Goal: Find contact information: Obtain details needed to contact an individual or organization

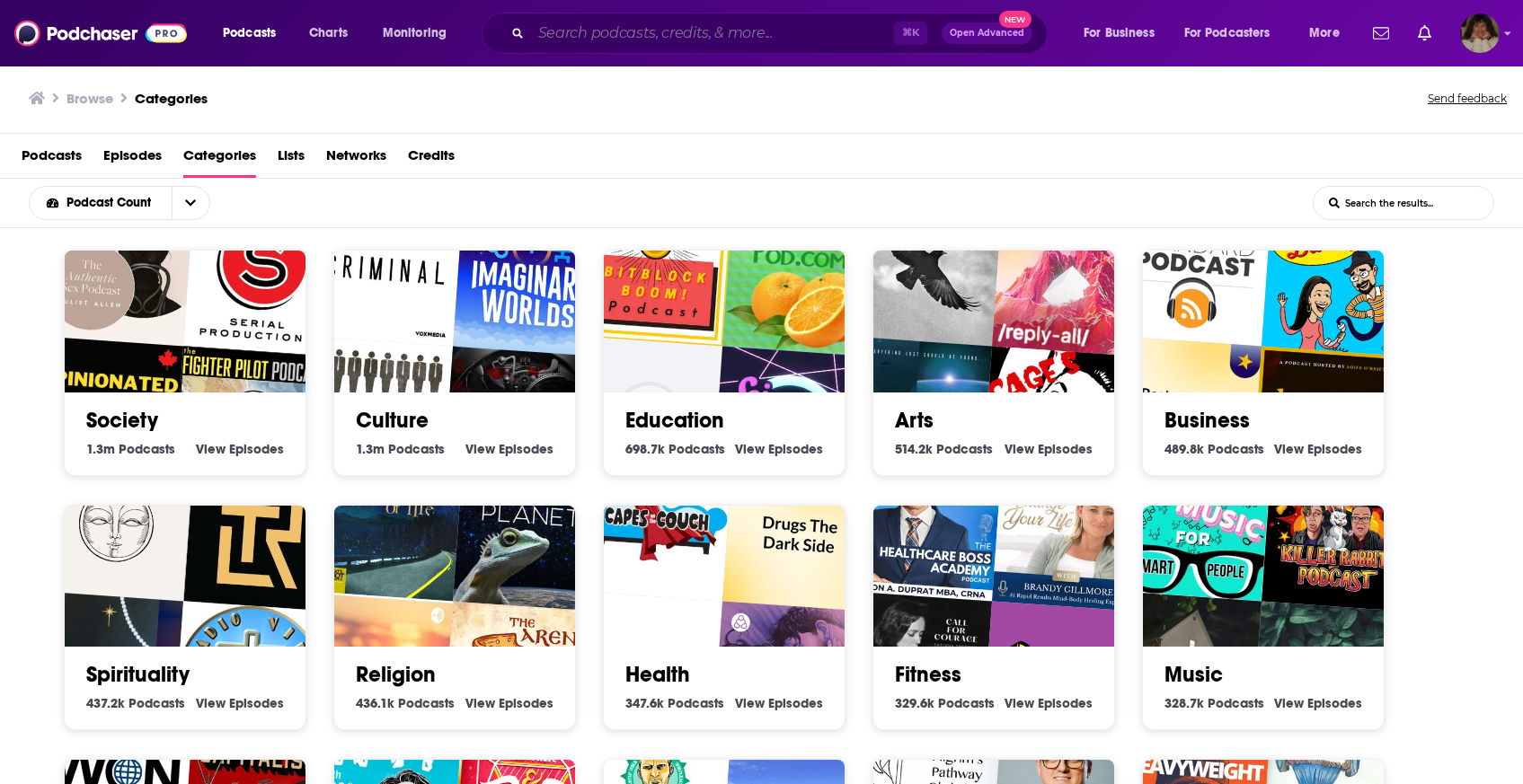
click at [847, 34] on input "Search podcasts, credits, & more..." at bounding box center [712, 34] width 363 height 29
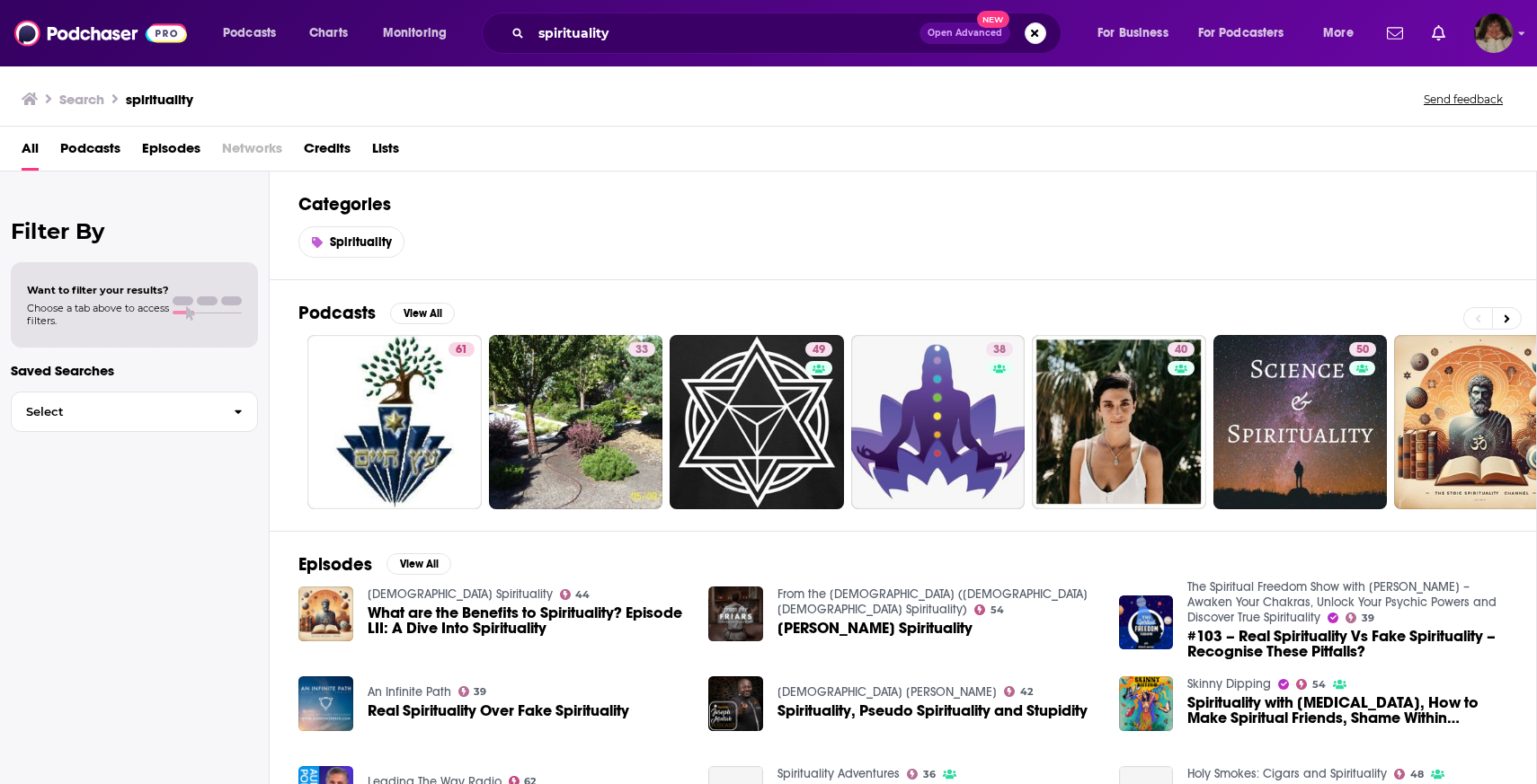
click at [82, 152] on span "Podcasts" at bounding box center [90, 152] width 60 height 37
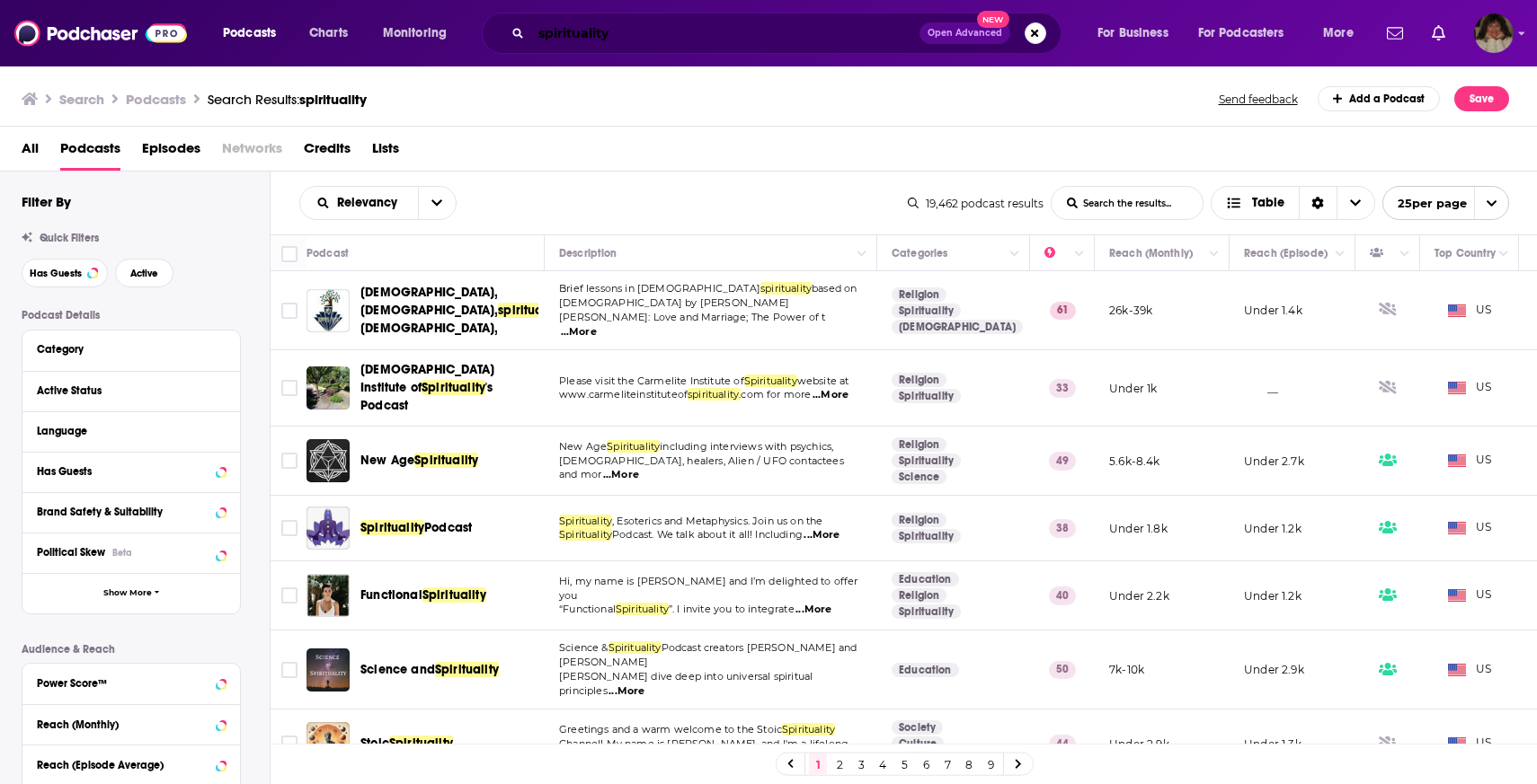
click at [717, 40] on input "spirituality" at bounding box center [725, 34] width 389 height 29
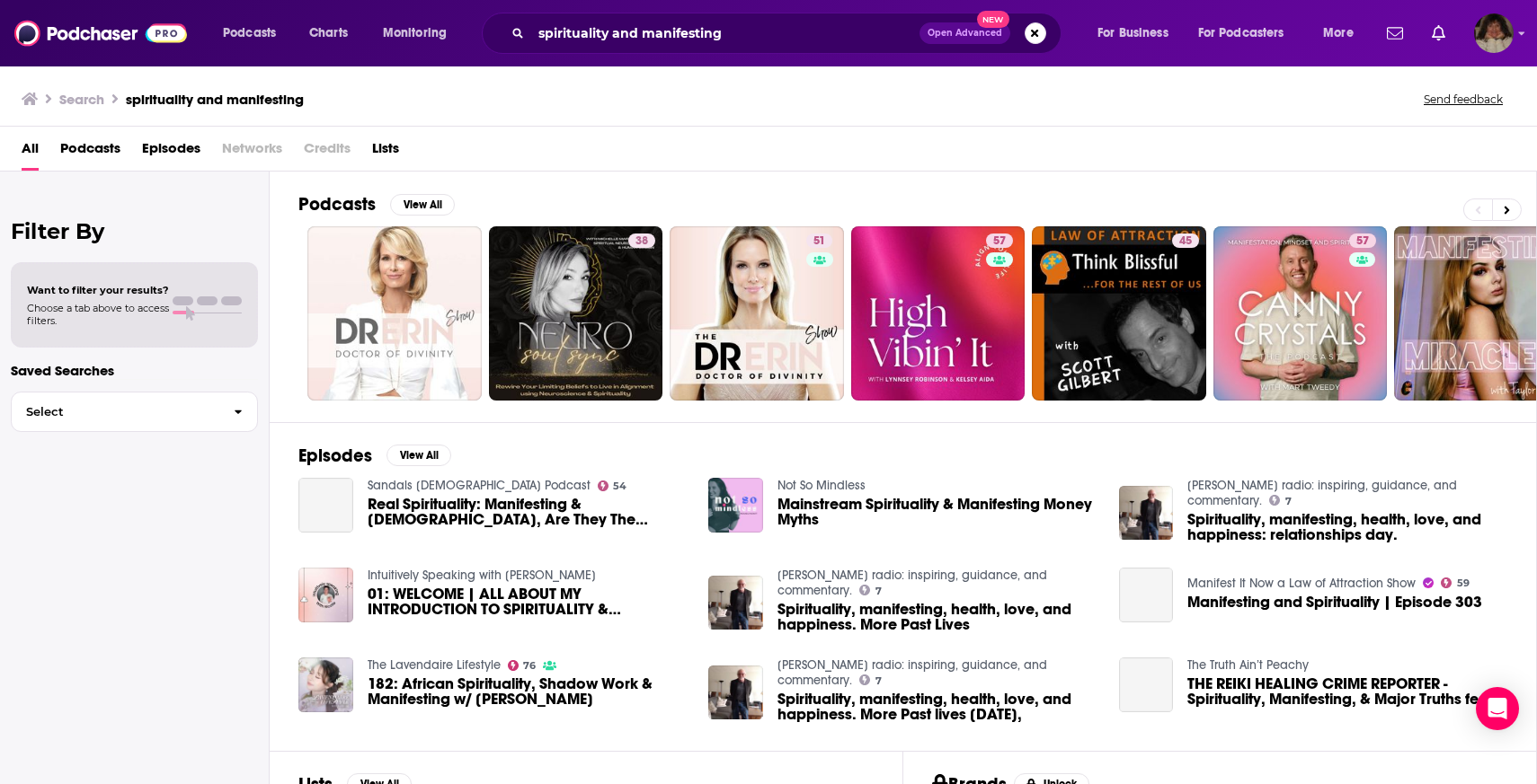
click at [78, 144] on span "Podcasts" at bounding box center [90, 152] width 60 height 37
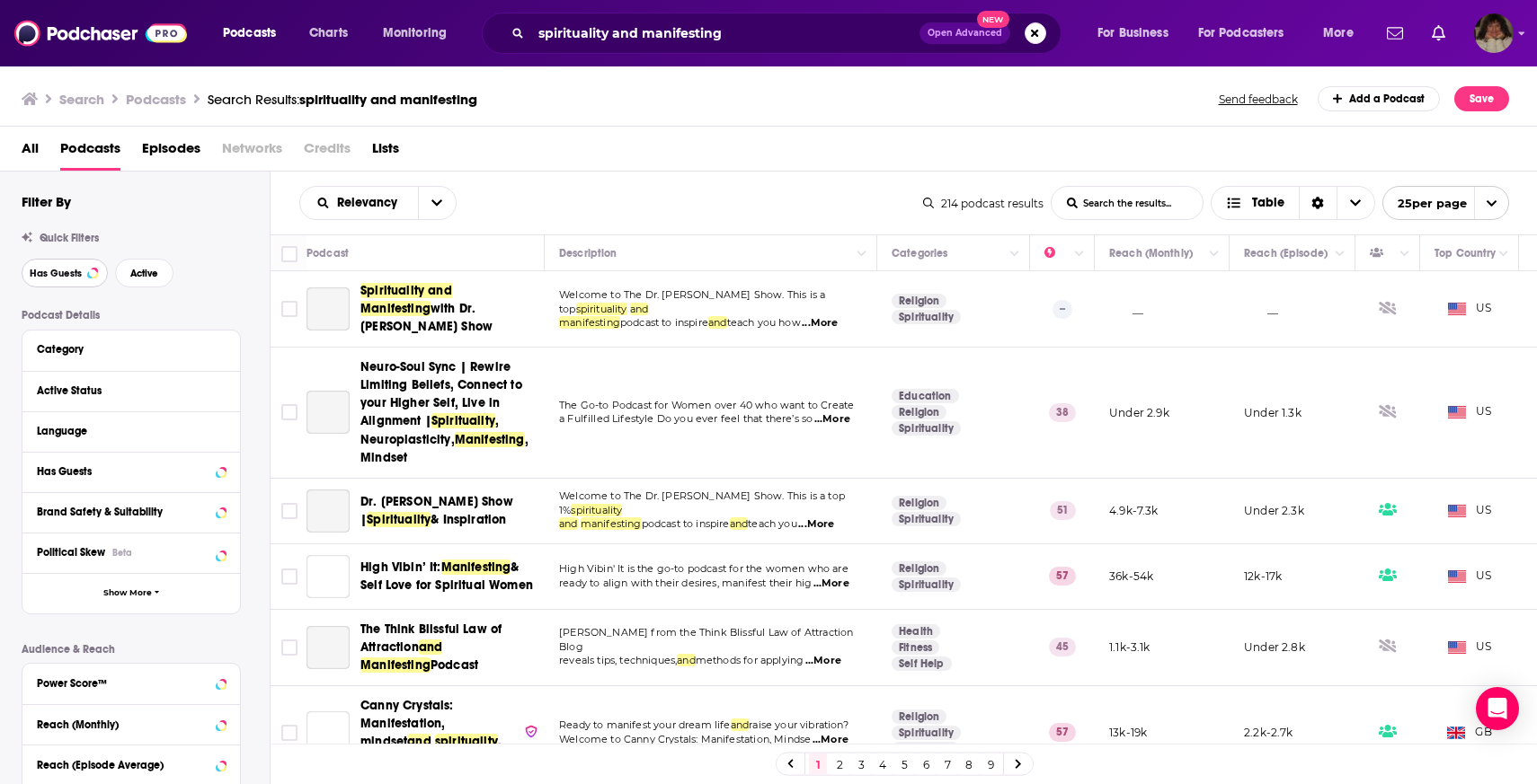
click at [80, 277] on span "Has Guests" at bounding box center [55, 273] width 52 height 10
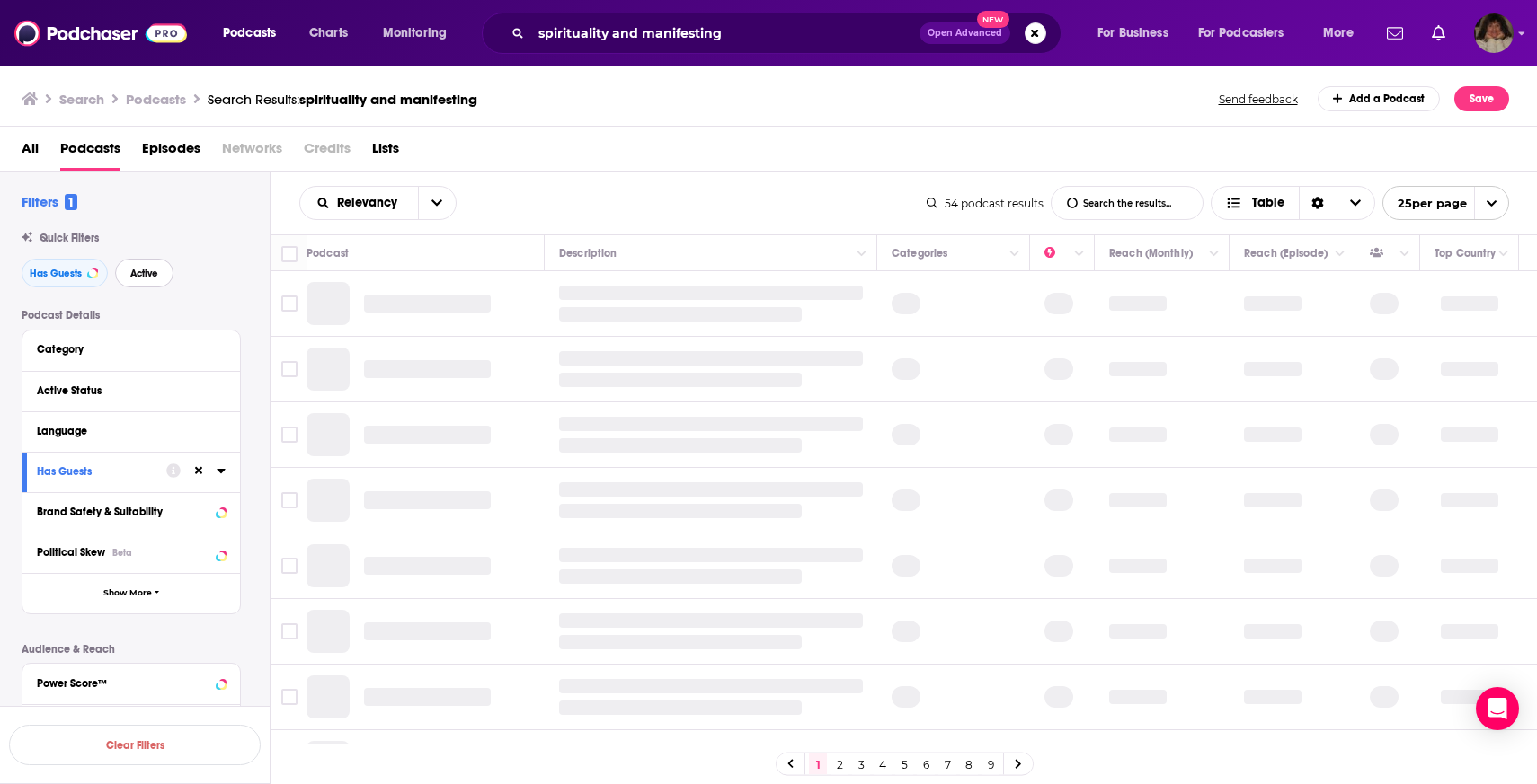
click at [131, 277] on span "Active" at bounding box center [144, 273] width 28 height 10
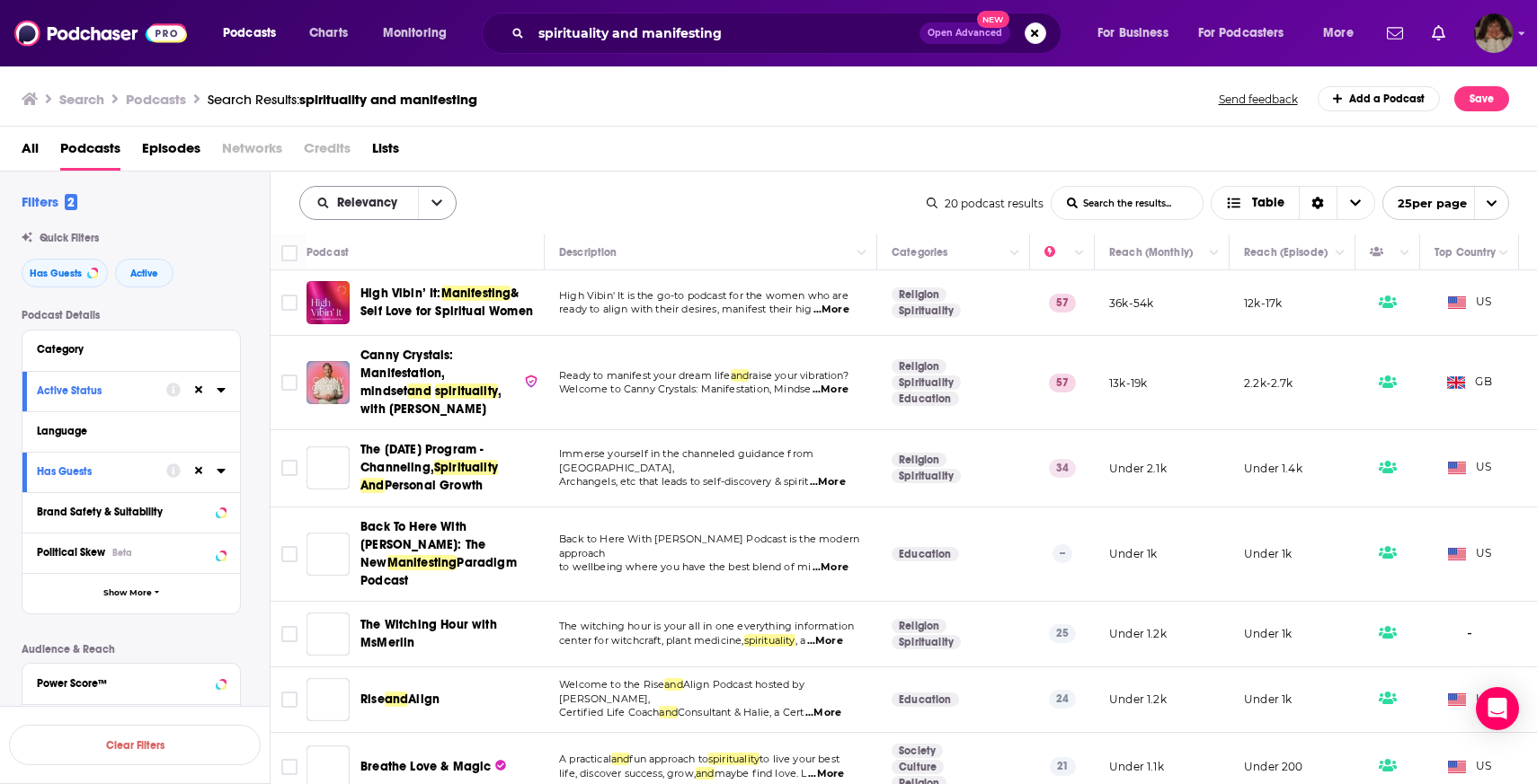
click at [350, 197] on span "Relevancy" at bounding box center [369, 203] width 66 height 13
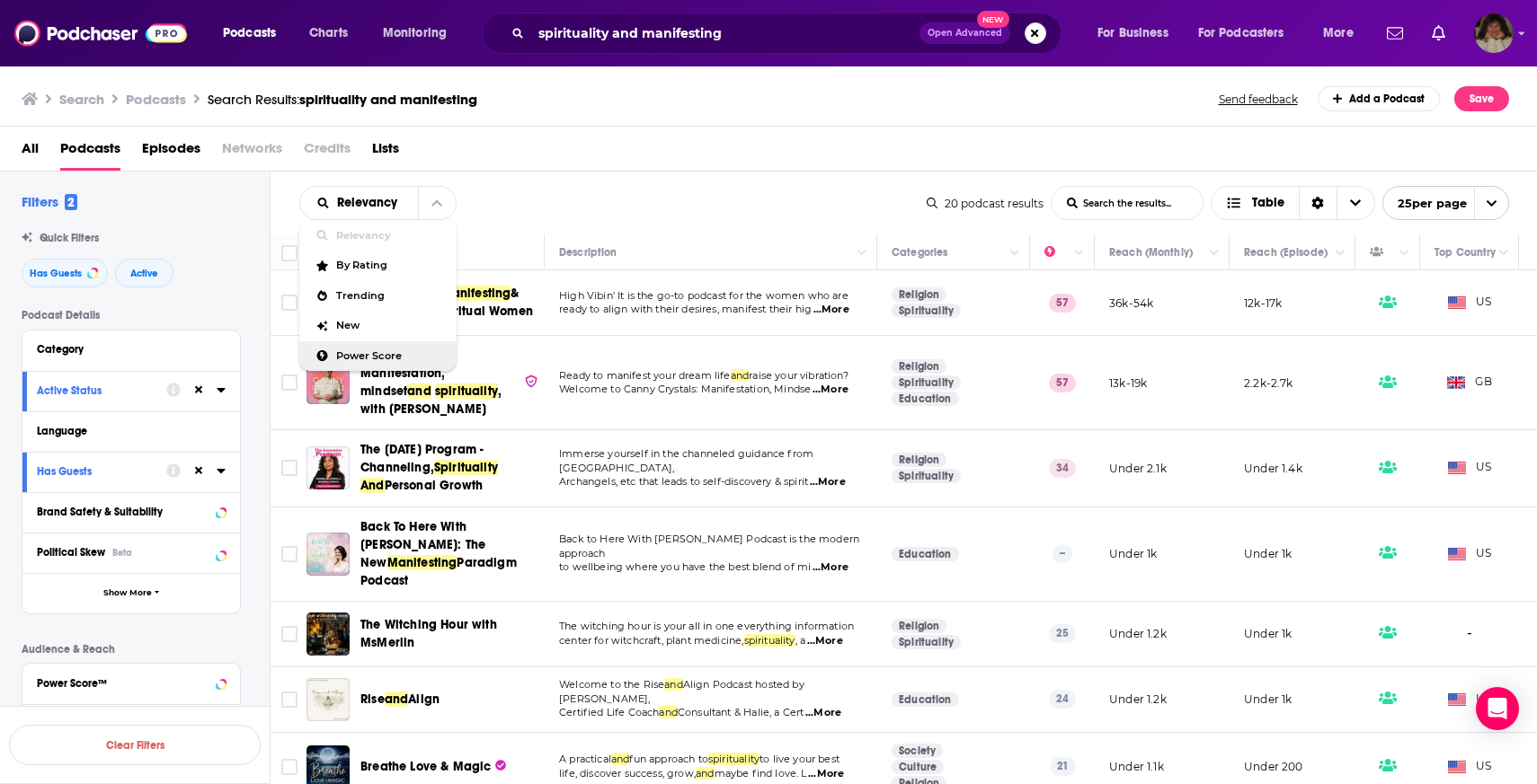
drag, startPoint x: 385, startPoint y: 260, endPoint x: 385, endPoint y: 353, distance: 93.0
click at [385, 353] on div "Relevancy By Rating Trending New Power Score" at bounding box center [378, 296] width 157 height 151
click at [385, 353] on span "Power Score" at bounding box center [389, 356] width 106 height 10
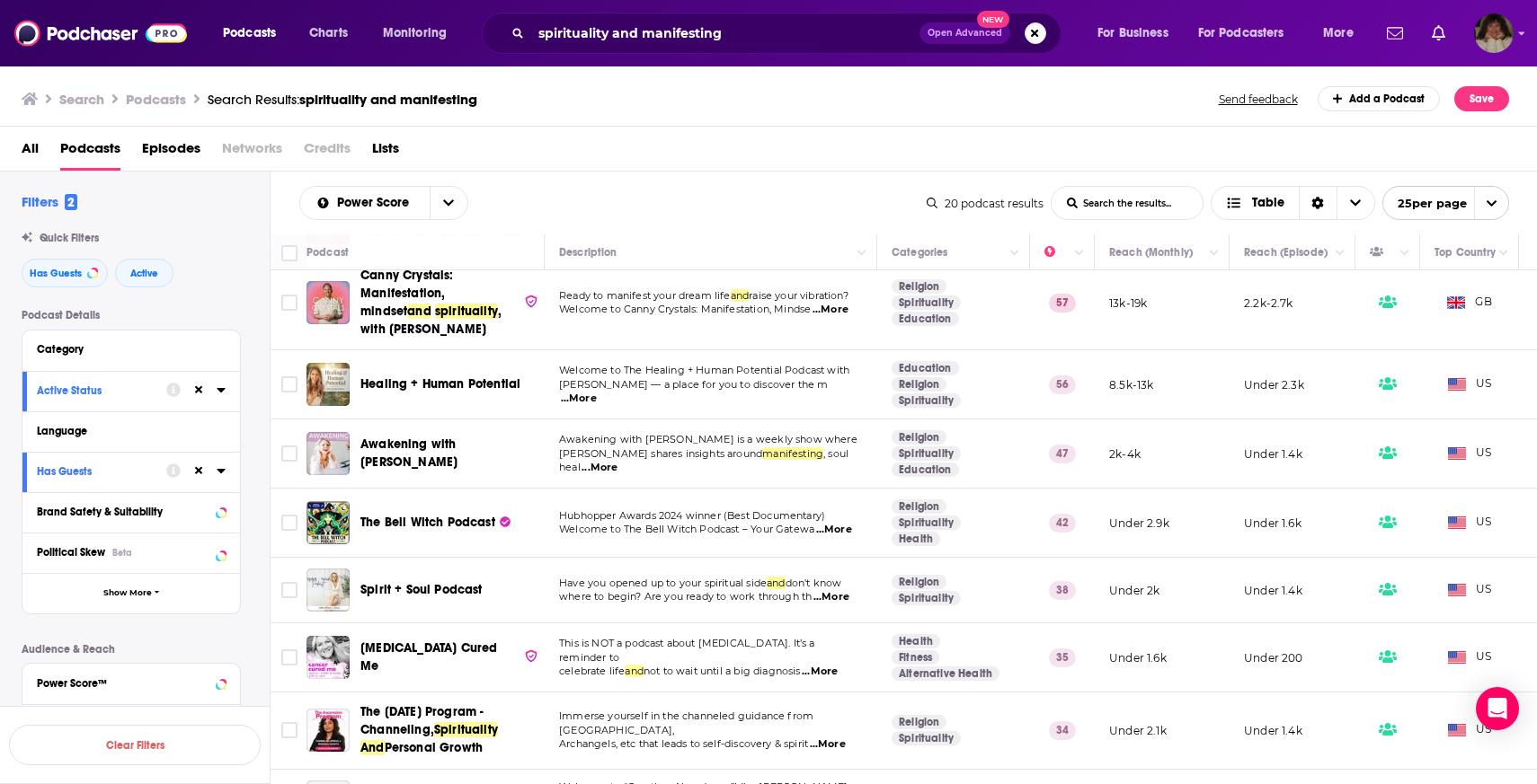
scroll to position [96, 0]
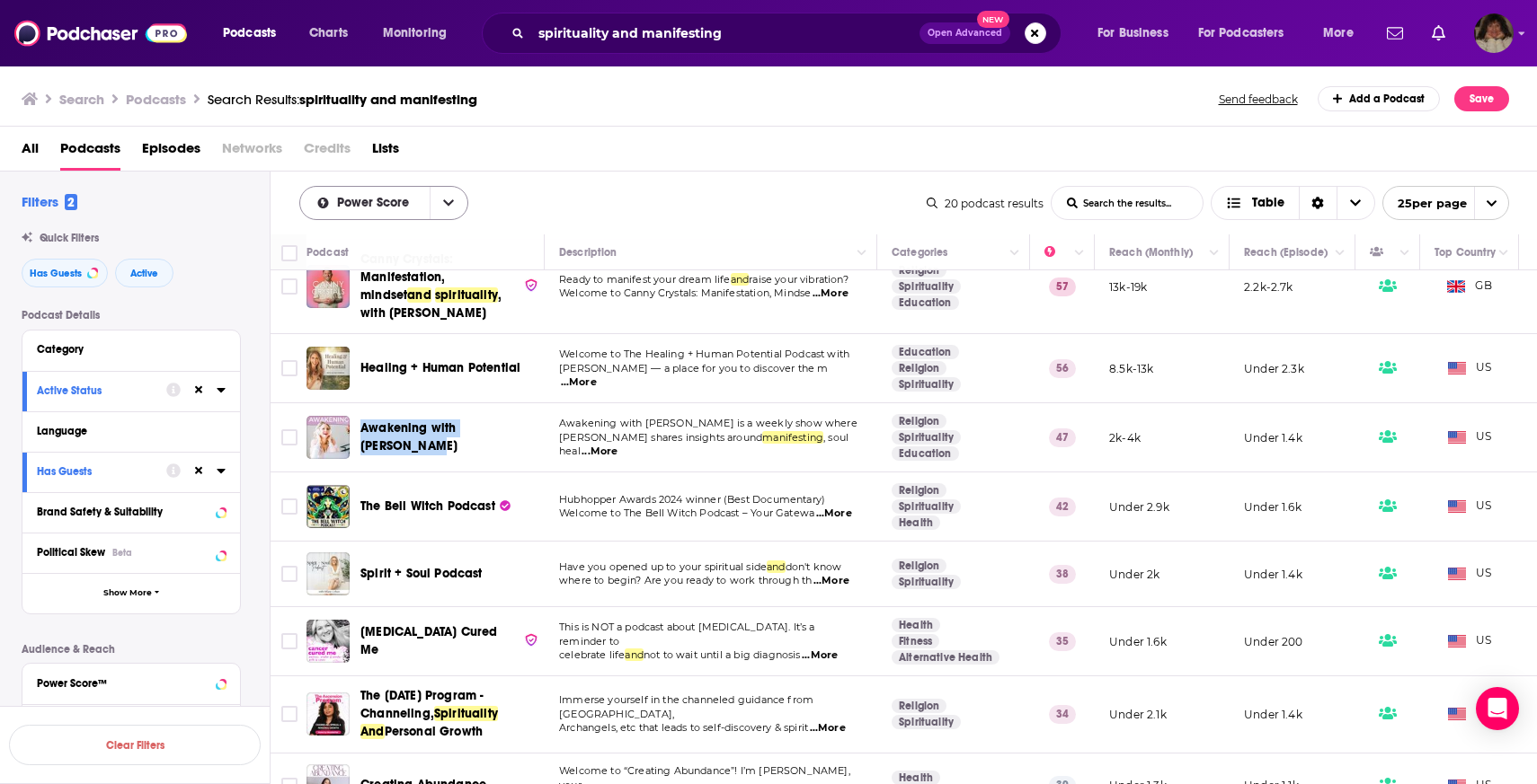
click at [371, 197] on span "Power Score" at bounding box center [376, 203] width 78 height 13
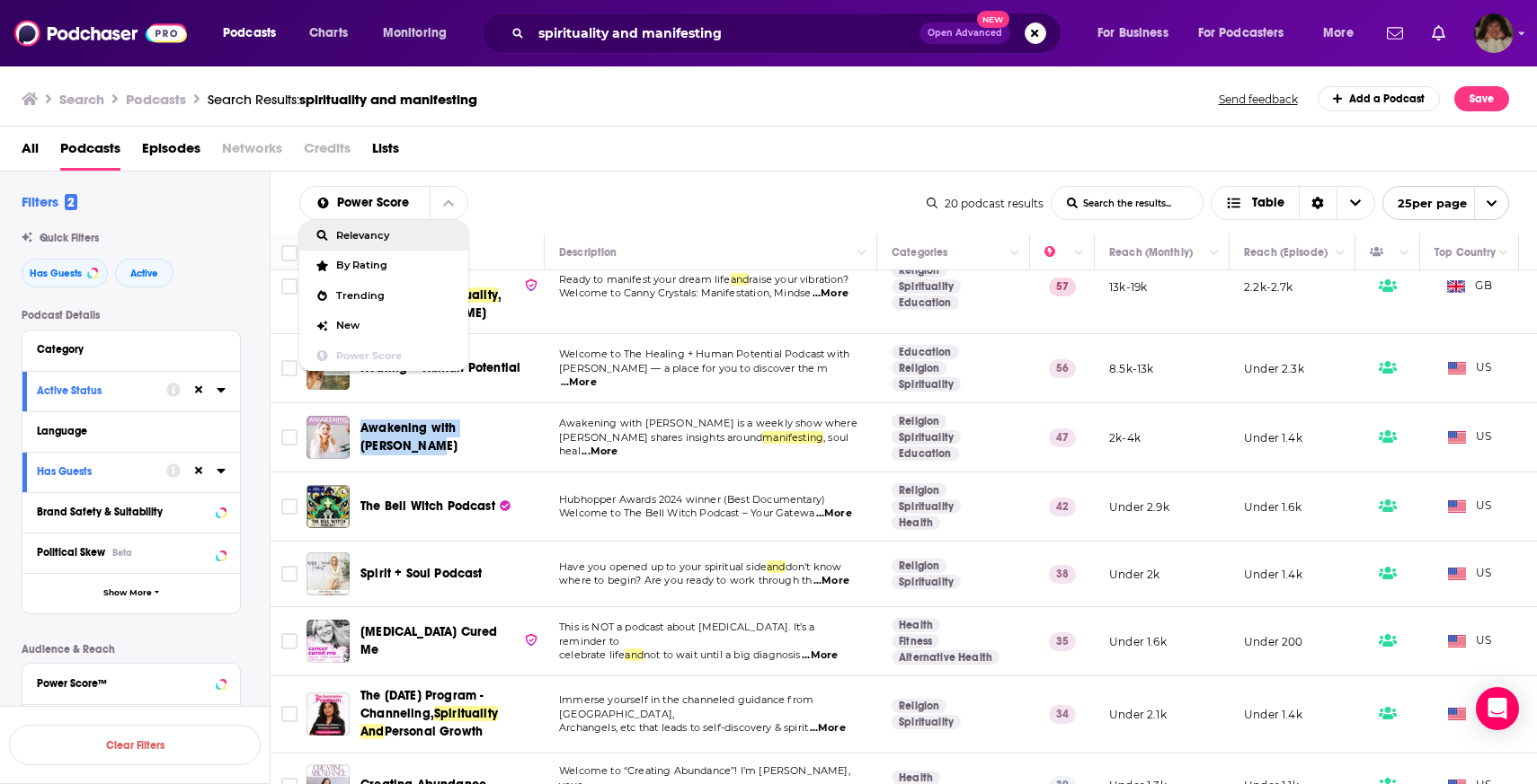
click at [372, 222] on div "Relevancy" at bounding box center [384, 236] width 169 height 31
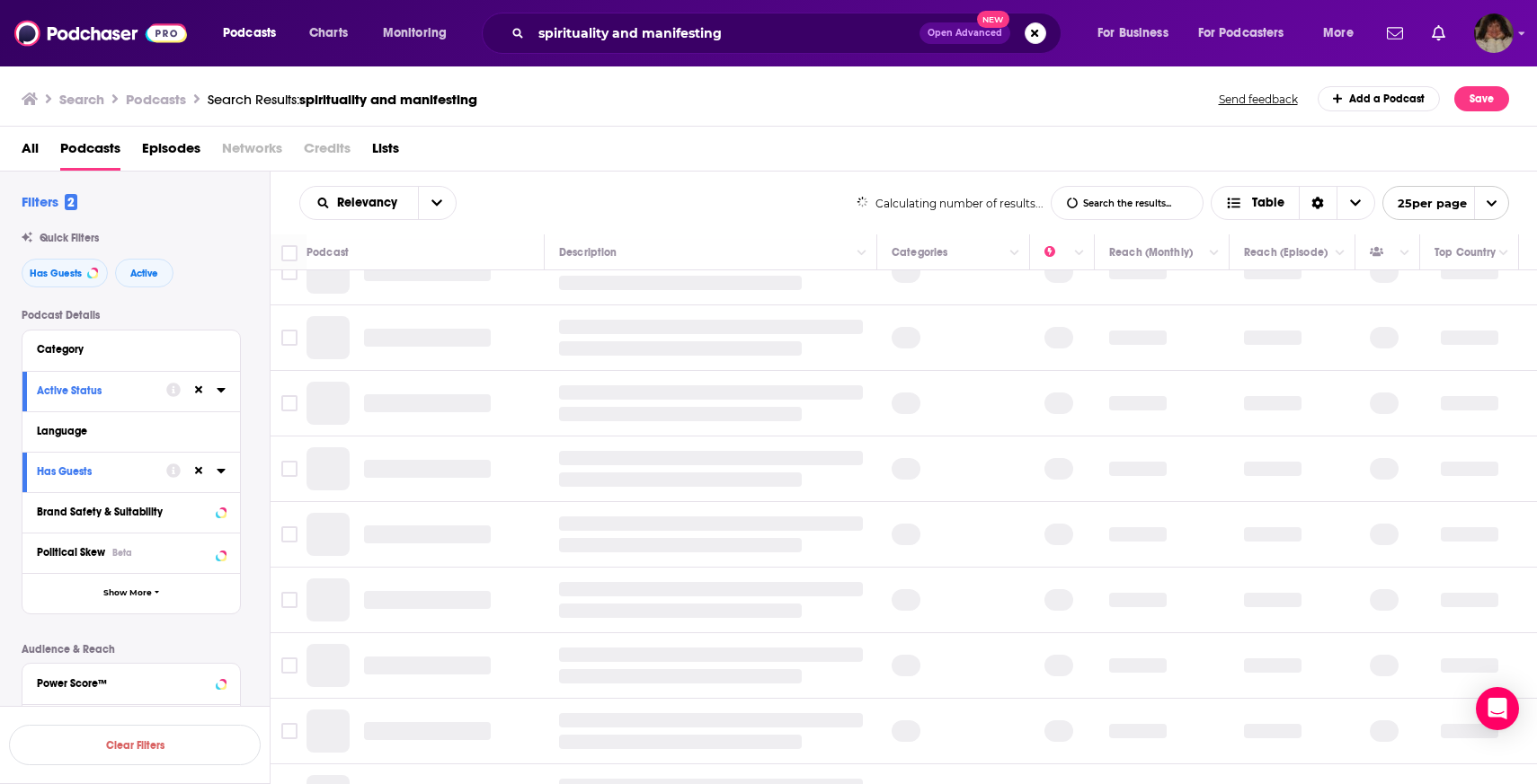
click at [372, 222] on div "Relevancy List Search Input Search the results... Table Calculating number of r…" at bounding box center [904, 202] width 1267 height 63
click at [375, 206] on span "Relevancy" at bounding box center [369, 203] width 66 height 13
click at [373, 270] on span "By Rating" at bounding box center [389, 265] width 106 height 10
click at [802, 160] on div "All Podcasts Episodes Networks Credits Lists" at bounding box center [773, 152] width 1502 height 37
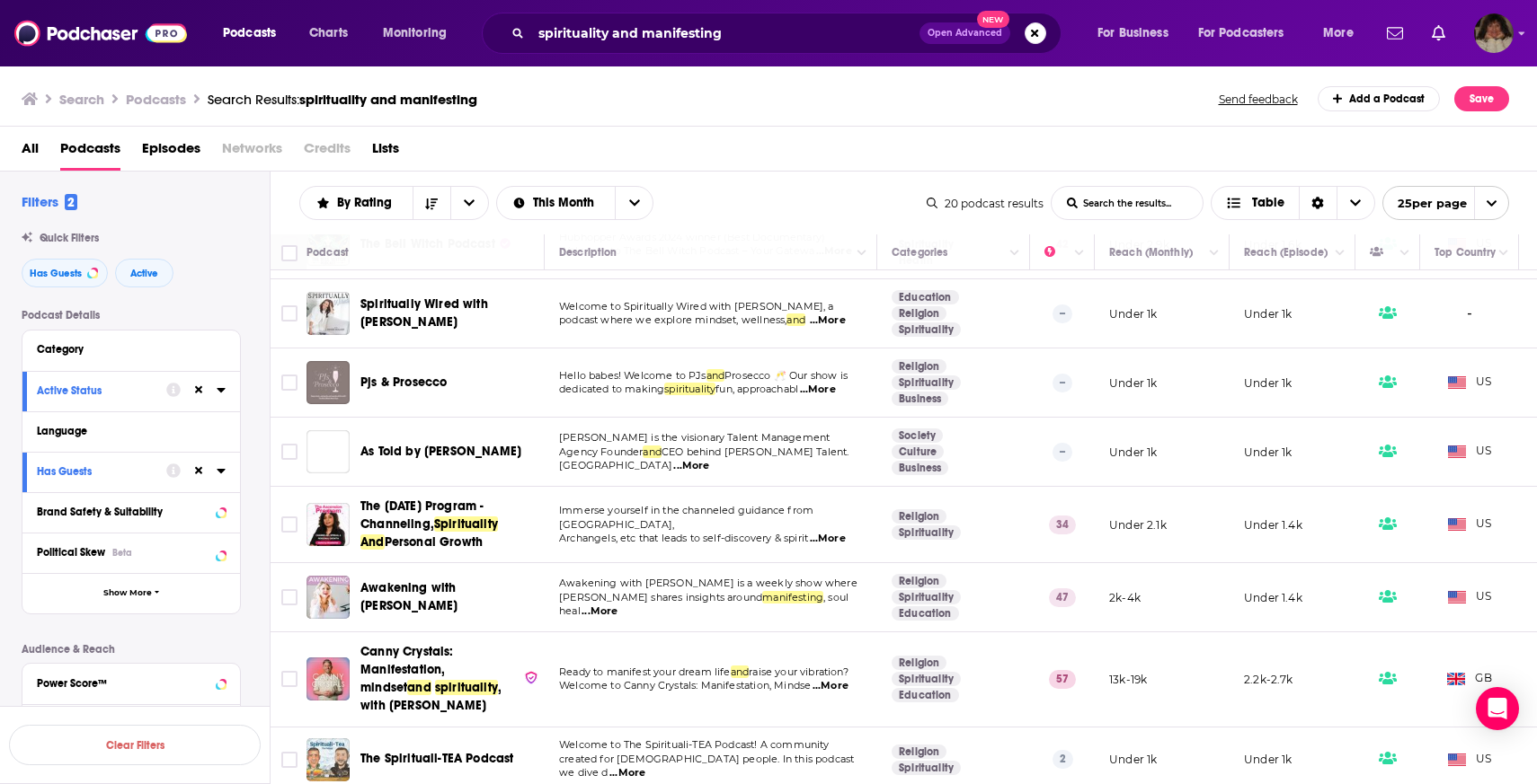
scroll to position [0, 0]
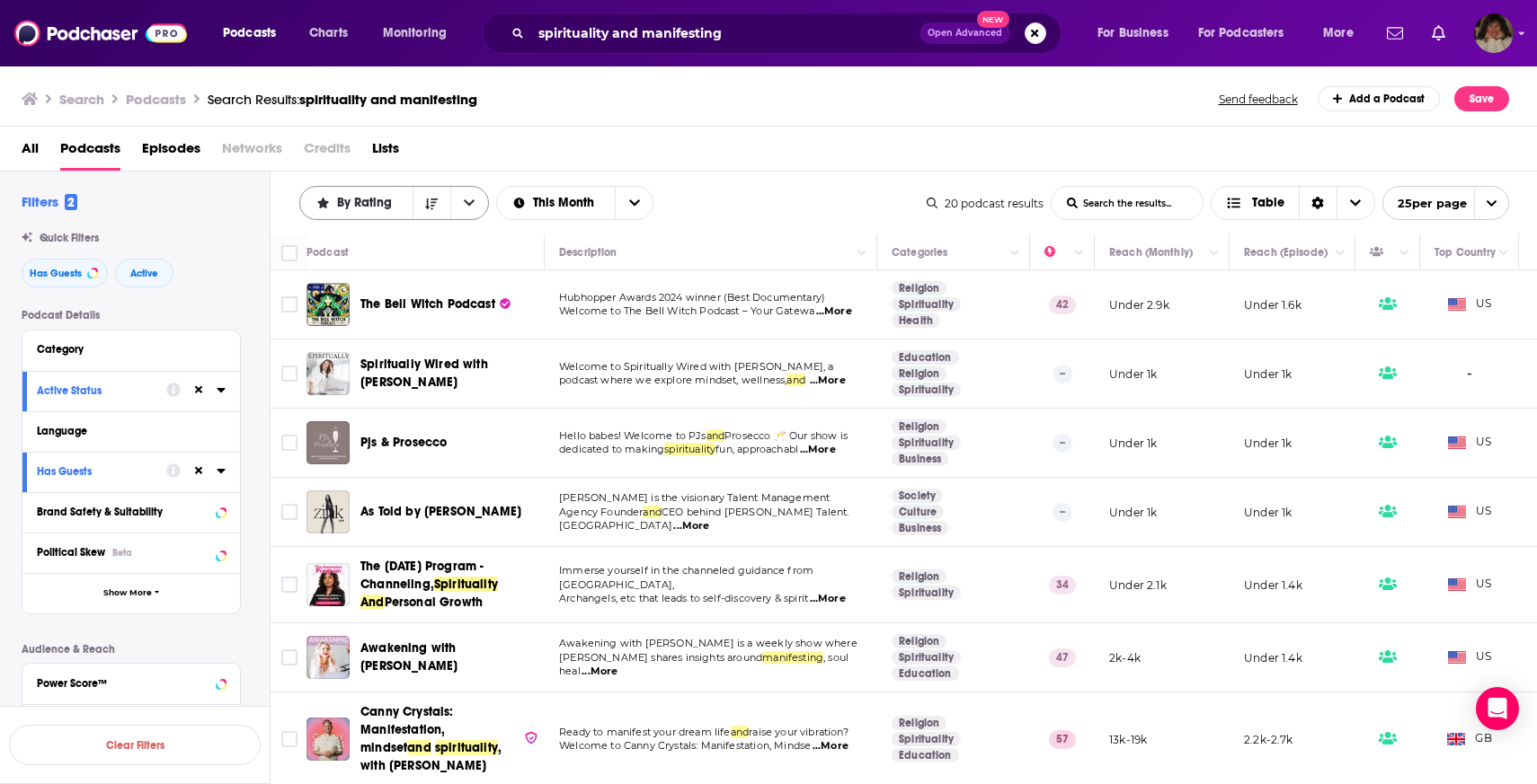
click at [368, 201] on span "By Rating" at bounding box center [367, 203] width 61 height 13
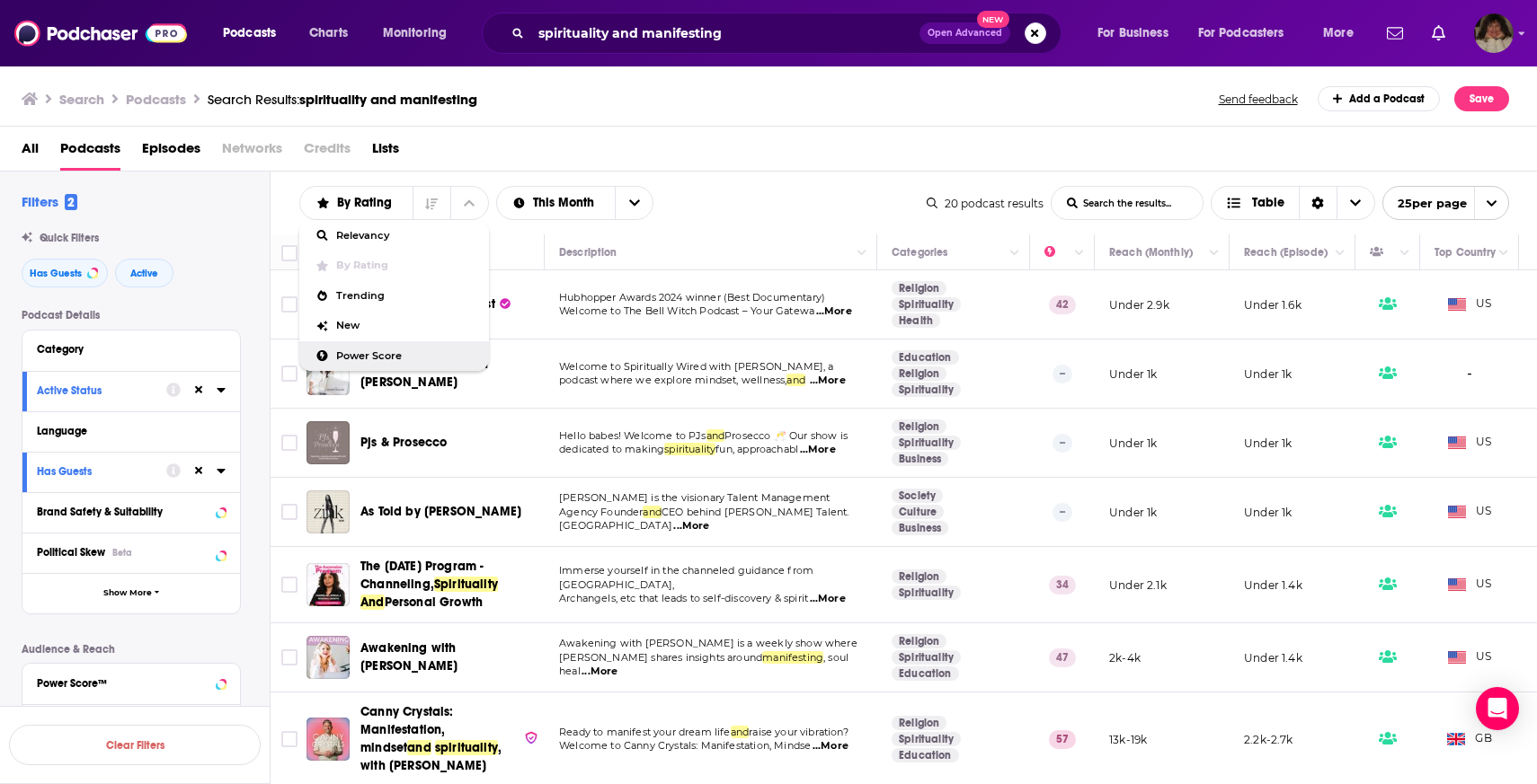
click at [381, 360] on span "Power Score" at bounding box center [405, 356] width 138 height 10
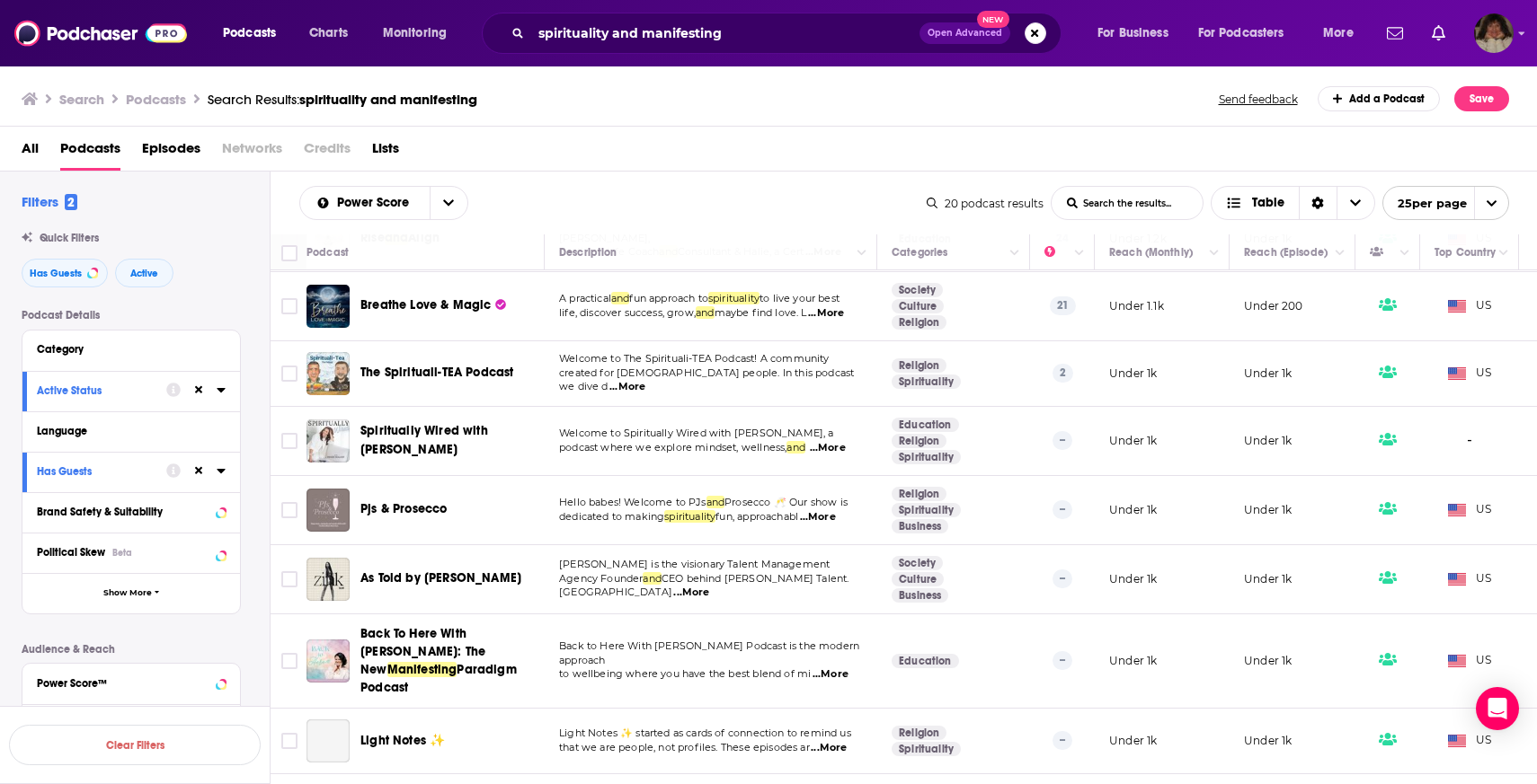
scroll to position [889, 0]
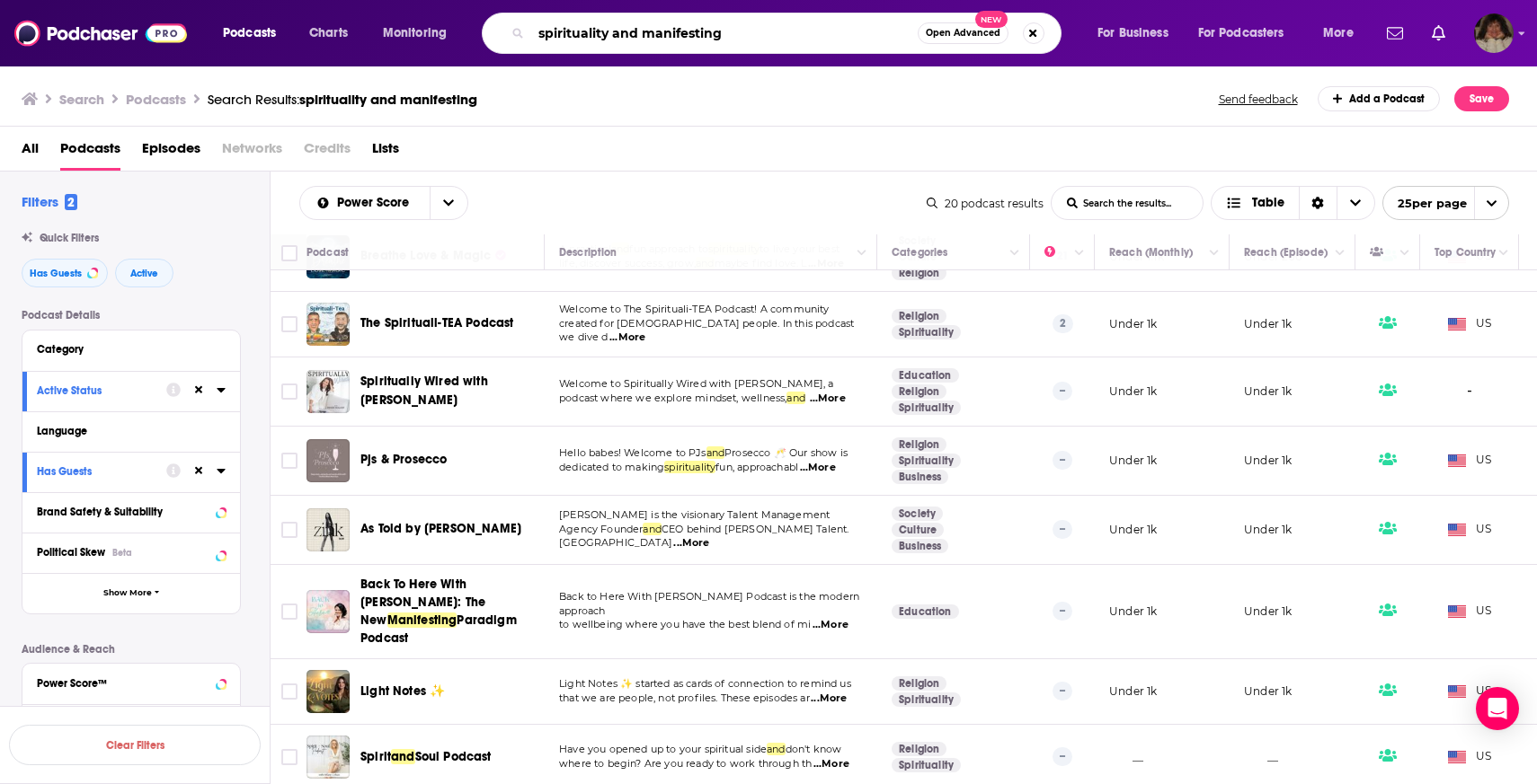
drag, startPoint x: 609, startPoint y: 26, endPoint x: 880, endPoint y: 42, distance: 271.5
click at [880, 42] on input "spirituality and manifesting" at bounding box center [724, 34] width 387 height 29
type input "spirituality"
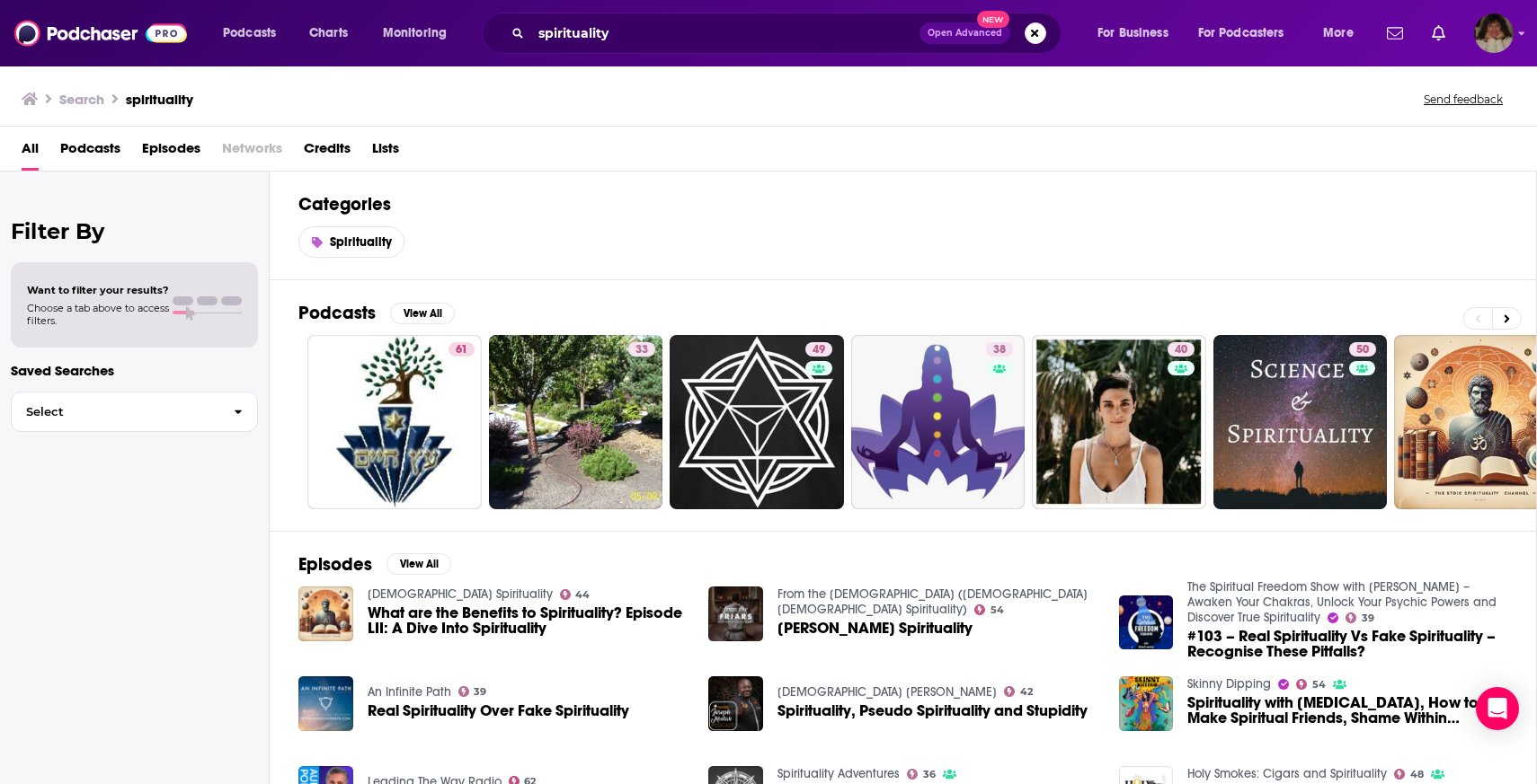
click at [84, 148] on span "Podcasts" at bounding box center [90, 152] width 60 height 37
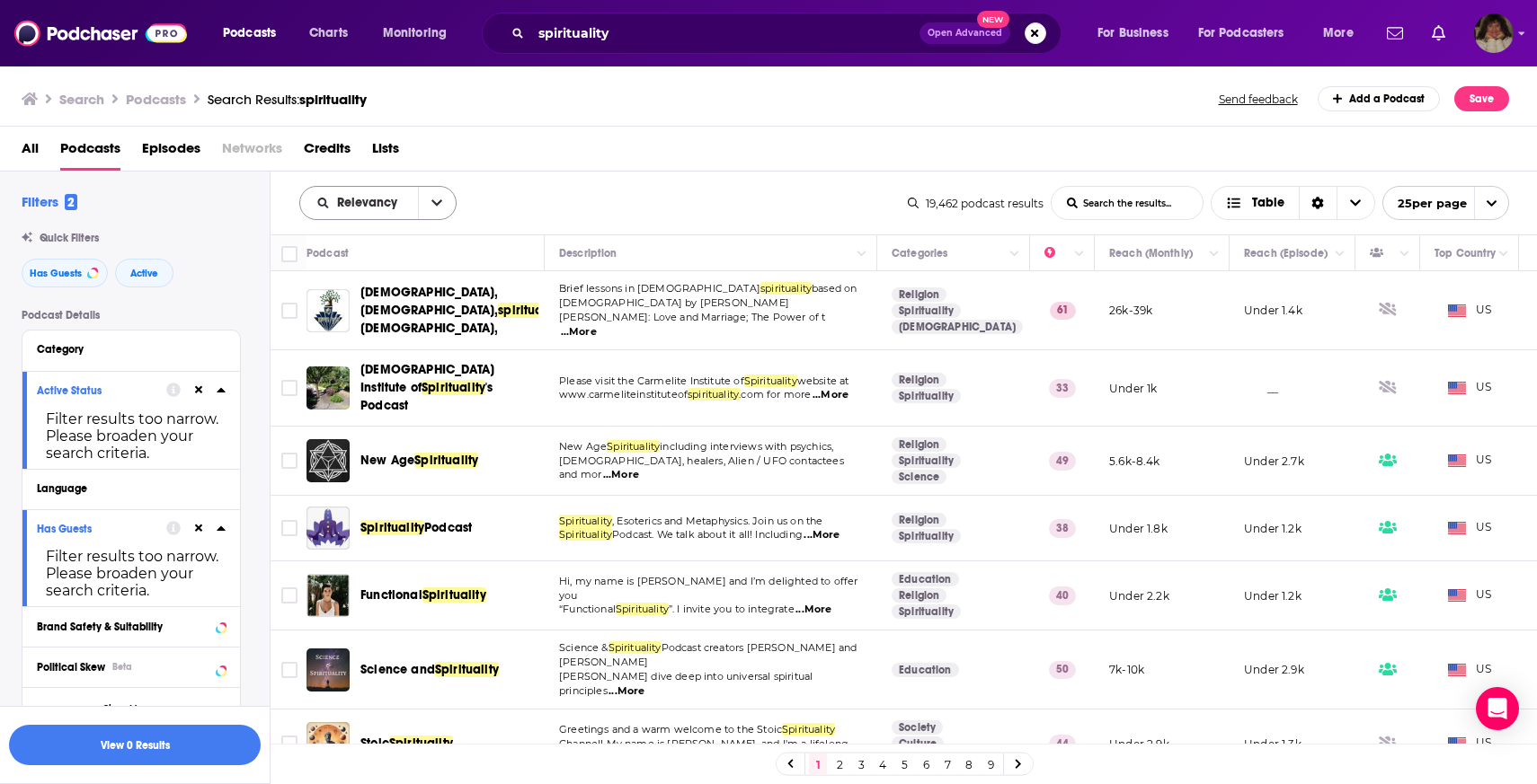
click at [425, 199] on button "open menu" at bounding box center [437, 203] width 38 height 33
click at [397, 361] on span "Power Score" at bounding box center [389, 356] width 106 height 10
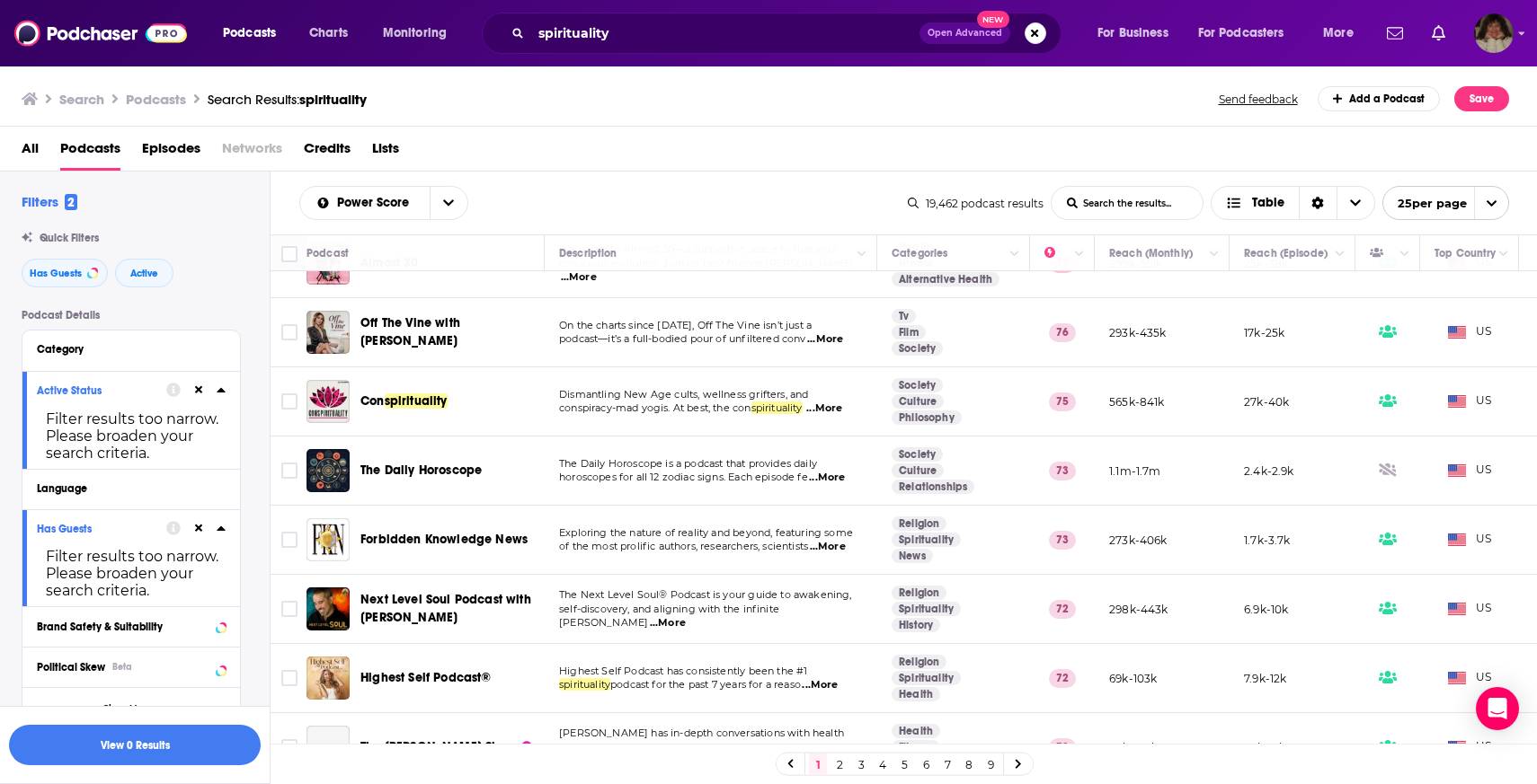
scroll to position [115, 0]
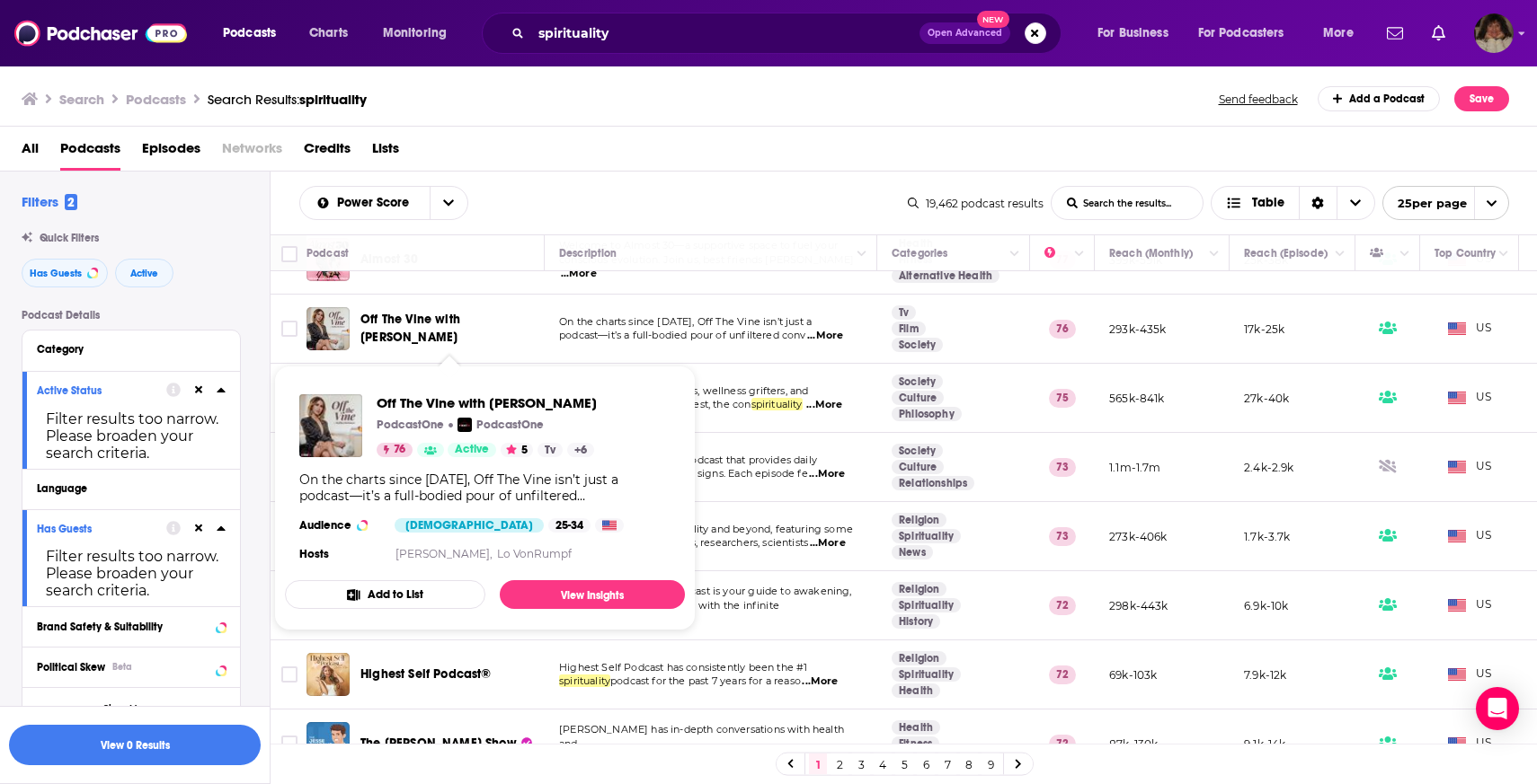
click at [704, 179] on div "Power Score List Search Input Search the results... Table 19,462 podcast result…" at bounding box center [904, 202] width 1267 height 63
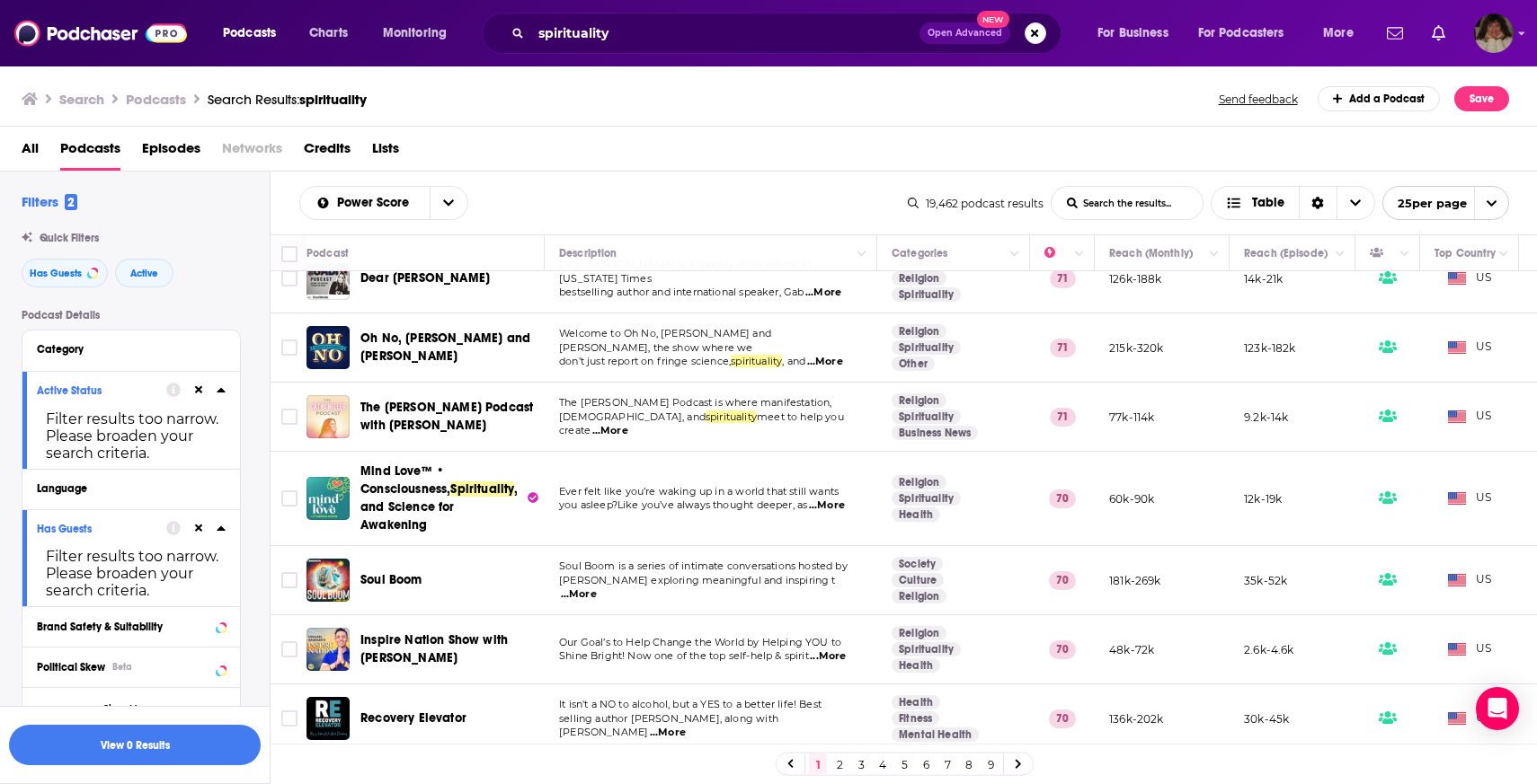
scroll to position [759, 0]
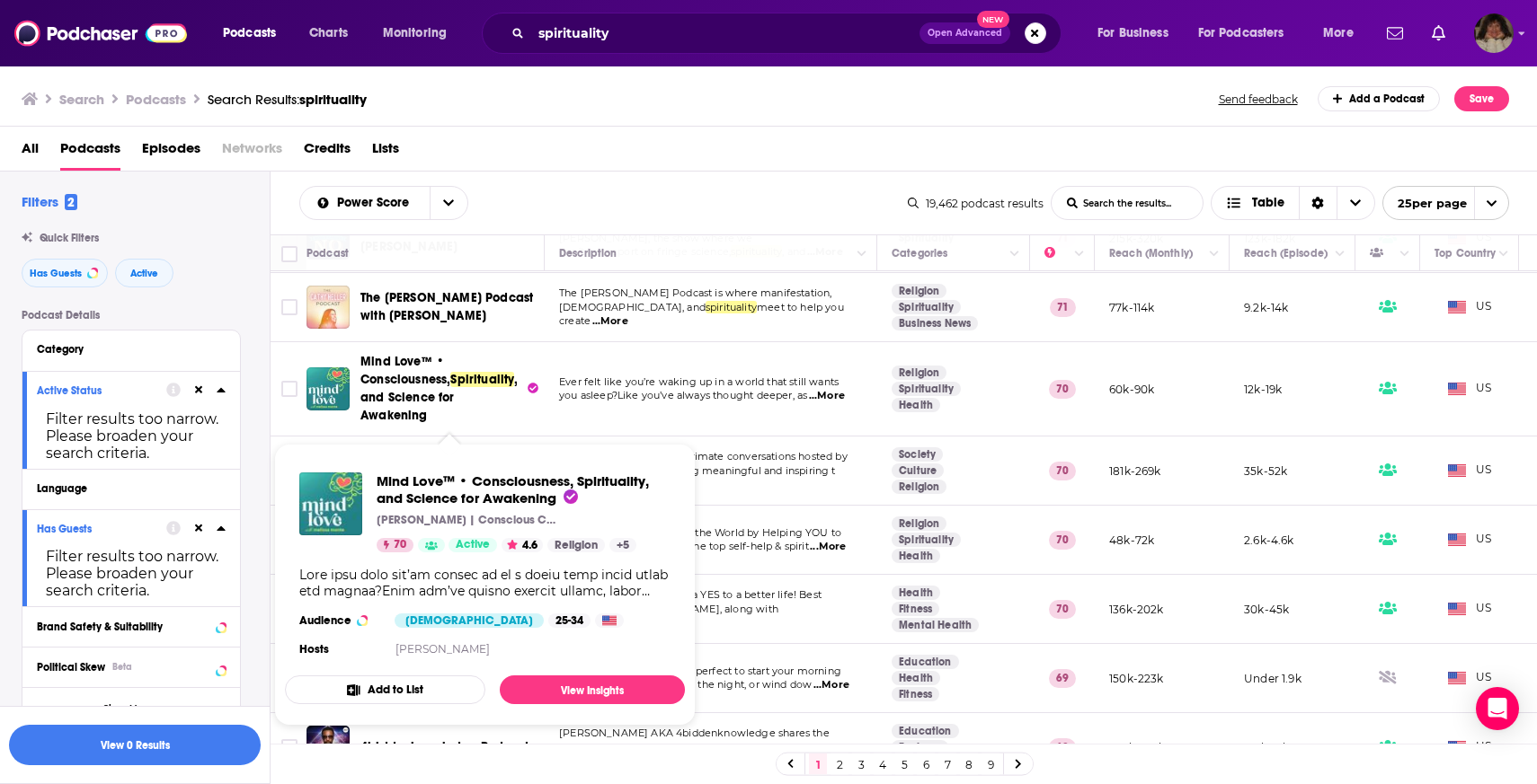
click at [831, 167] on div "All Podcasts Episodes Networks Credits Lists" at bounding box center [773, 152] width 1502 height 37
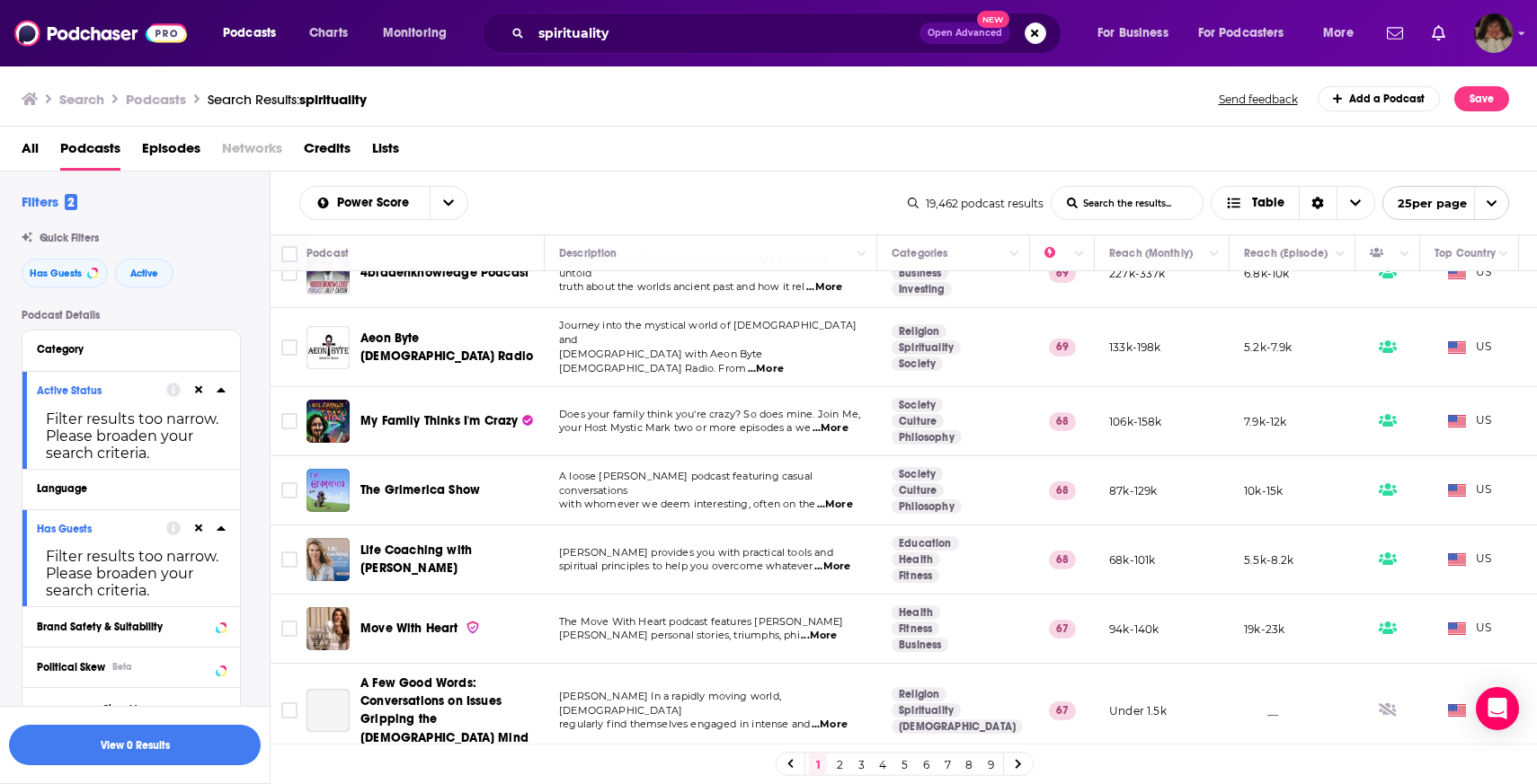
scroll to position [1247, 0]
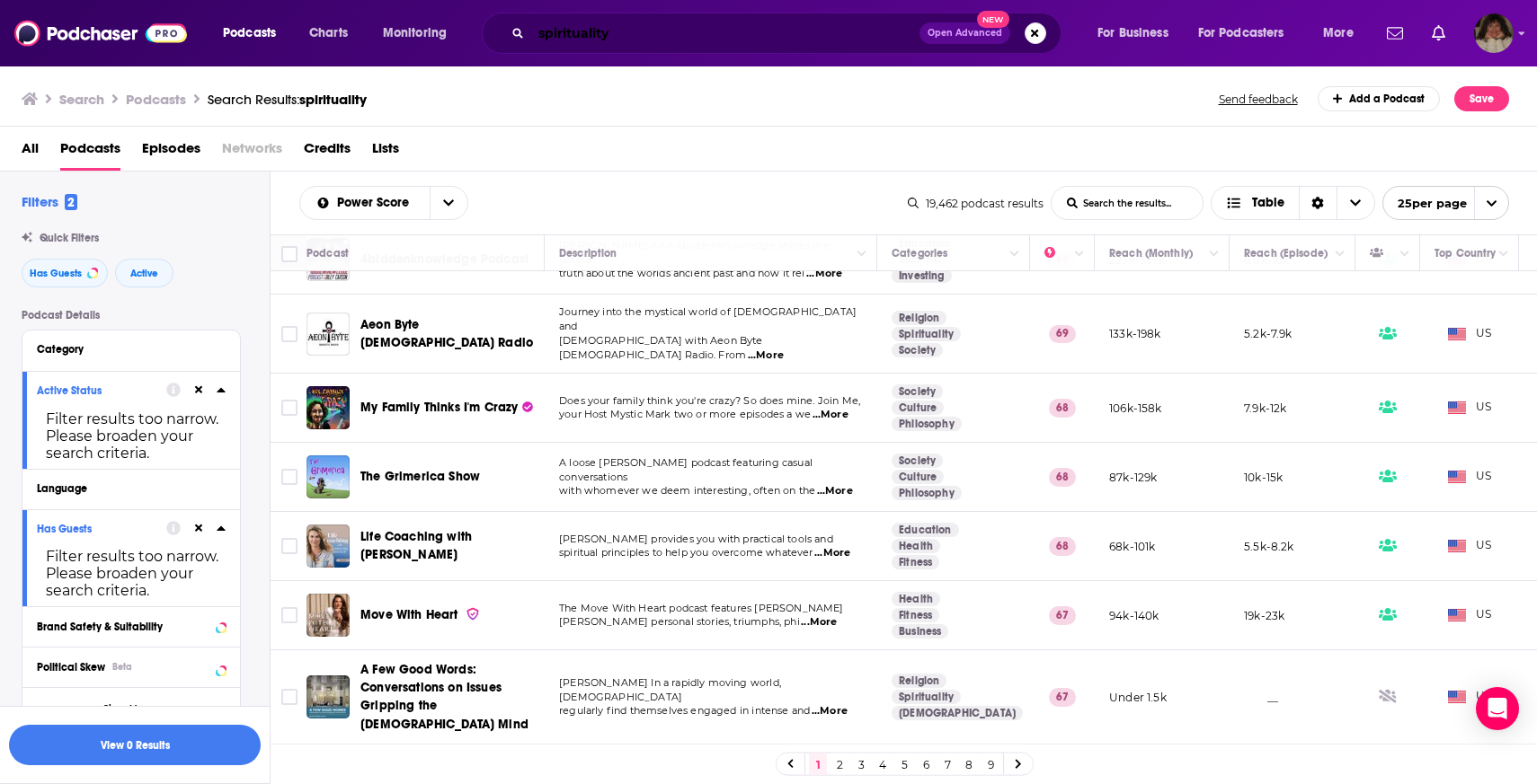
click at [662, 36] on input "spirituality" at bounding box center [725, 34] width 389 height 29
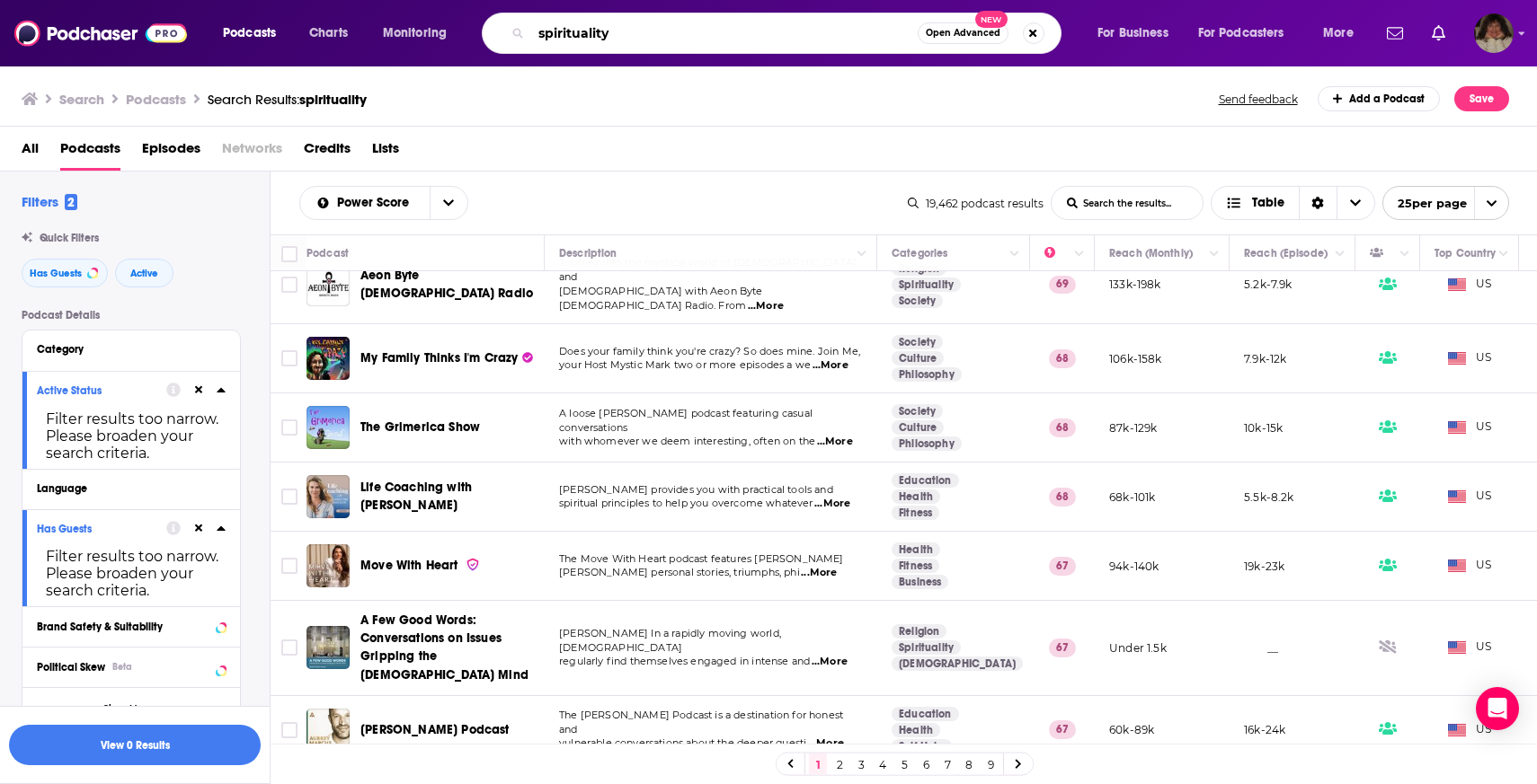
scroll to position [1300, 0]
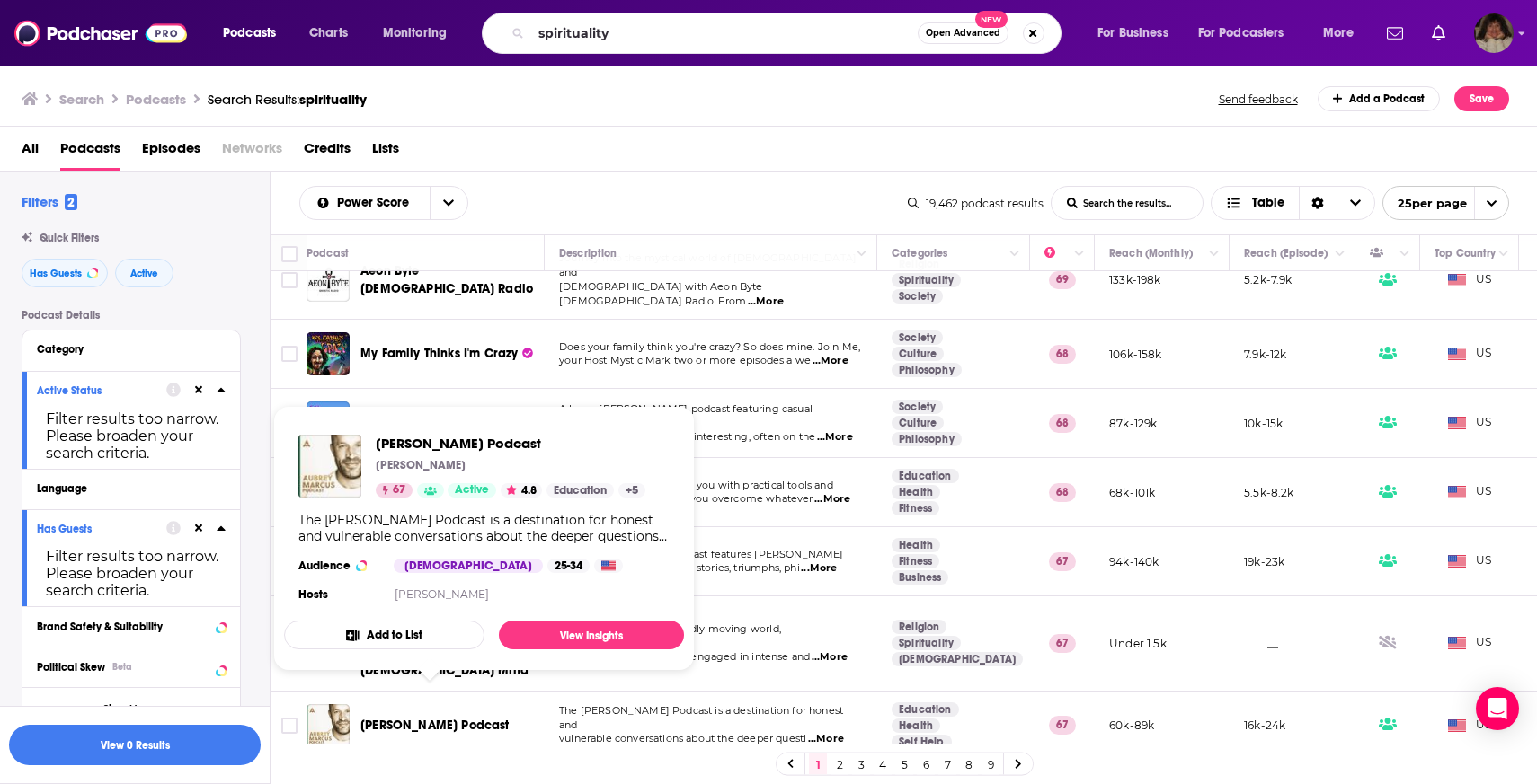
click at [687, 119] on div "Search Podcasts Search Results: spirituality Send feedback Add a Podcast Save" at bounding box center [769, 95] width 1538 height 62
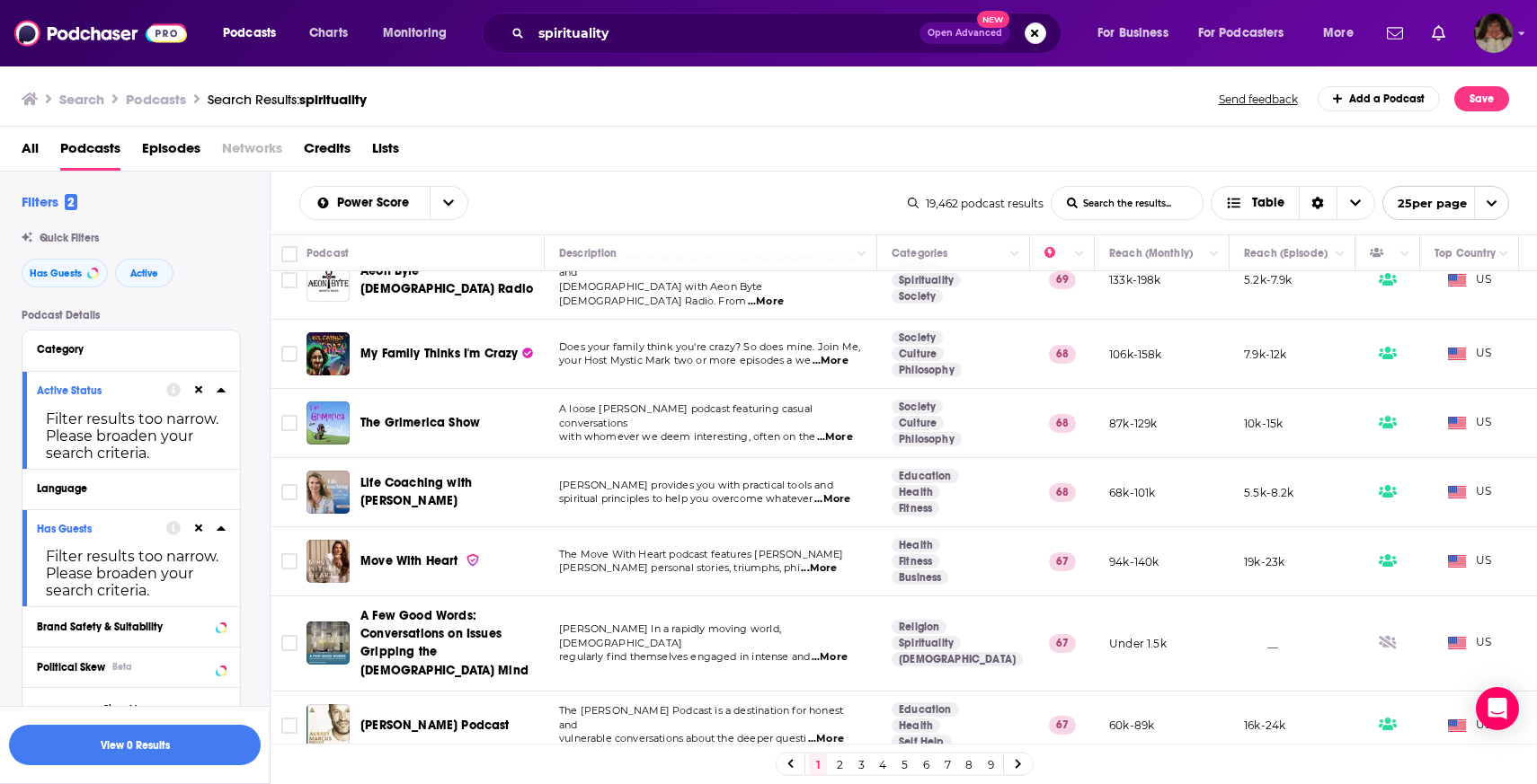
click at [839, 768] on link "2" at bounding box center [840, 764] width 18 height 22
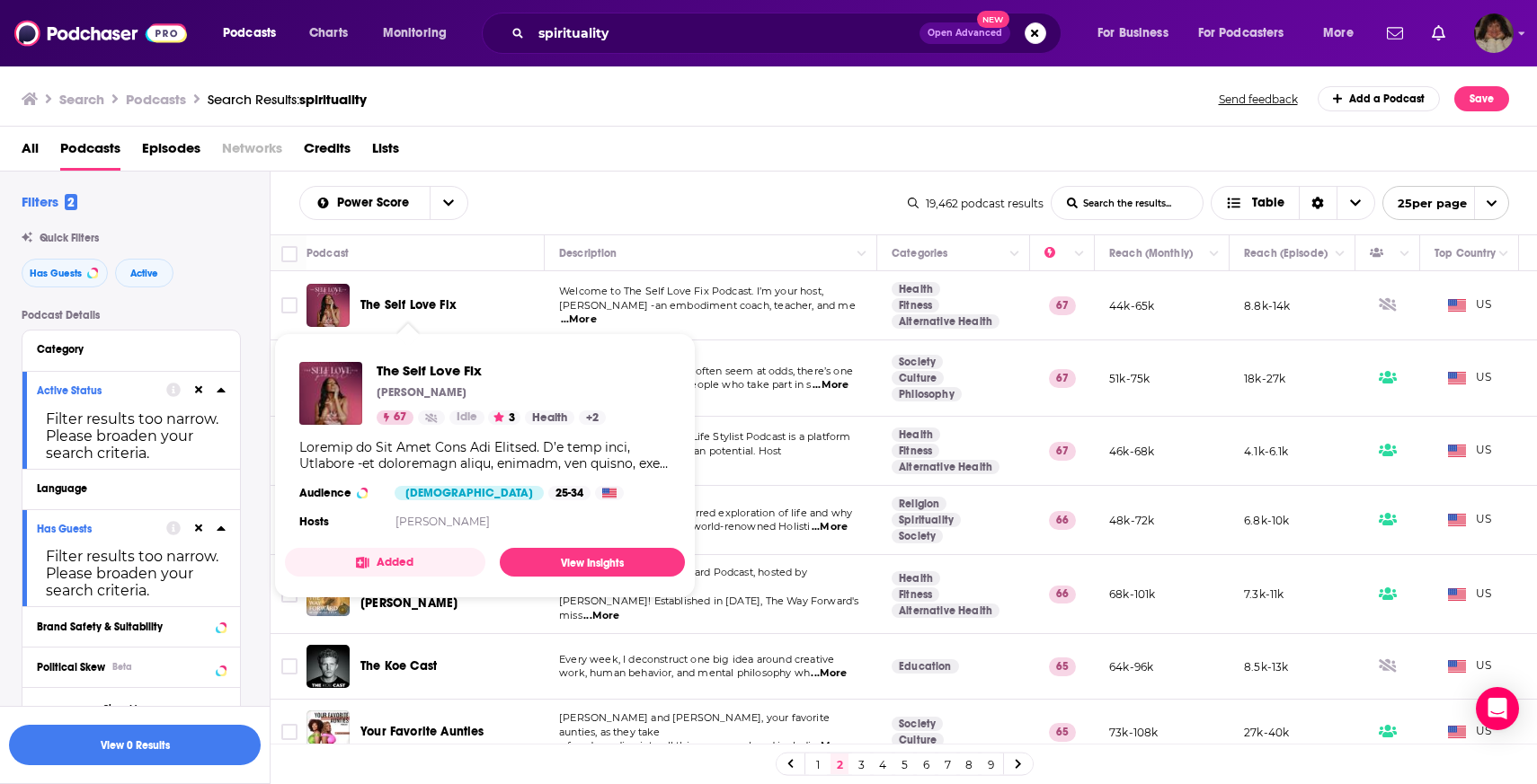
click at [710, 133] on div "All Podcasts Episodes Networks Credits Lists" at bounding box center [769, 149] width 1538 height 44
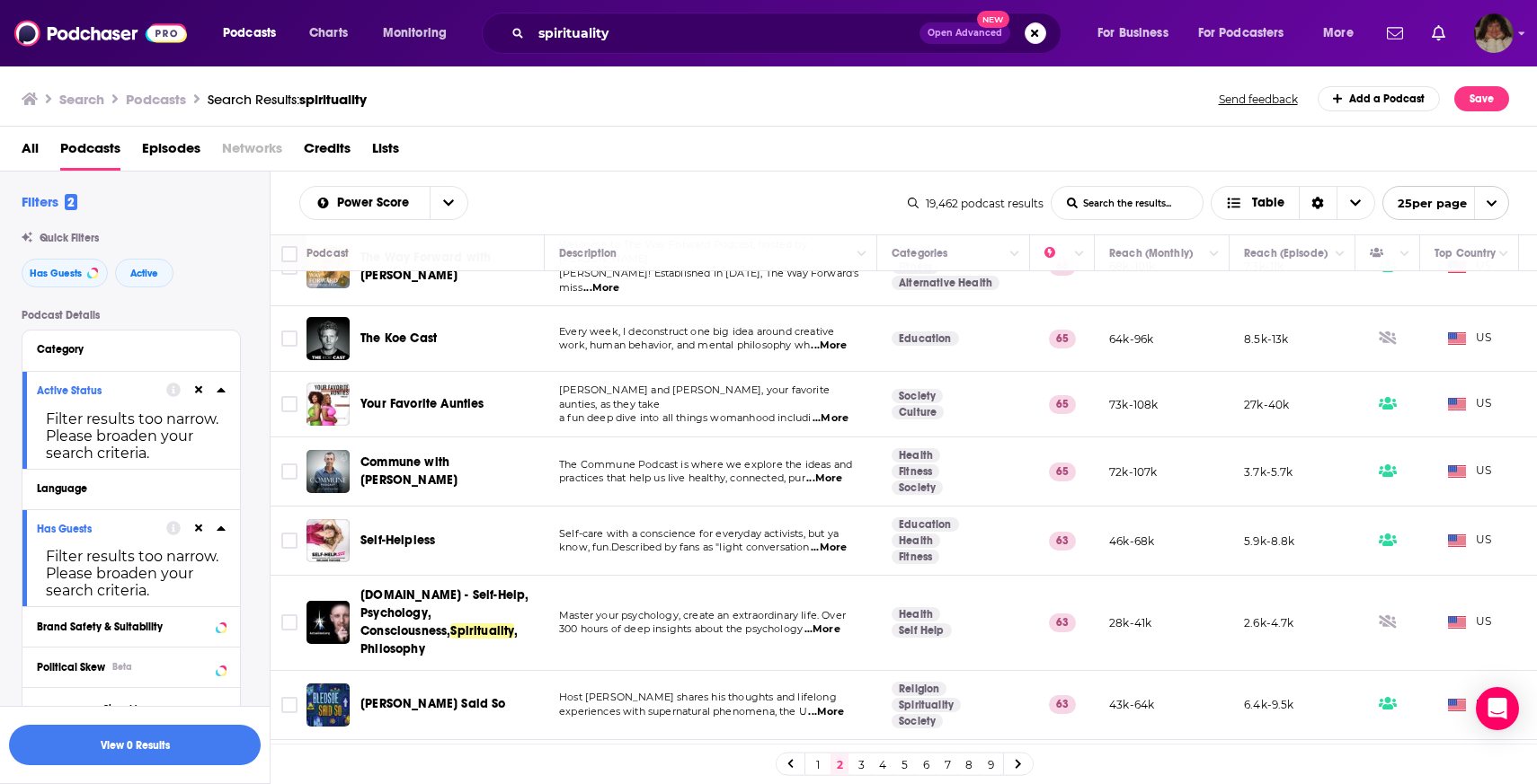
scroll to position [410, 0]
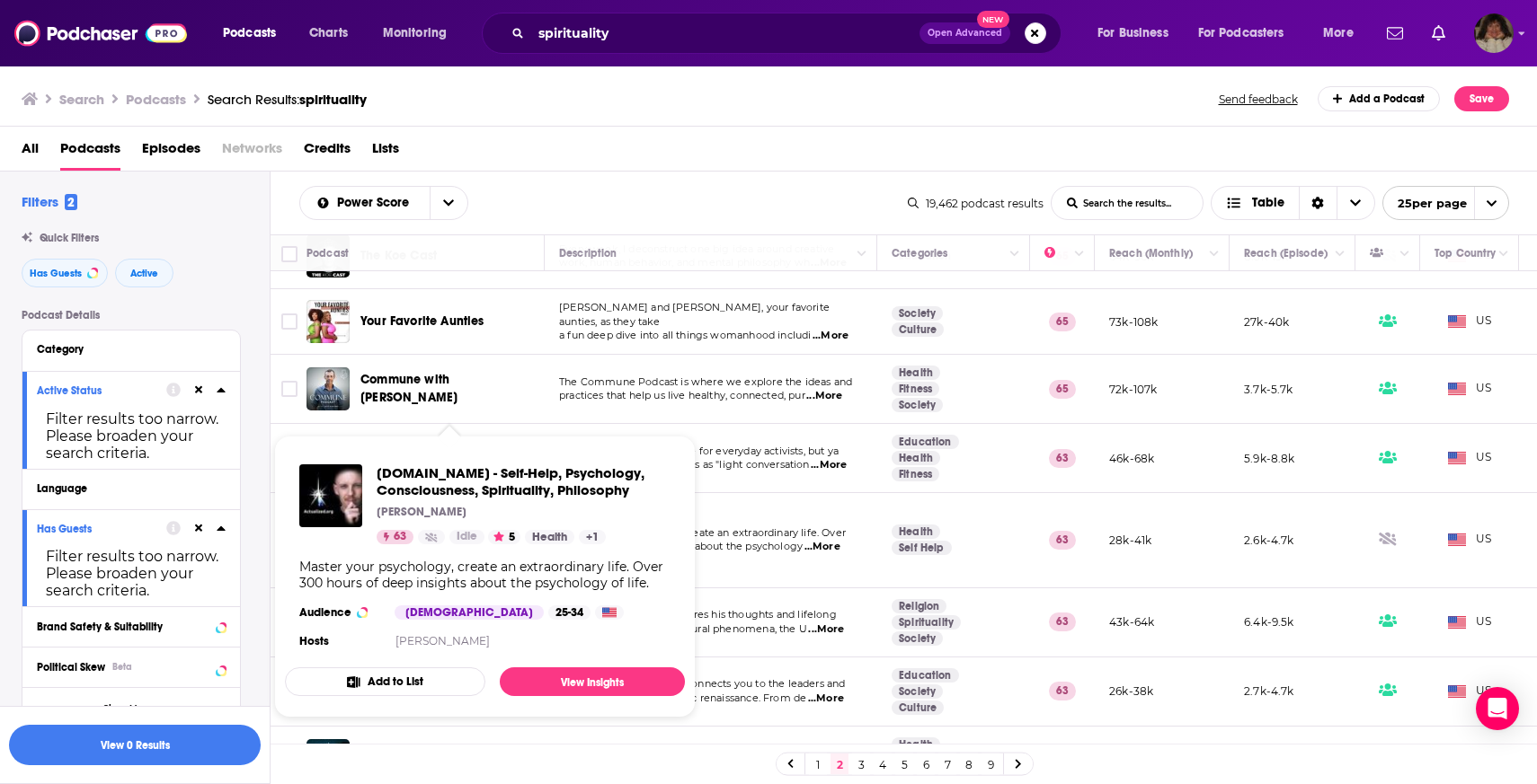
click at [653, 178] on div "Power Score List Search Input Search the results... Table 19,462 podcast result…" at bounding box center [904, 202] width 1267 height 63
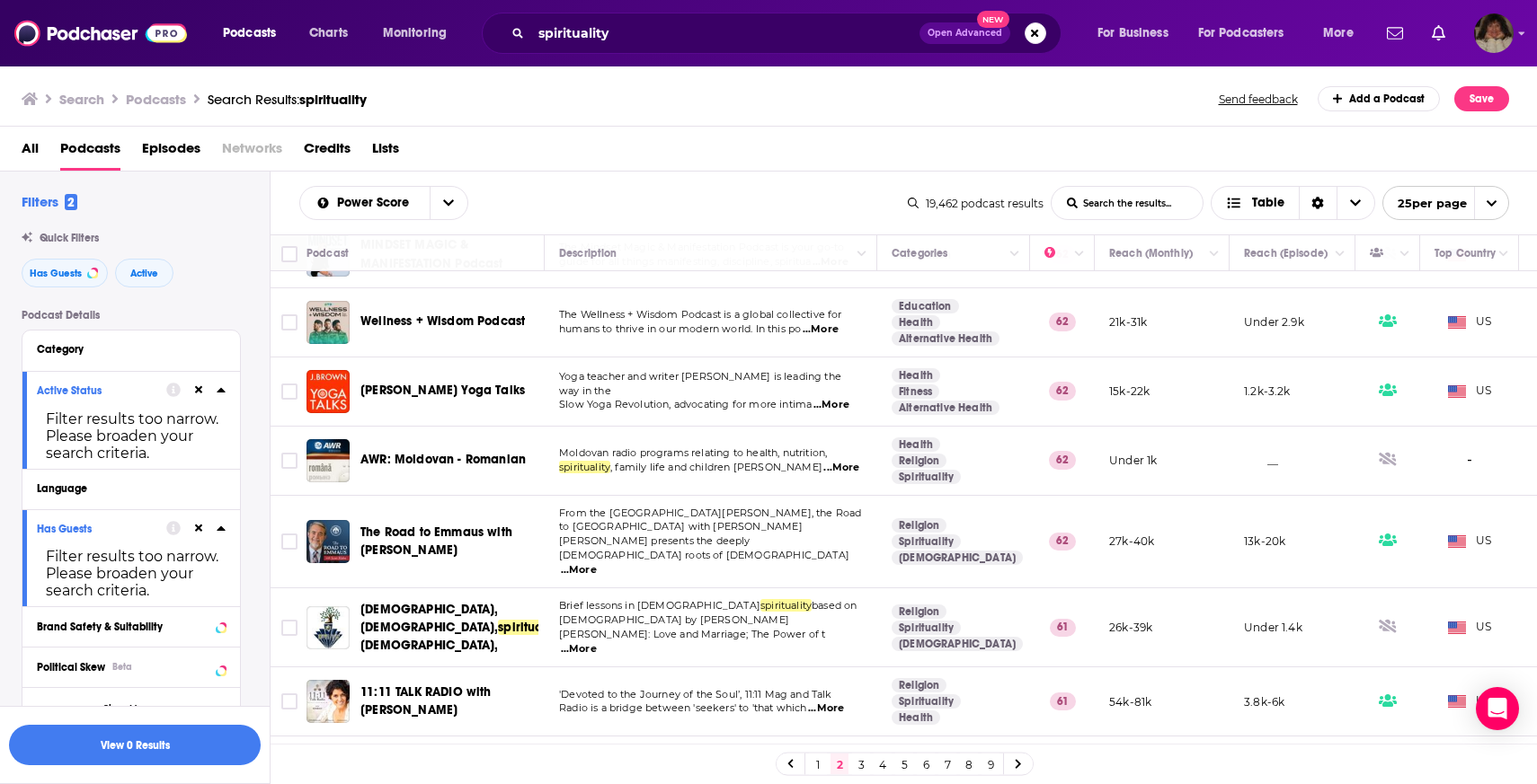
scroll to position [1258, 0]
click at [861, 768] on link "3" at bounding box center [861, 764] width 18 height 22
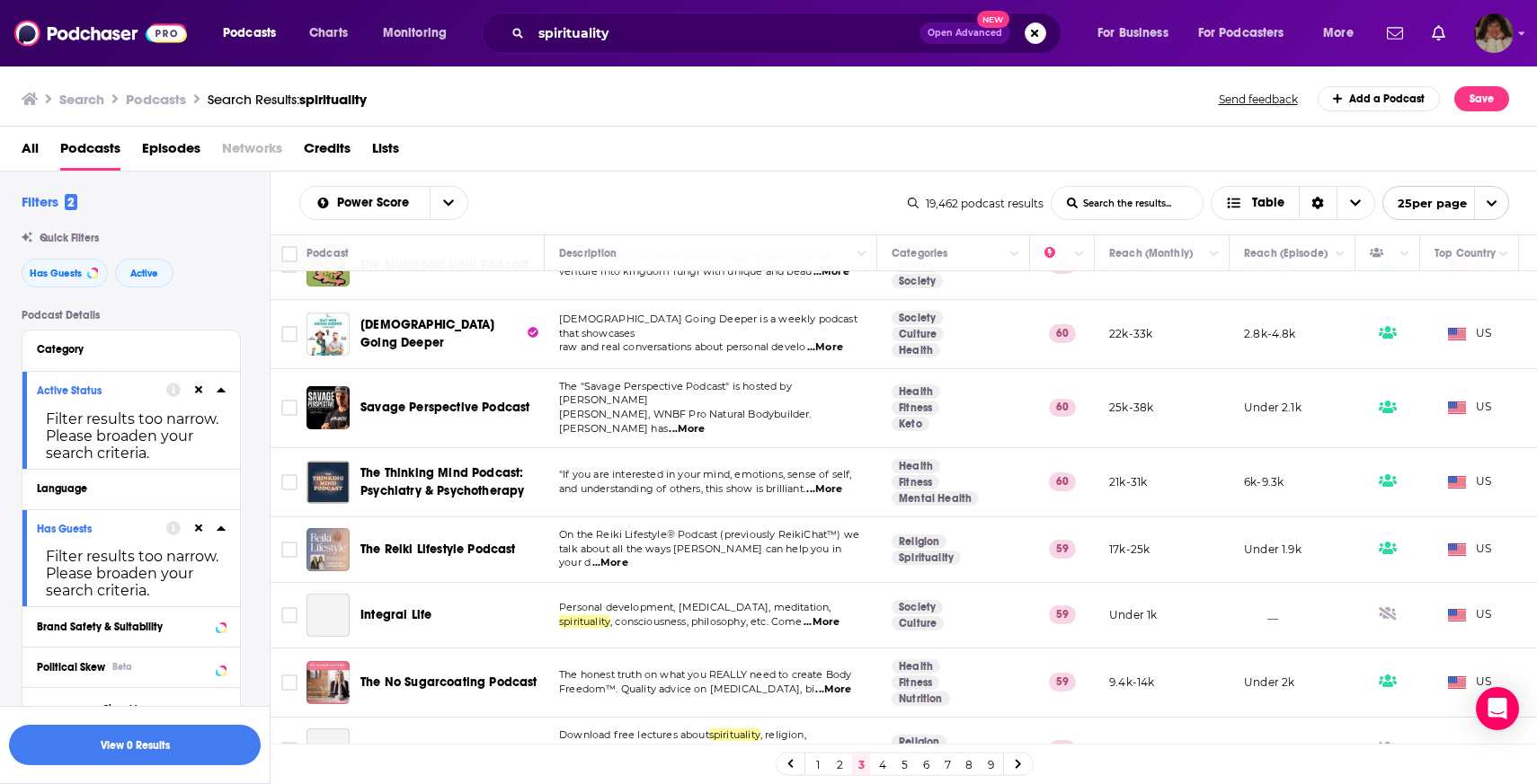
scroll to position [725, 0]
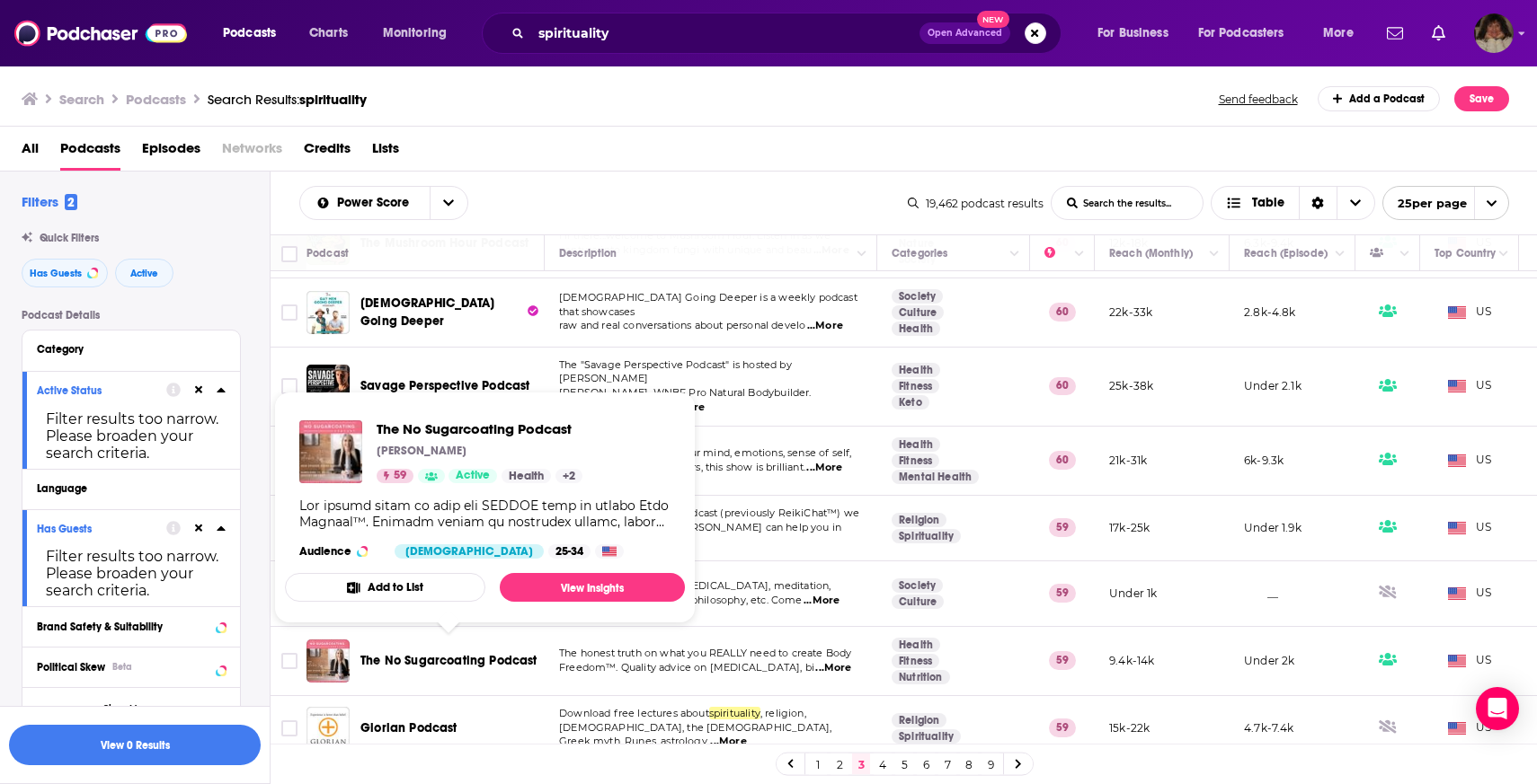
click at [689, 152] on div "All Podcasts Episodes Networks Credits Lists" at bounding box center [773, 152] width 1502 height 37
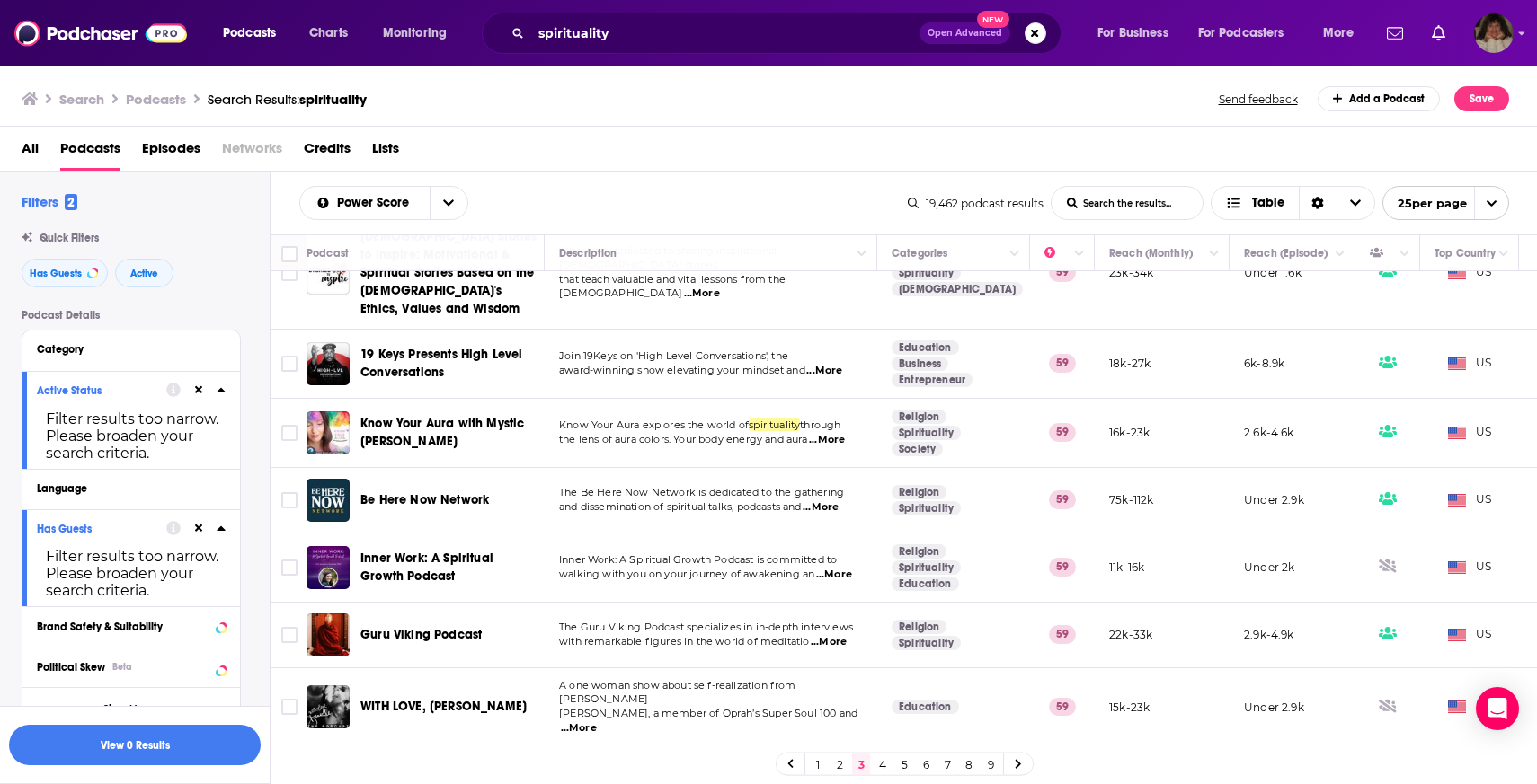
scroll to position [1355, 0]
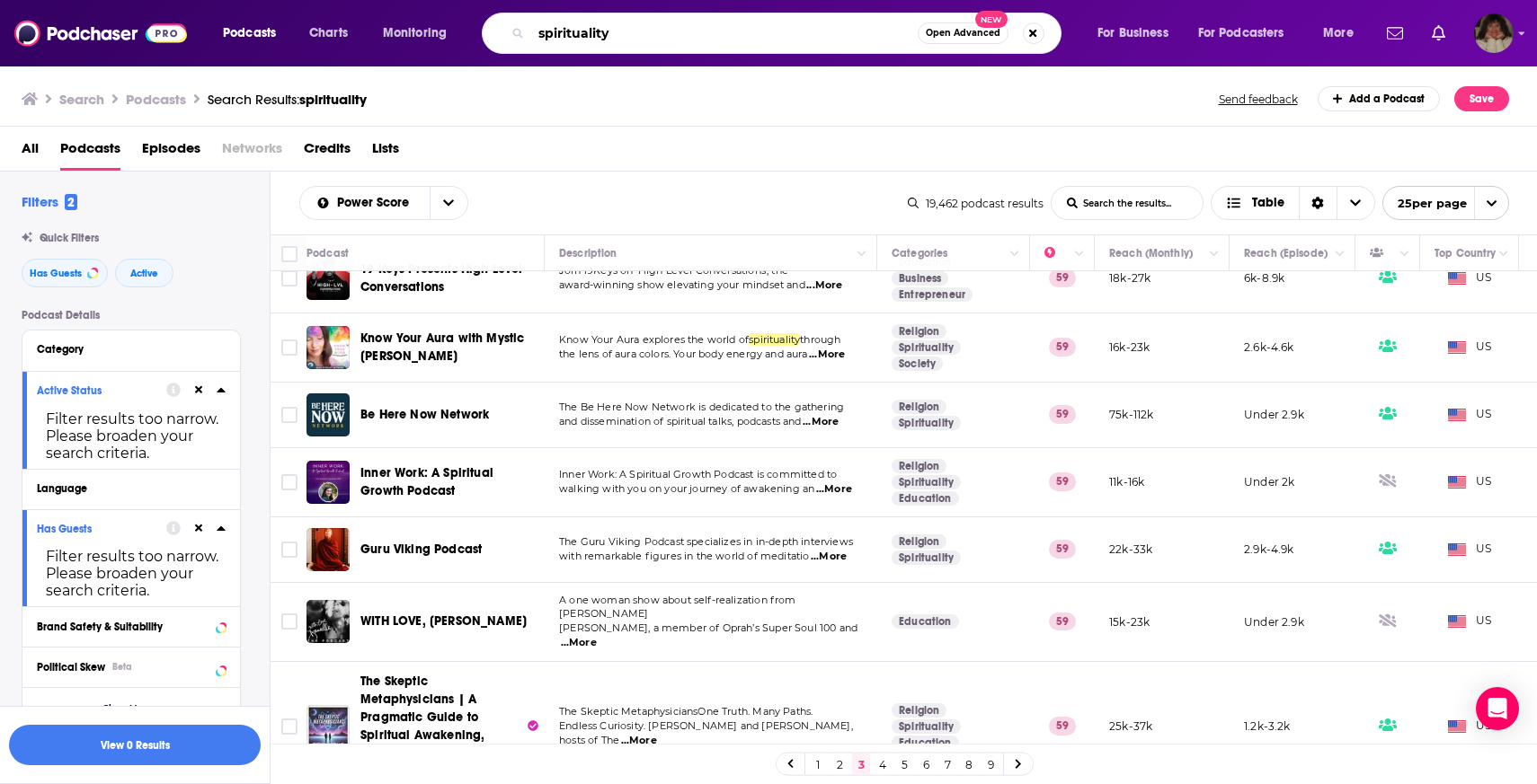
drag, startPoint x: 641, startPoint y: 33, endPoint x: 384, endPoint y: -6, distance: 259.9
click at [384, 0] on html "Podcasts Charts Monitoring spirituality Open Advanced New For Business For Podc…" at bounding box center [768, 392] width 1537 height 784
type input "s"
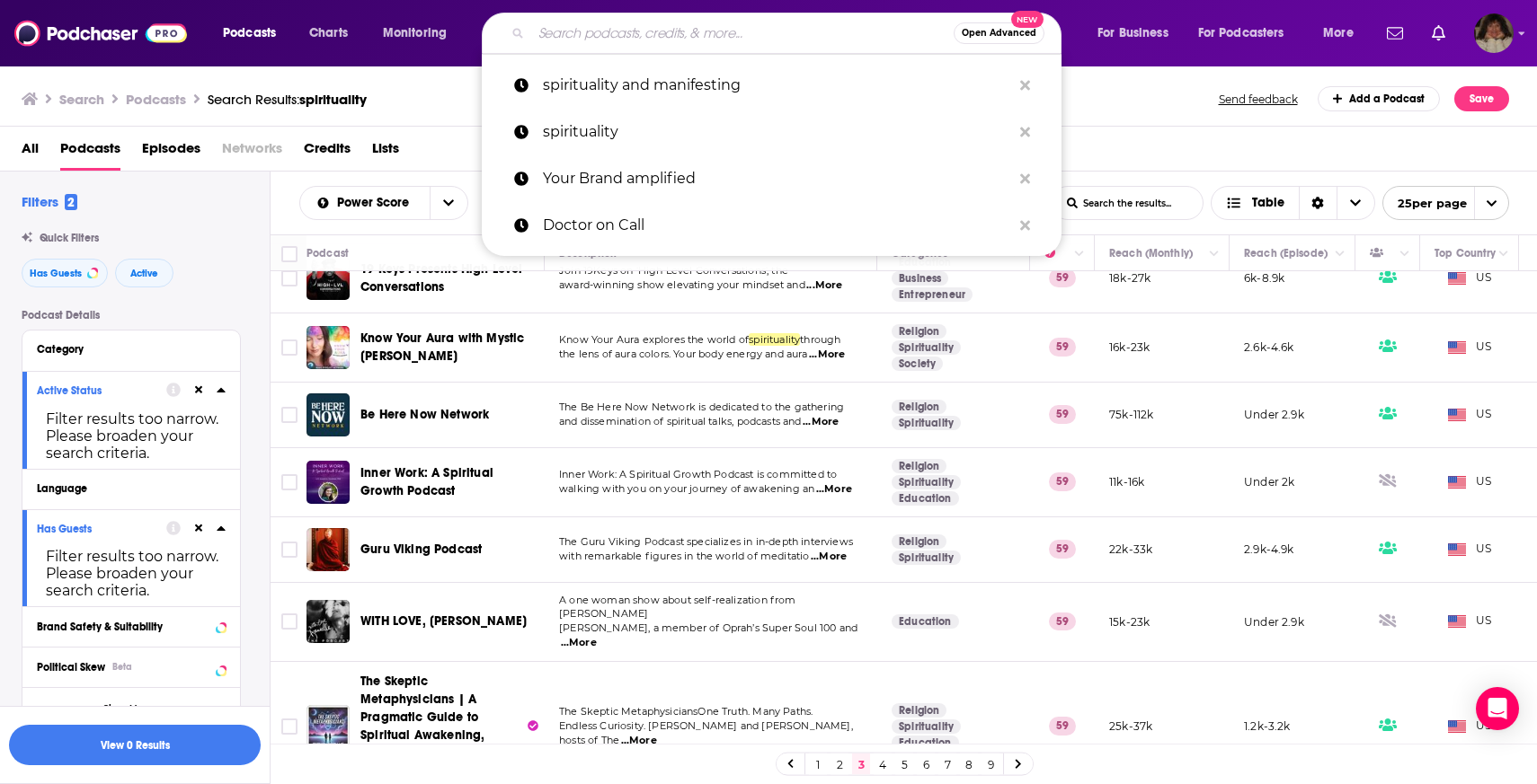
type input "s"
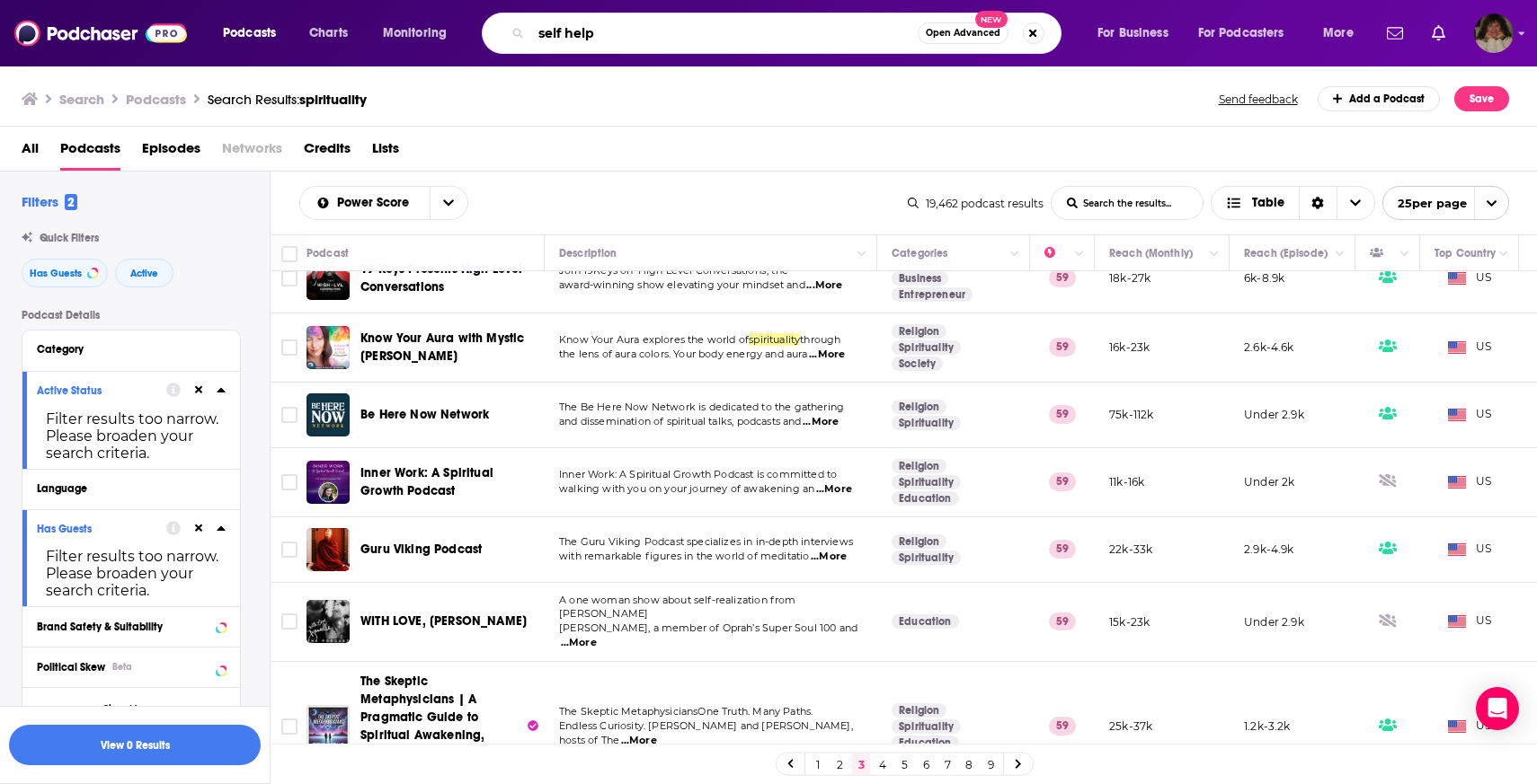
type input "self help"
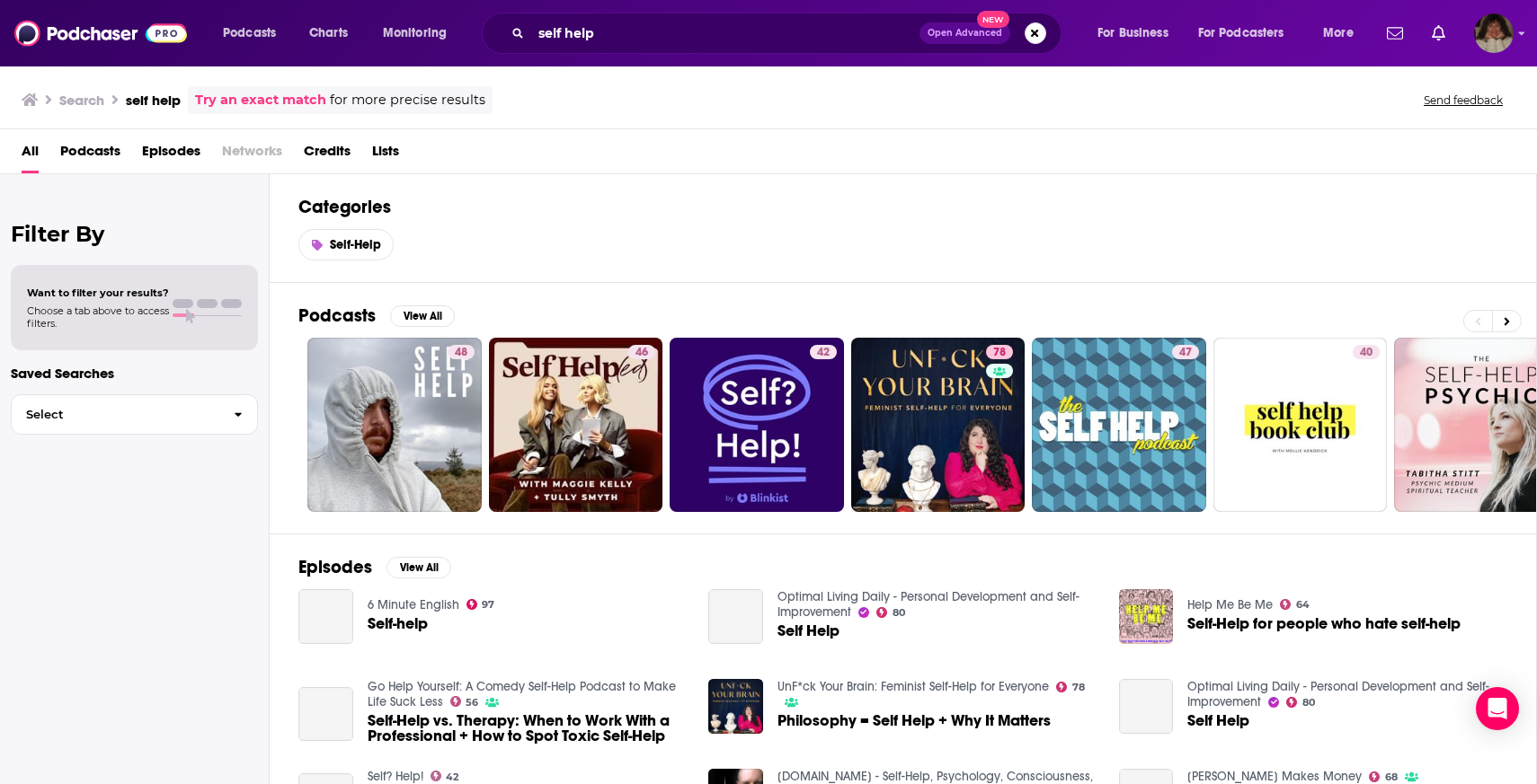
click at [77, 152] on span "Podcasts" at bounding box center [90, 154] width 60 height 37
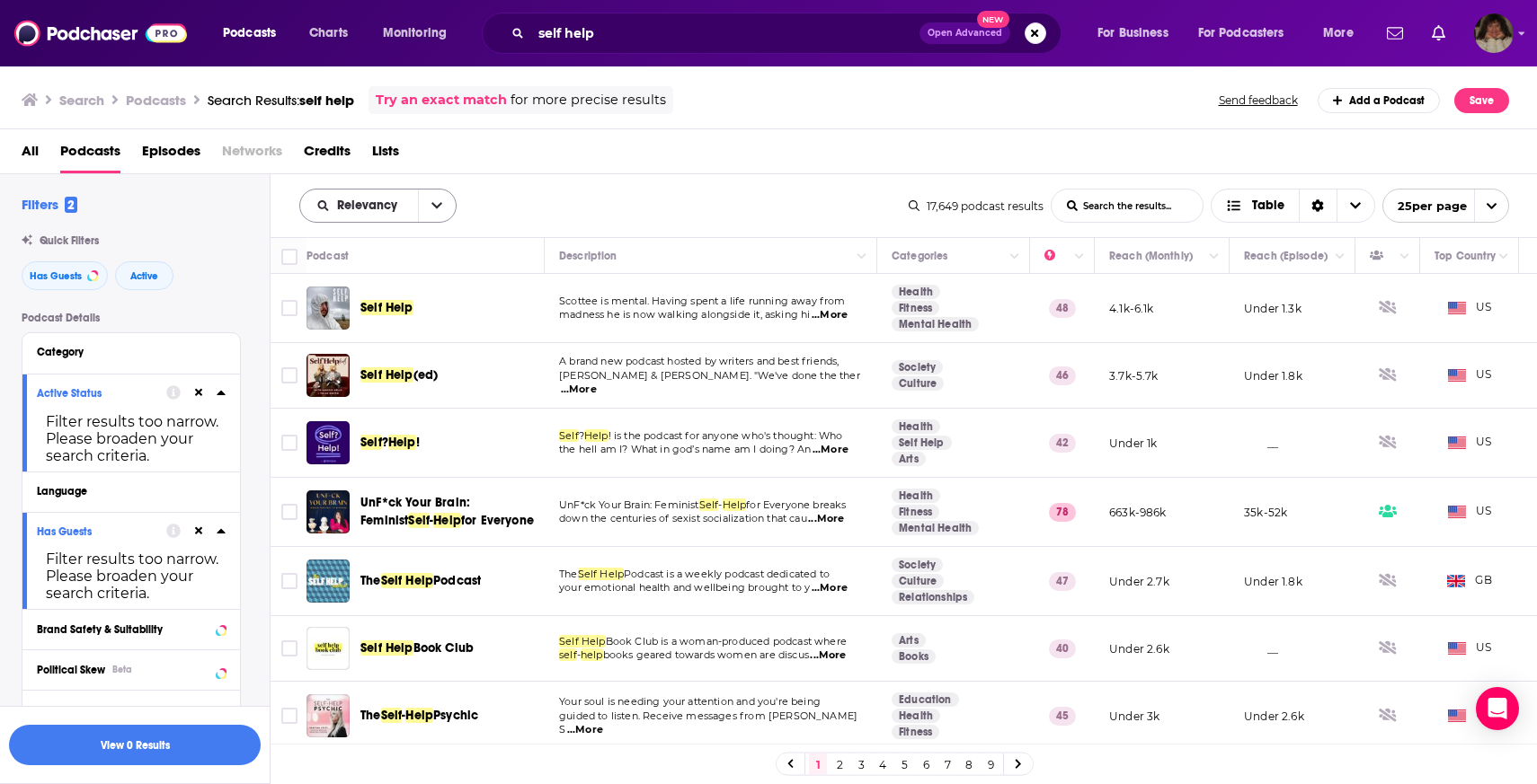
click at [377, 214] on div "Relevancy" at bounding box center [378, 206] width 157 height 34
click at [458, 209] on div "Relevancy List Search Input Search the results... Table" at bounding box center [604, 206] width 609 height 34
click at [448, 209] on button "open menu" at bounding box center [437, 206] width 38 height 33
click at [360, 361] on span "Power Score" at bounding box center [389, 358] width 106 height 10
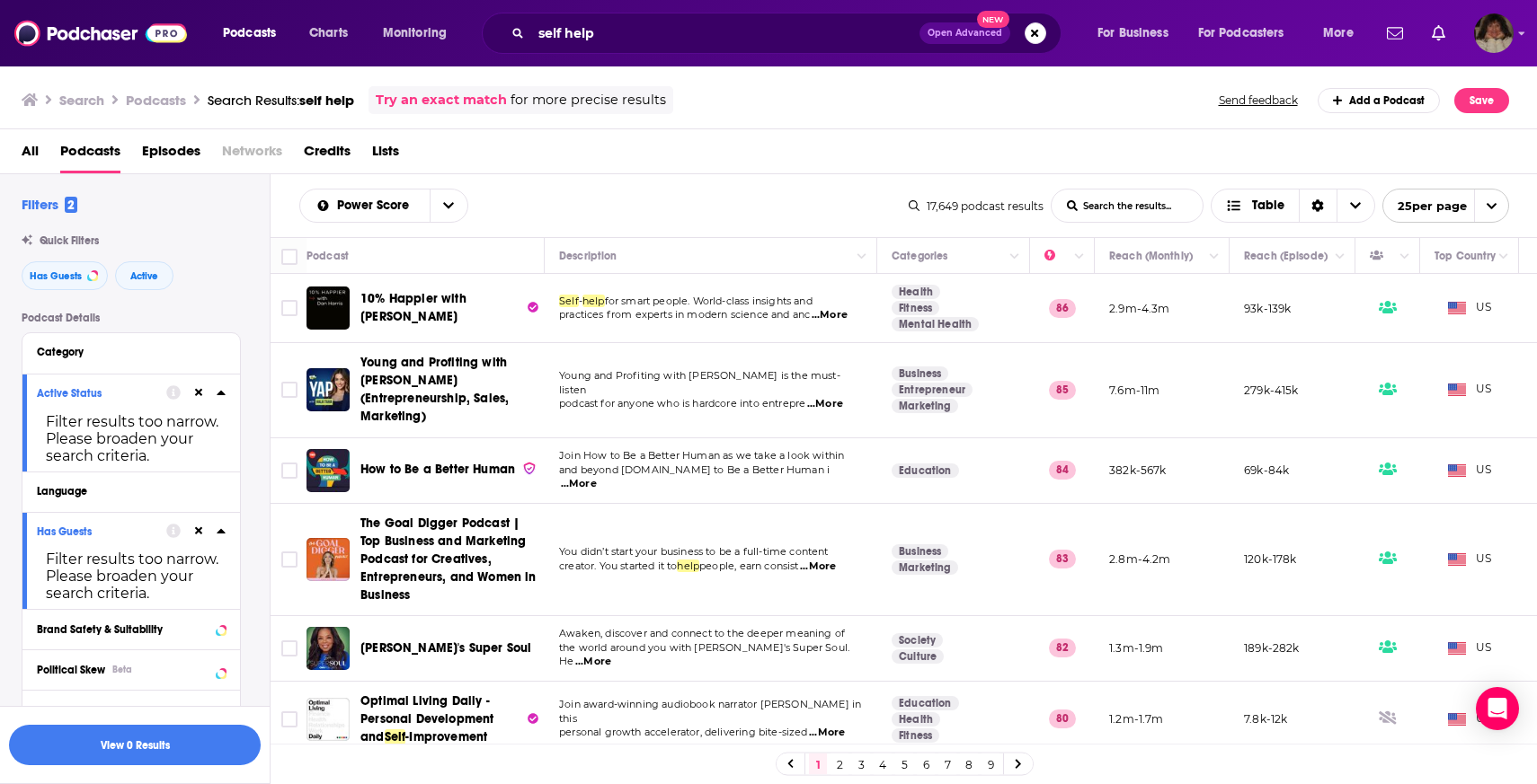
click at [752, 189] on div "Power Score List Search Input Search the results... Table" at bounding box center [604, 206] width 609 height 34
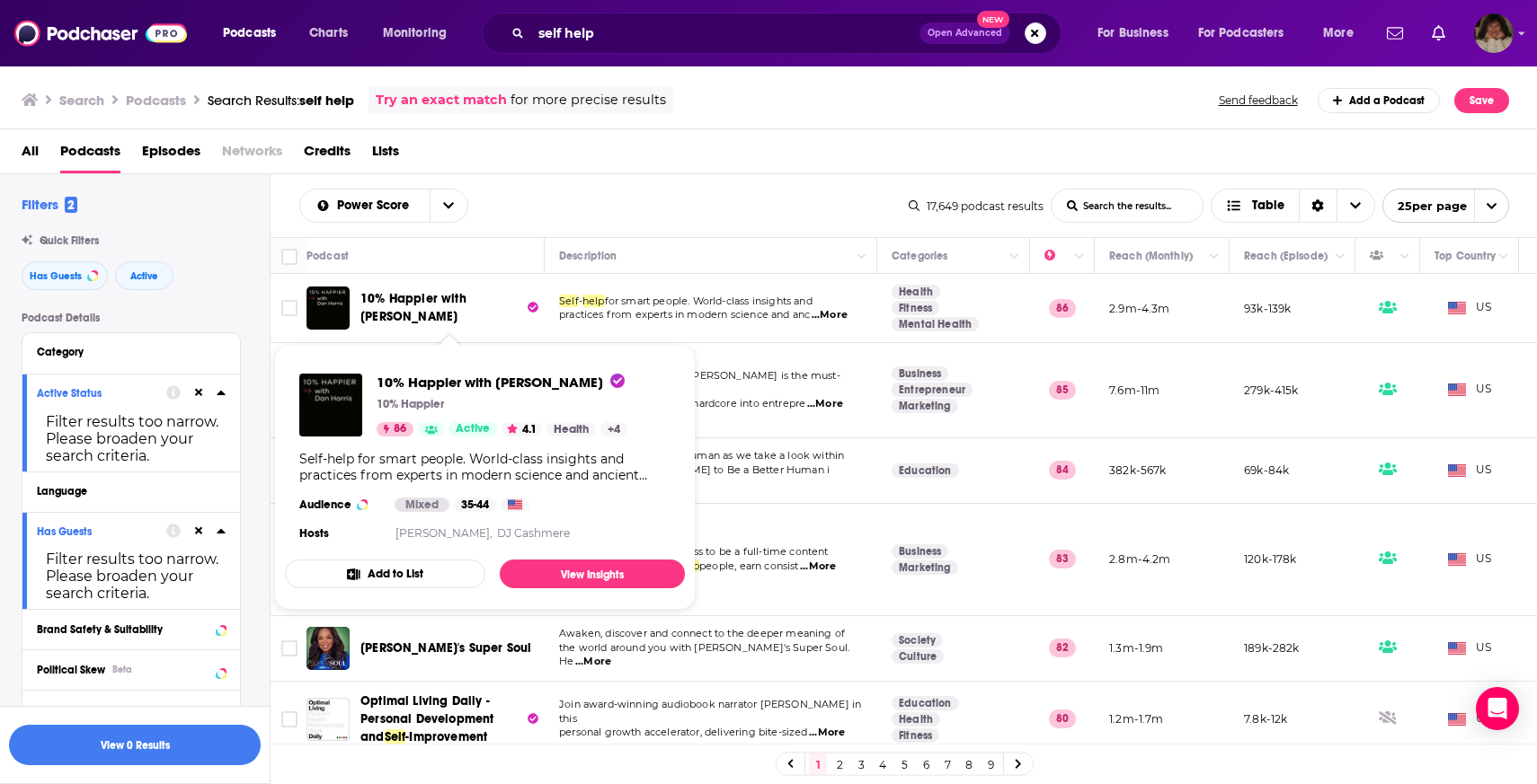
click at [699, 206] on div "Power Score List Search Input Search the results... Table" at bounding box center [604, 206] width 609 height 34
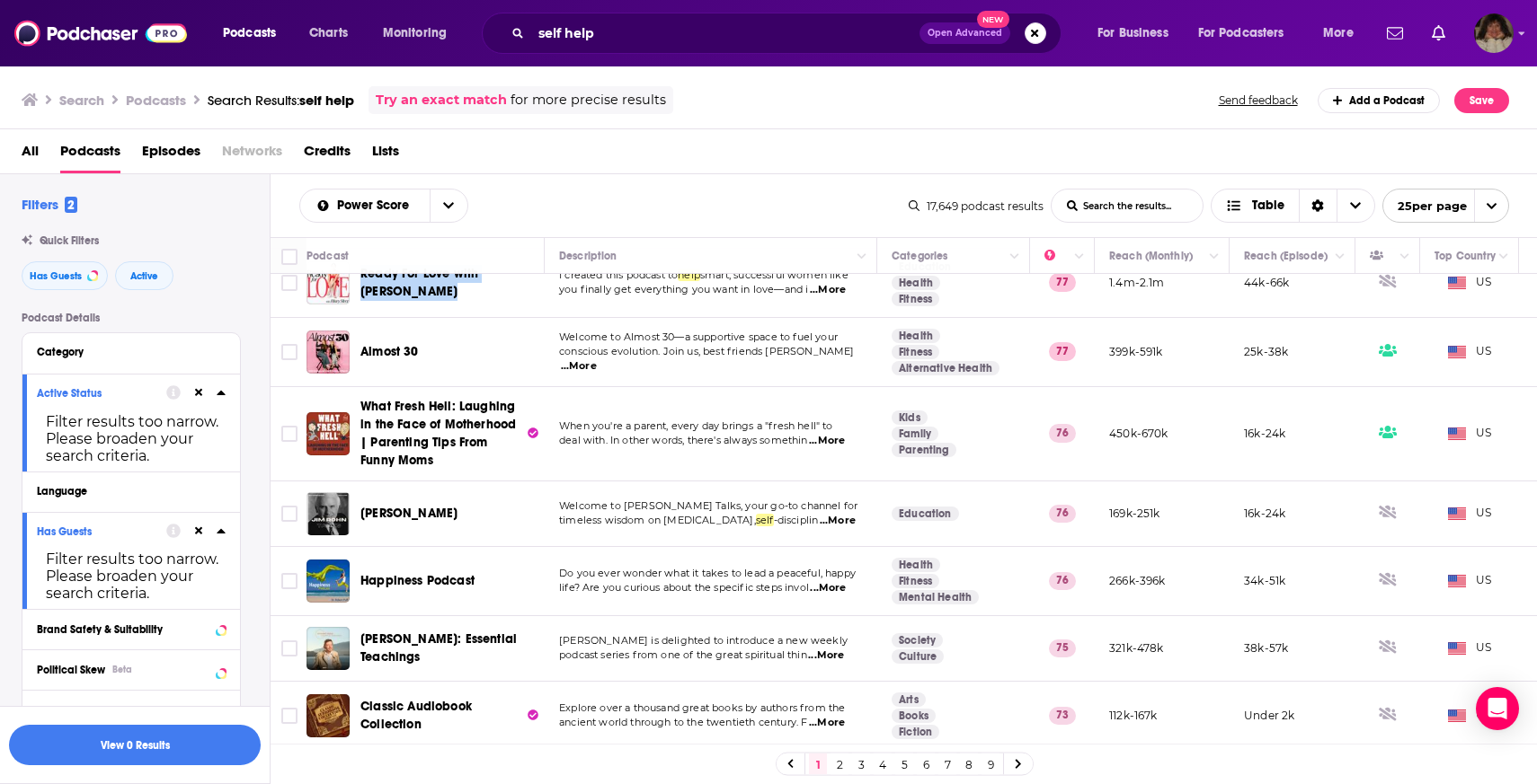
scroll to position [683, 0]
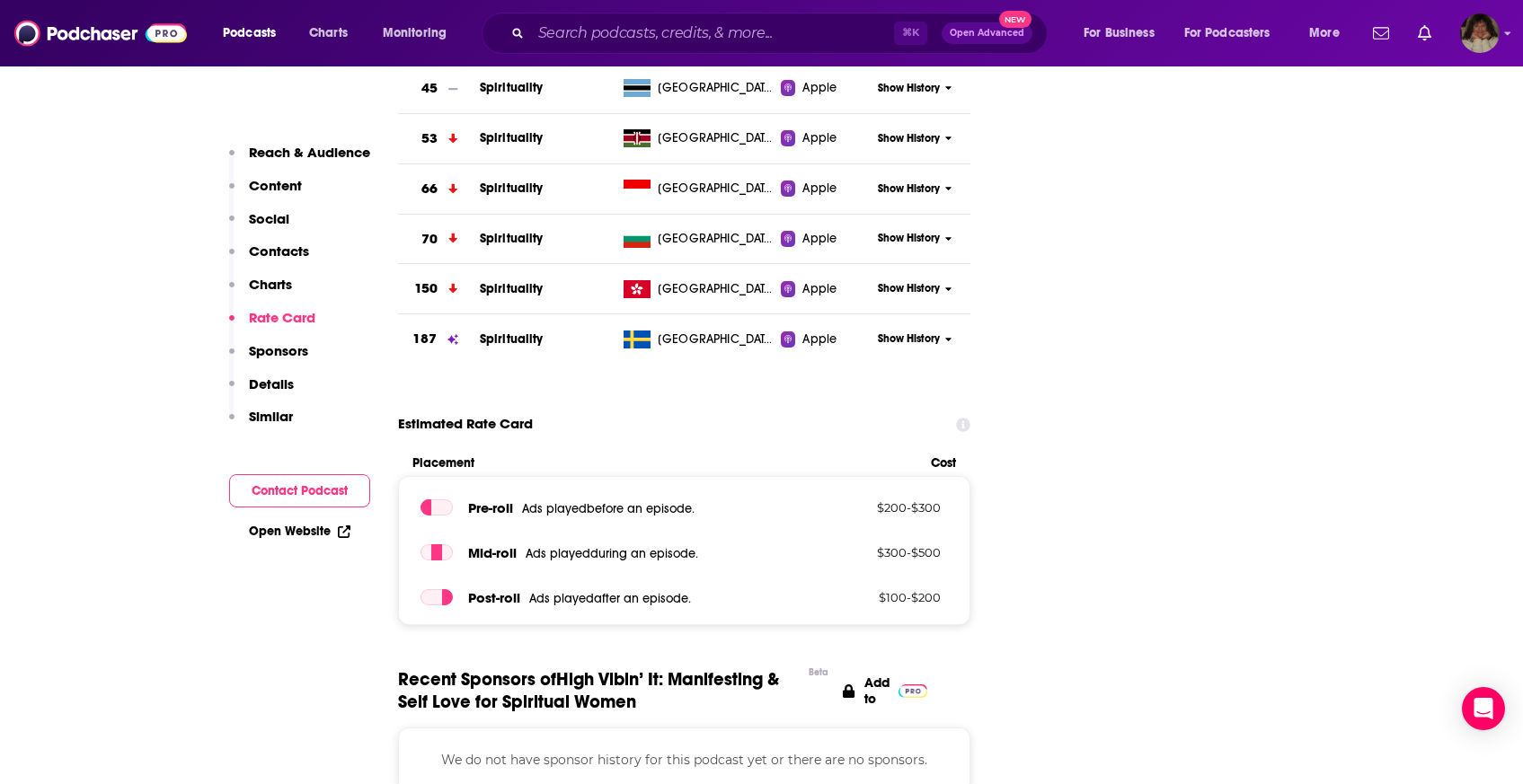
scroll to position [1405, 0]
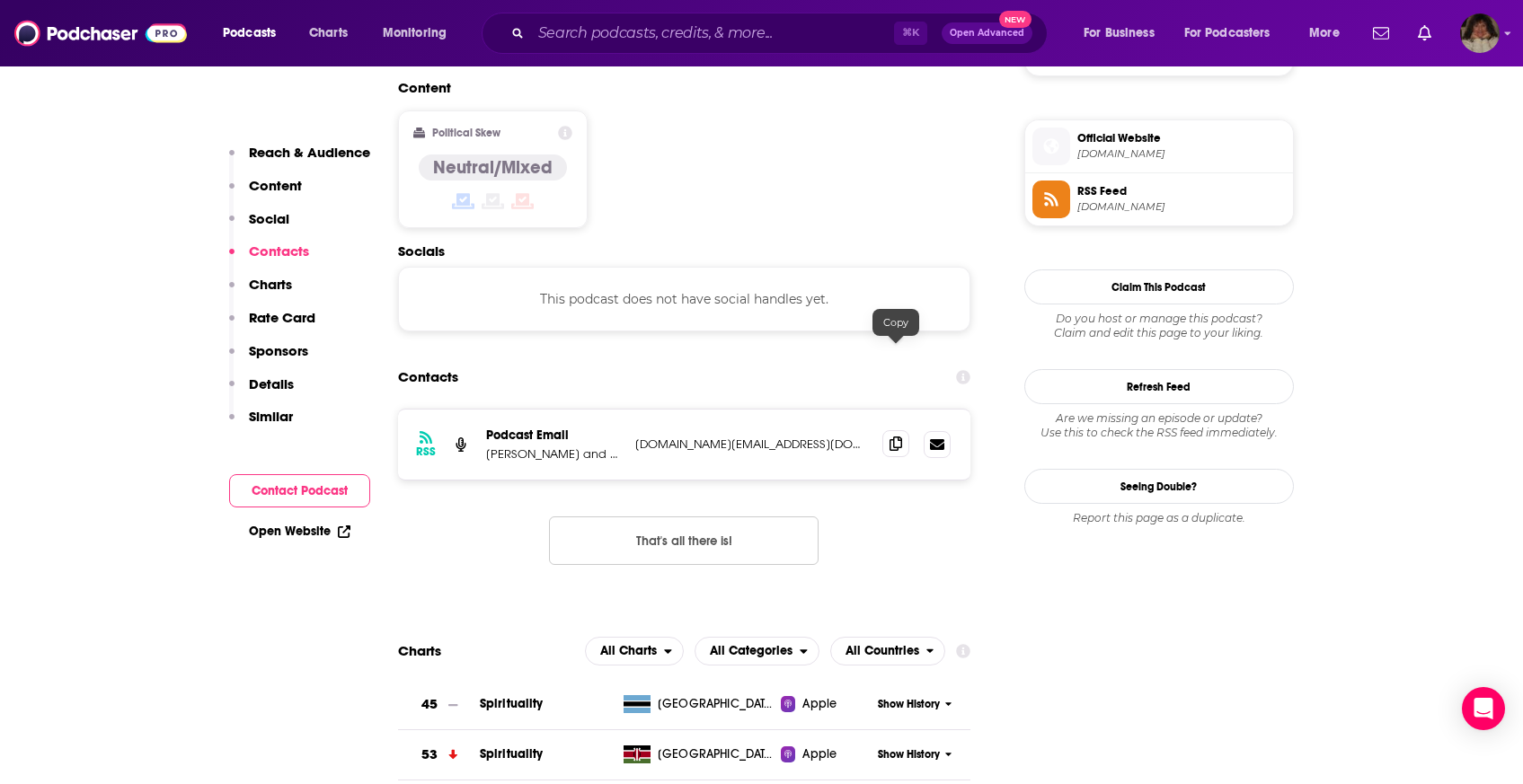
click at [899, 436] on icon at bounding box center [896, 444] width 13 height 15
click at [592, 446] on p "Lynnsey Robinson and Kelsey Aida" at bounding box center [554, 454] width 134 height 15
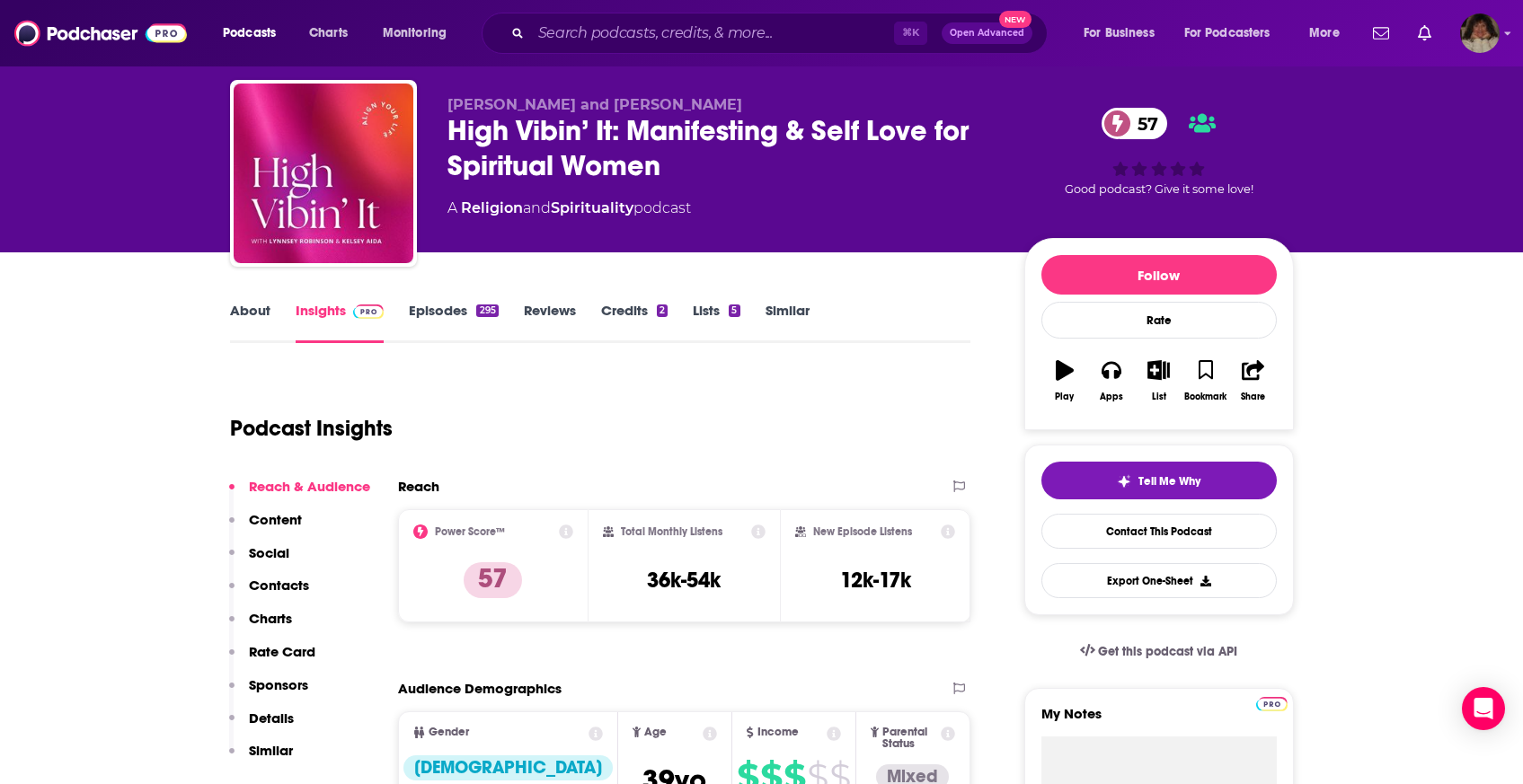
scroll to position [0, 0]
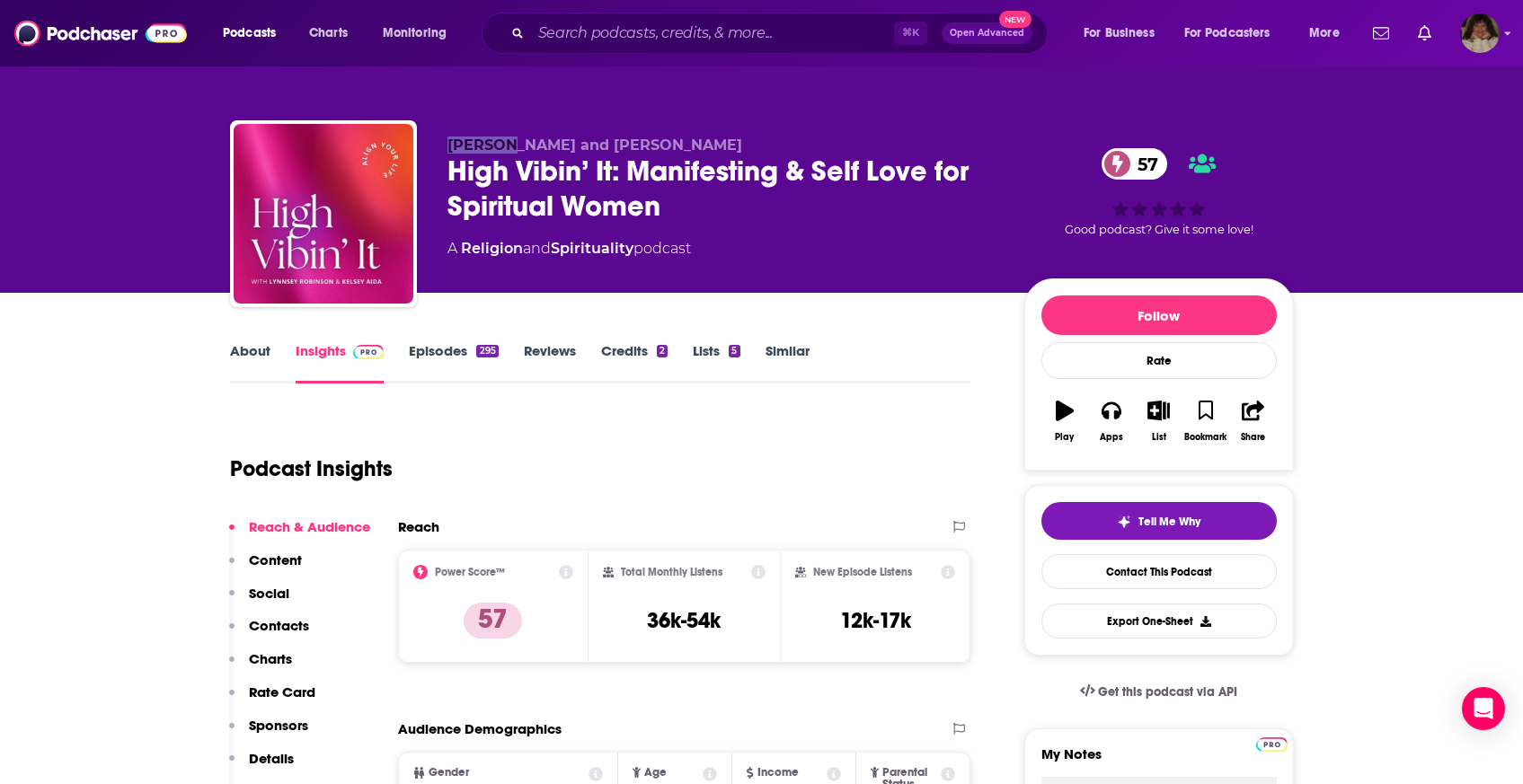
drag, startPoint x: 495, startPoint y: 149, endPoint x: 395, endPoint y: 149, distance: 100.0
click at [393, 149] on div "Lynnsey Robinson and Kelsey Aida High Vibin’ It: Manifesting & Self Love for Sp…" at bounding box center [762, 218] width 1064 height 194
copy div "Lynnsey"
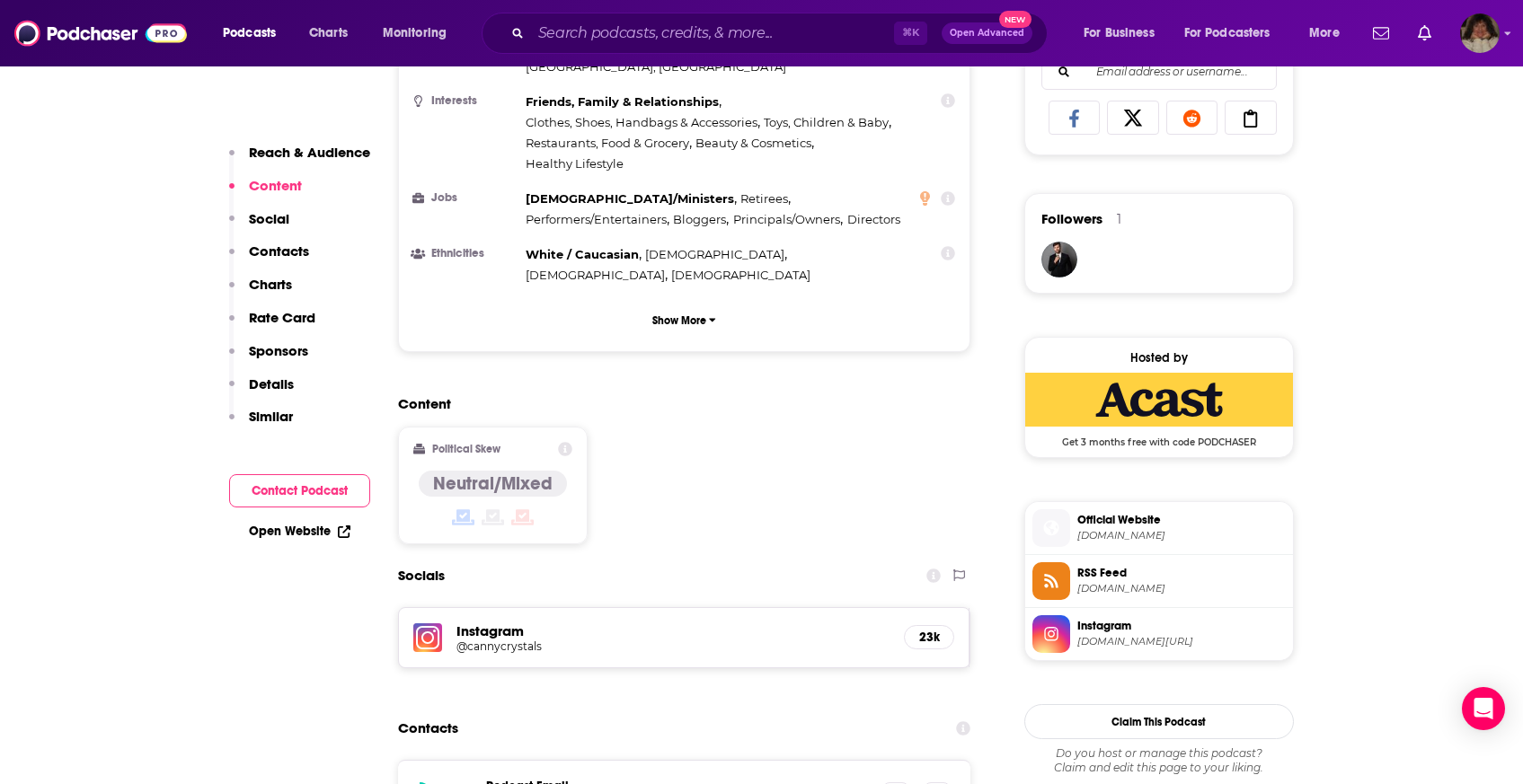
scroll to position [1283, 0]
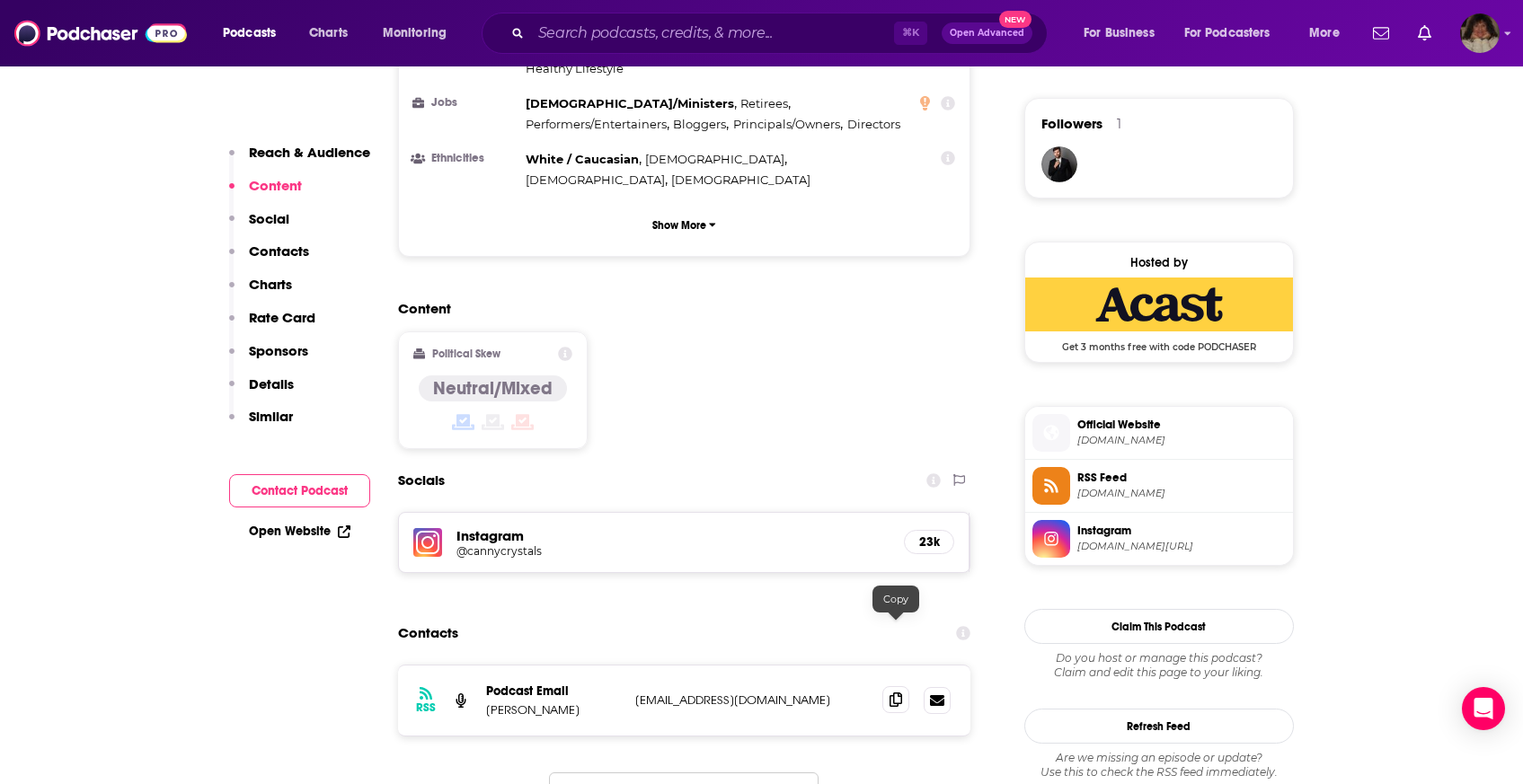
click at [899, 692] on icon at bounding box center [896, 700] width 13 height 15
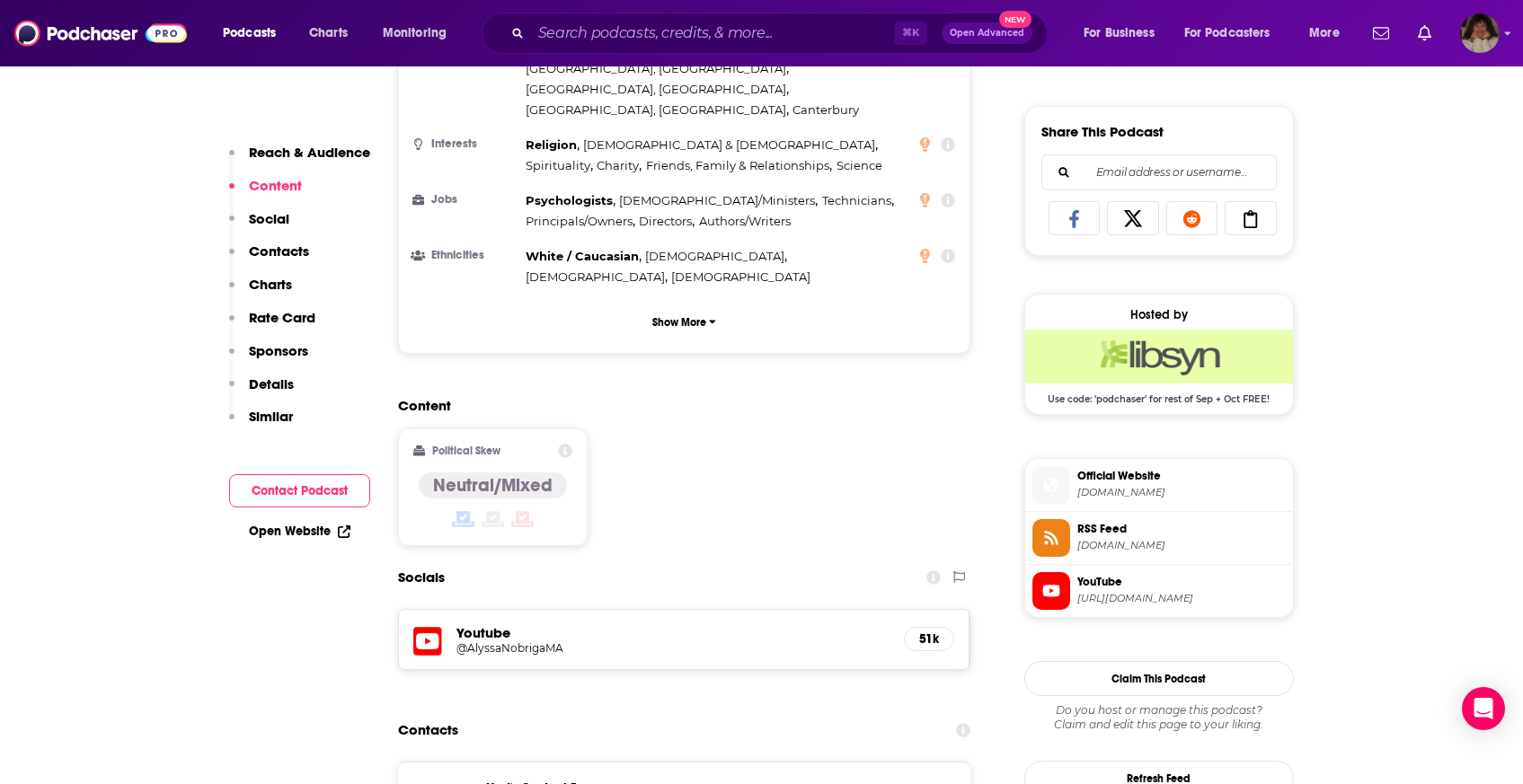
scroll to position [1450, 0]
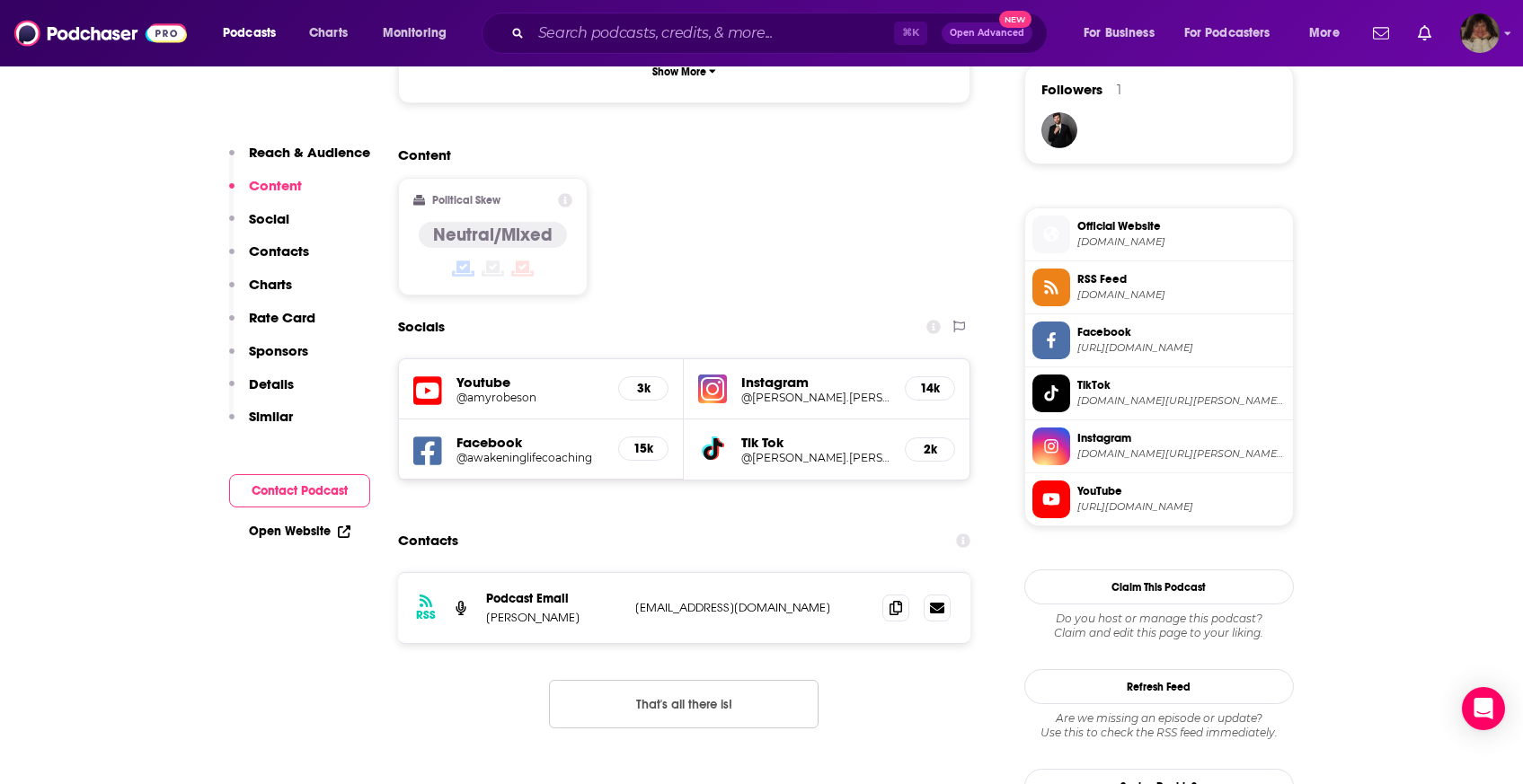
scroll to position [1518, 0]
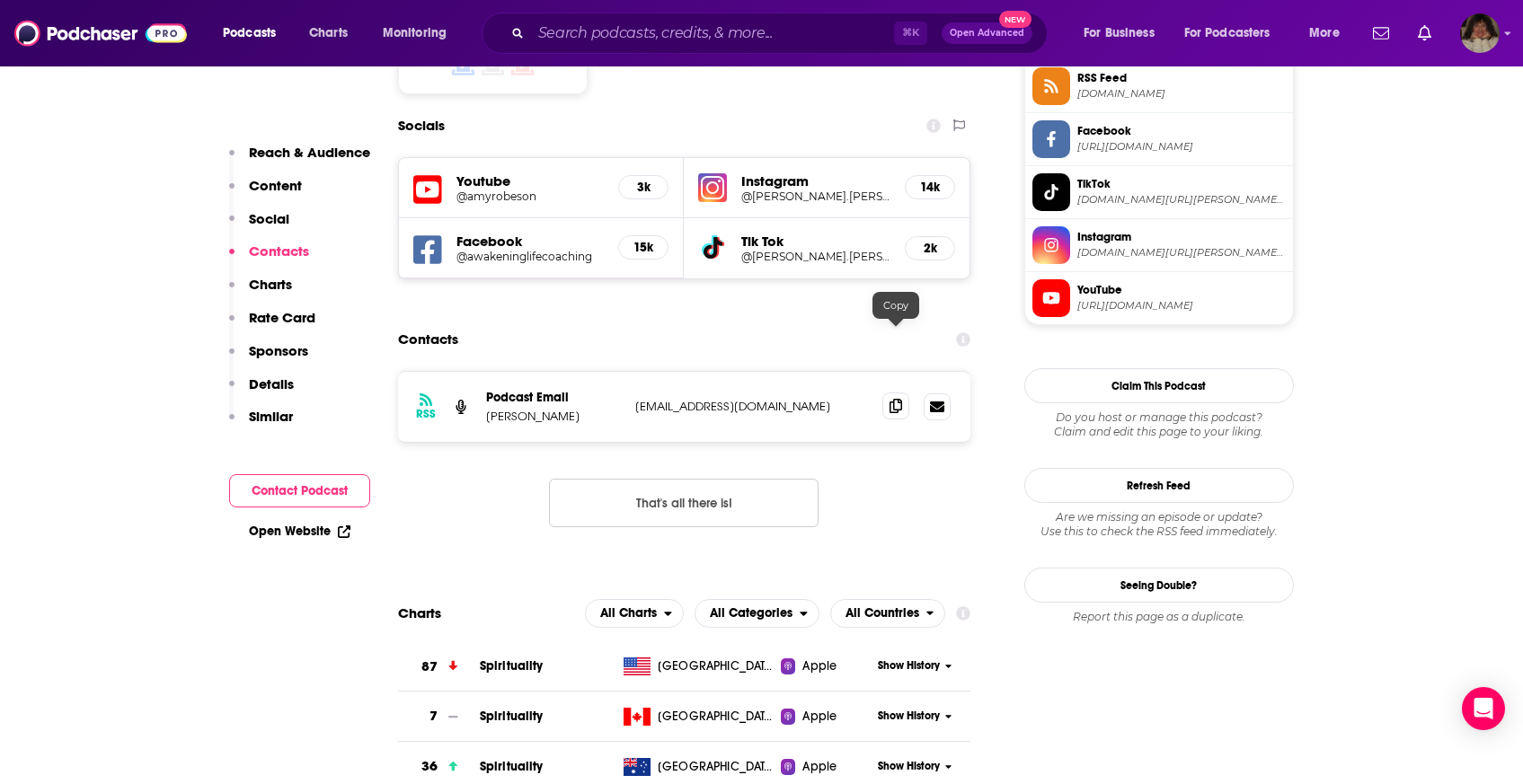
click at [900, 399] on icon at bounding box center [896, 407] width 13 height 15
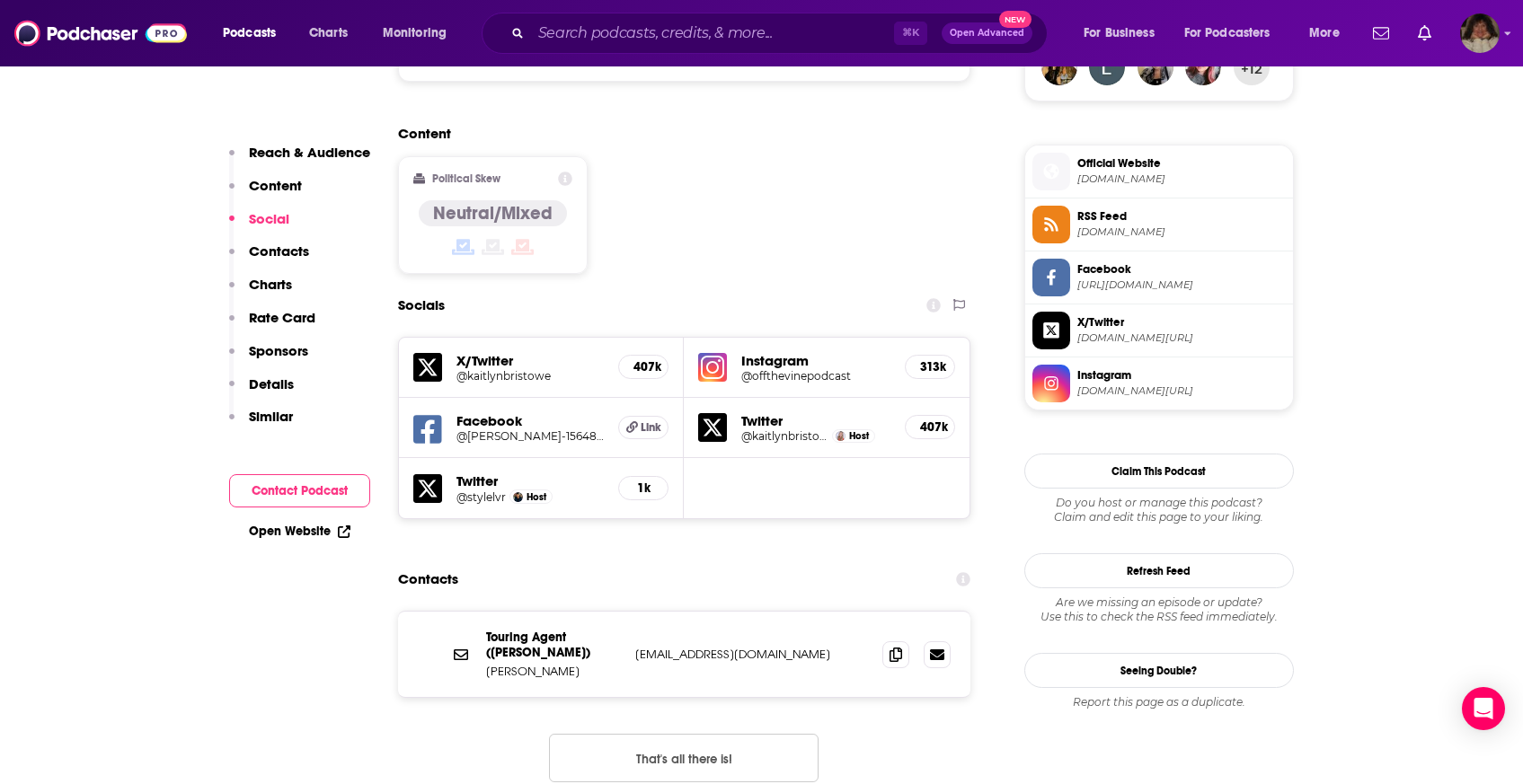
scroll to position [1380, 0]
click at [892, 646] on icon at bounding box center [896, 653] width 13 height 15
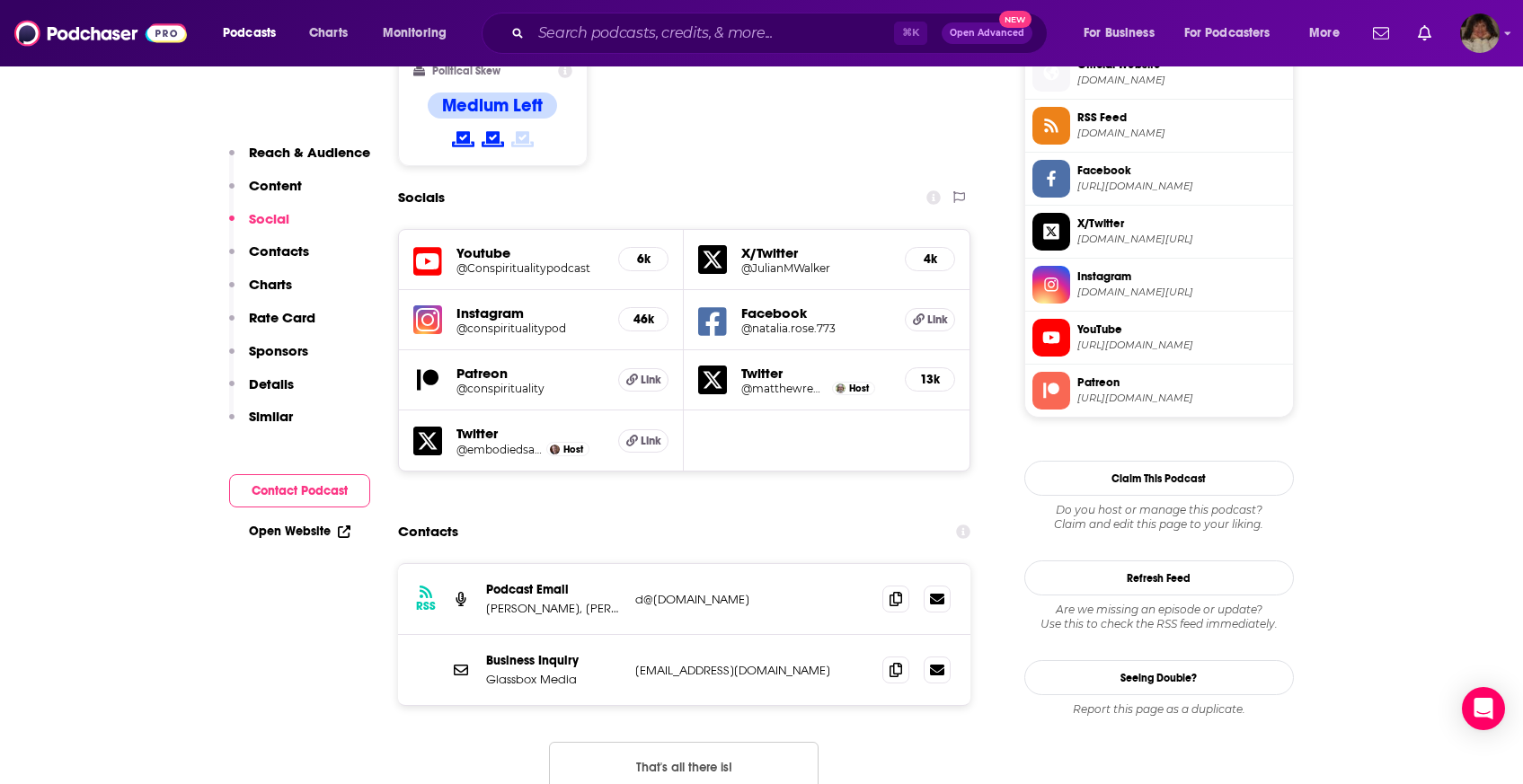
scroll to position [1690, 0]
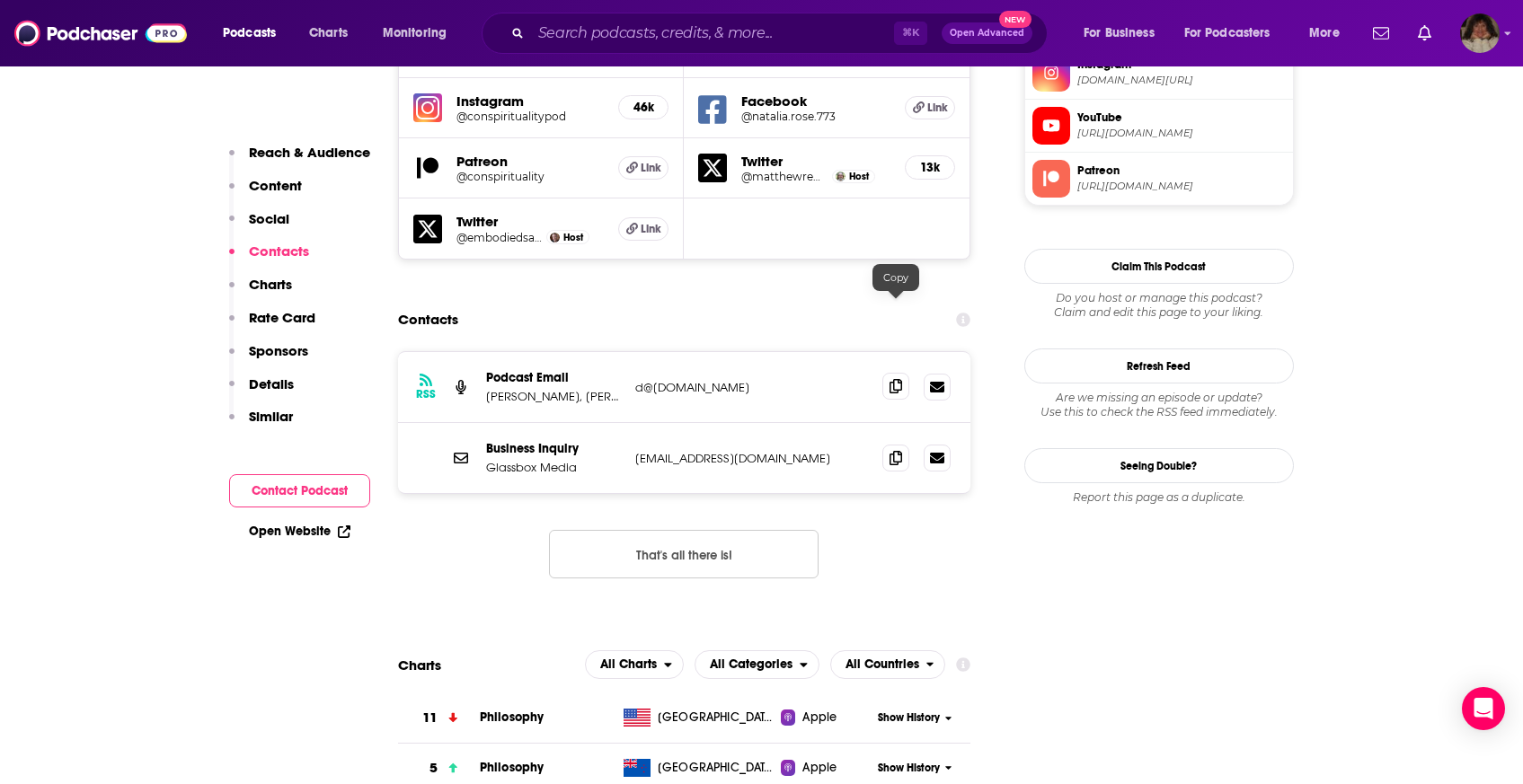
click at [889, 373] on span at bounding box center [896, 387] width 27 height 27
click at [903, 444] on span at bounding box center [896, 457] width 27 height 27
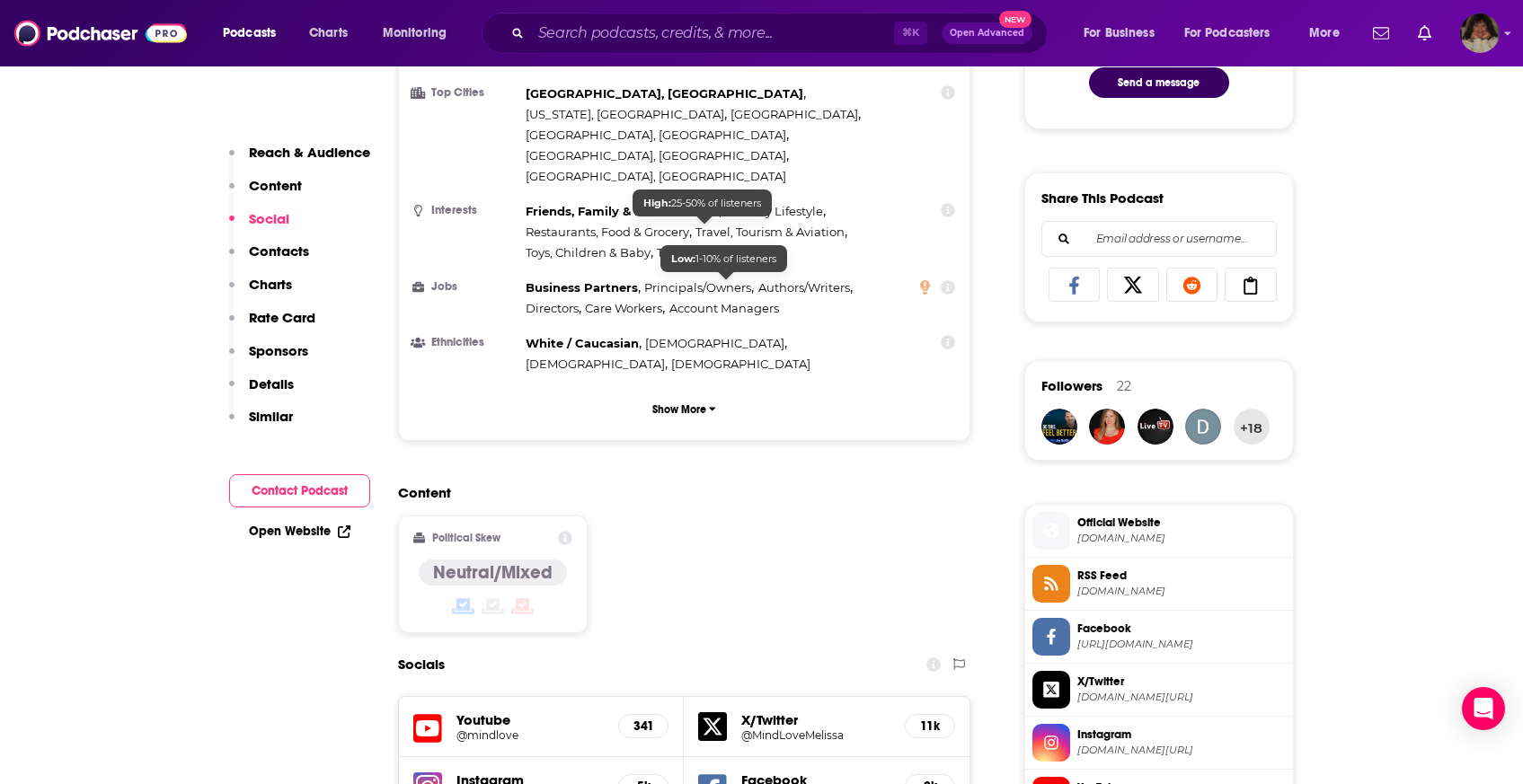
scroll to position [1388, 0]
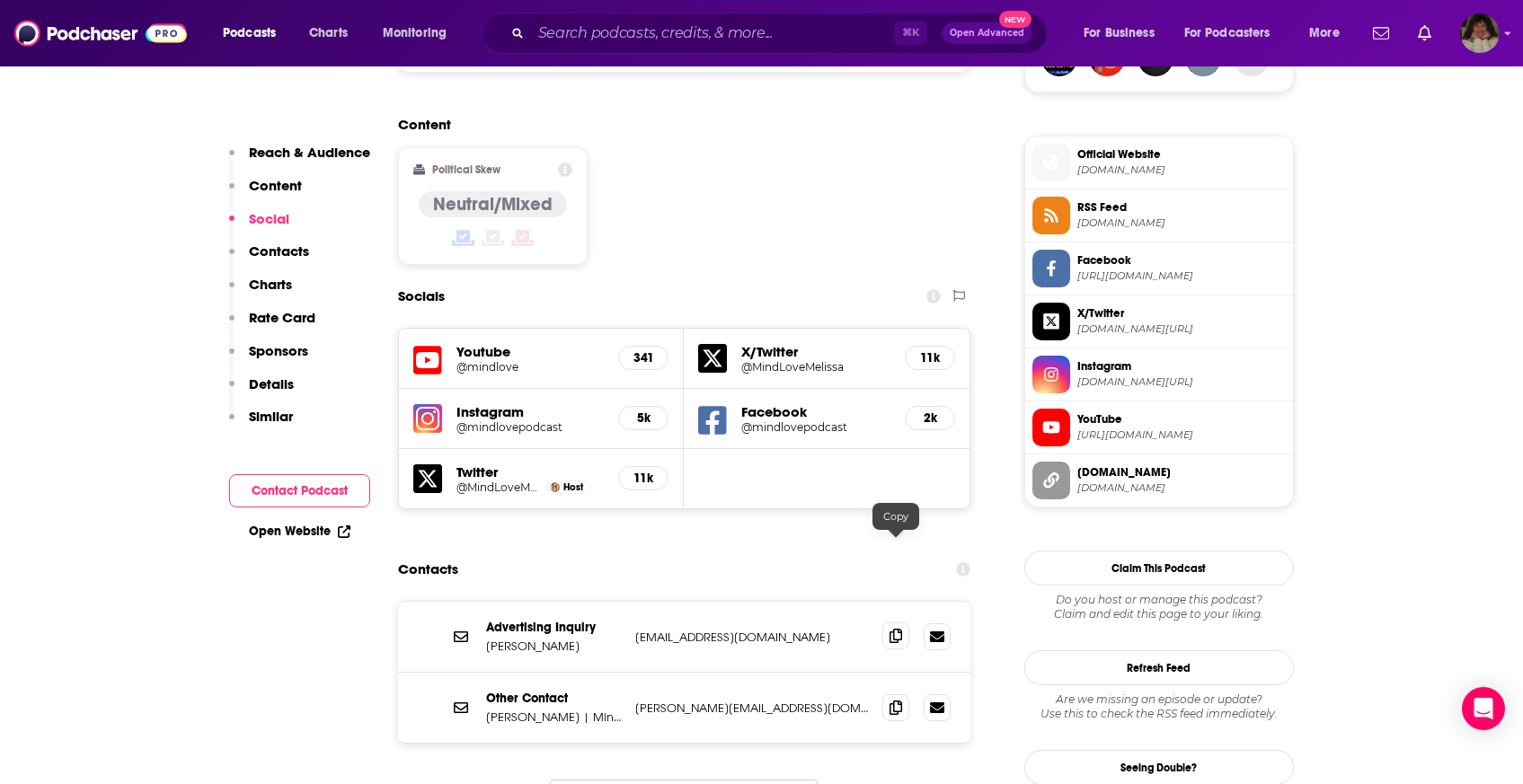
click at [898, 629] on icon at bounding box center [896, 636] width 13 height 15
click at [888, 672] on div "Other Contact Melissa Monte | Mindset Mentor melissa@mindlove.com melissa@mindl…" at bounding box center [685, 707] width 574 height 70
click at [889, 700] on icon at bounding box center [896, 707] width 13 height 15
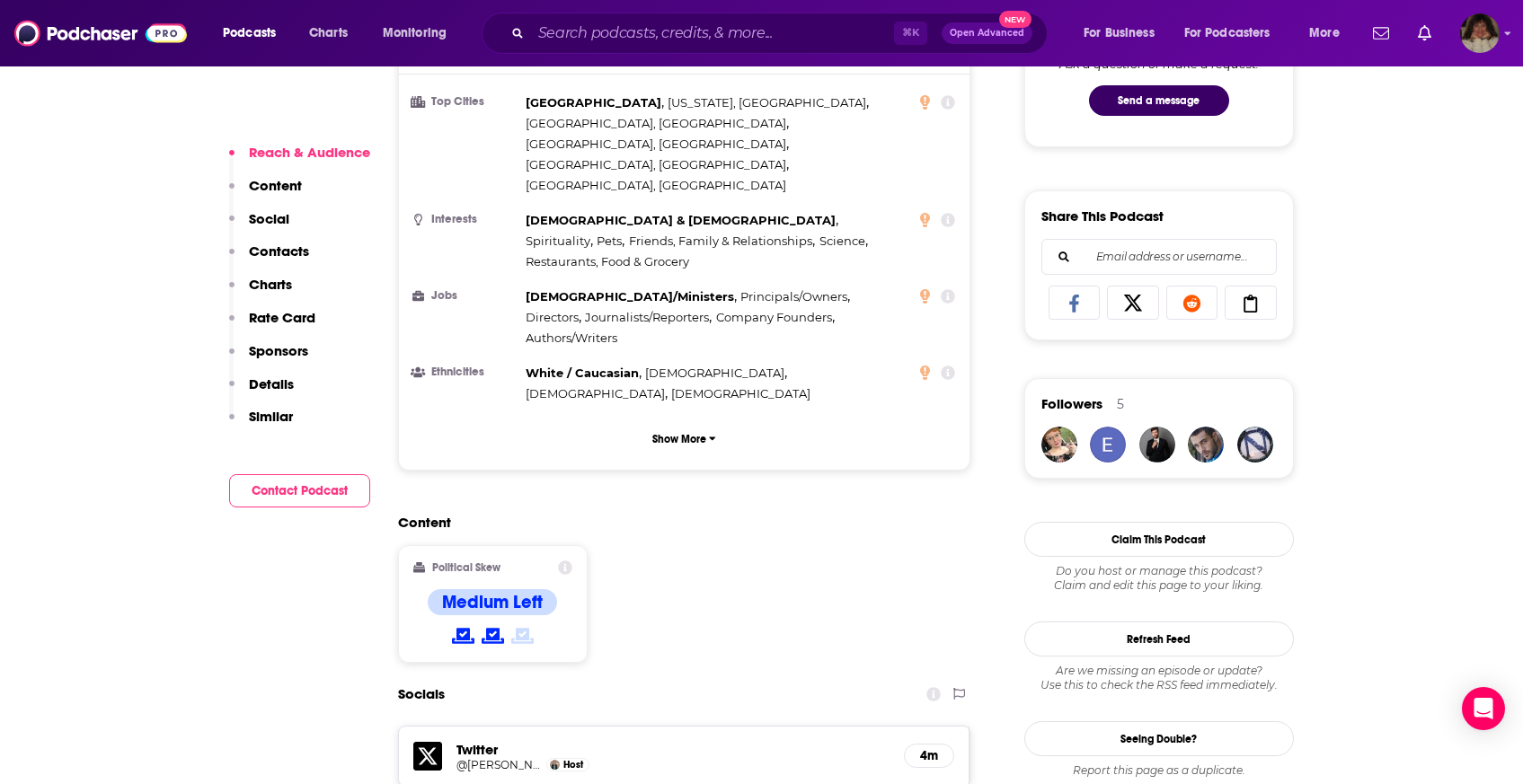
scroll to position [1332, 0]
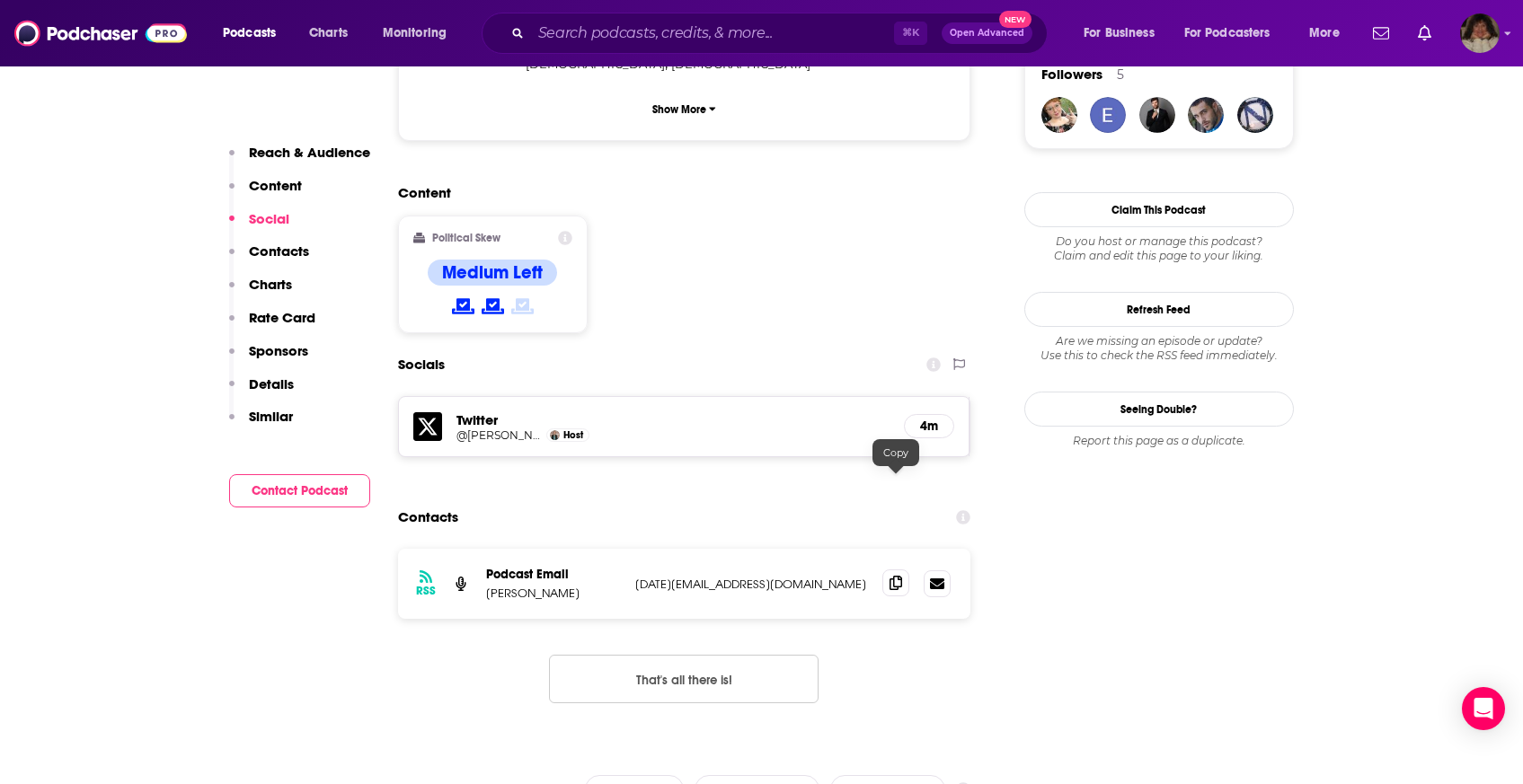
click at [903, 570] on span at bounding box center [896, 583] width 27 height 27
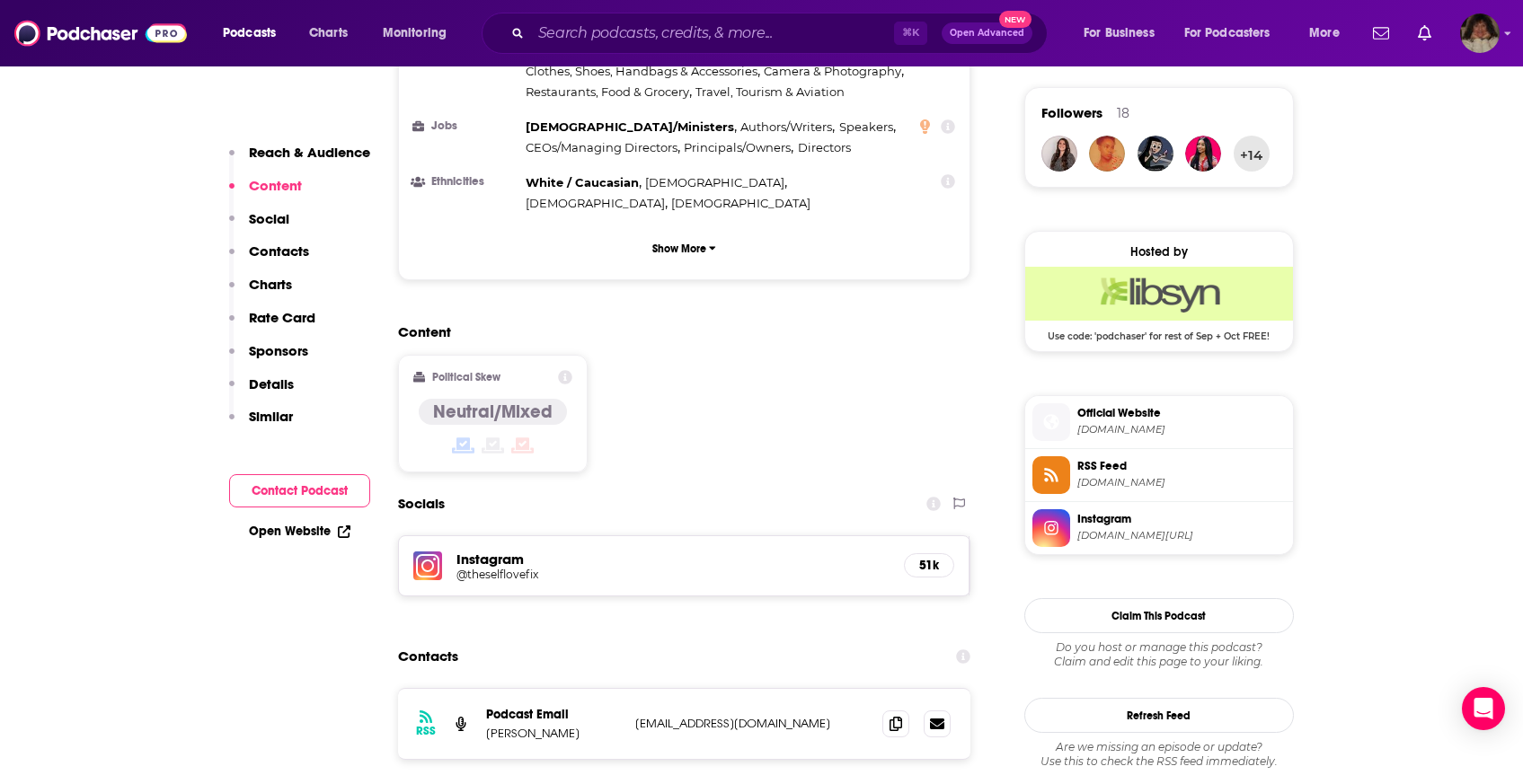
scroll to position [1396, 0]
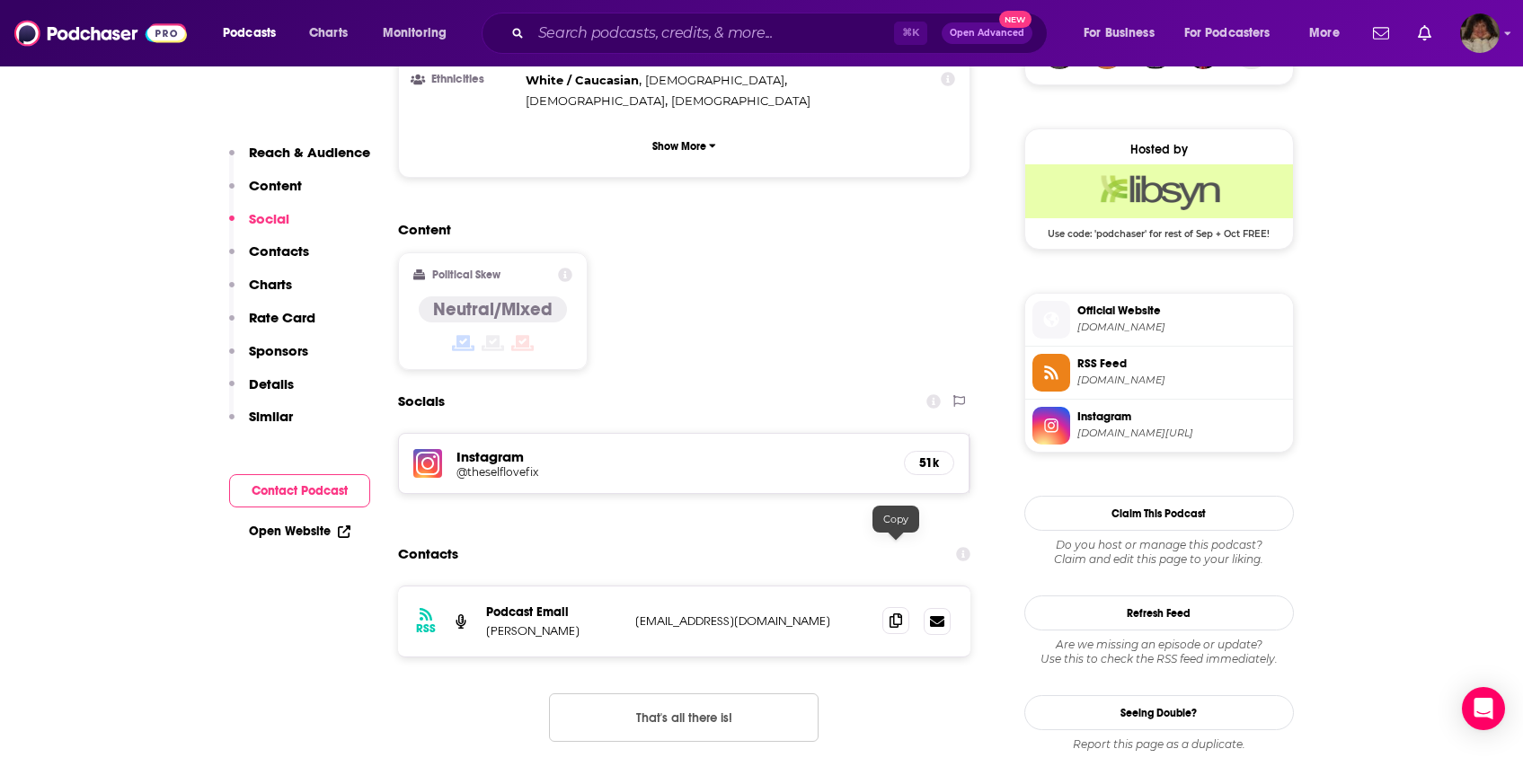
click at [890, 613] on icon at bounding box center [896, 621] width 13 height 15
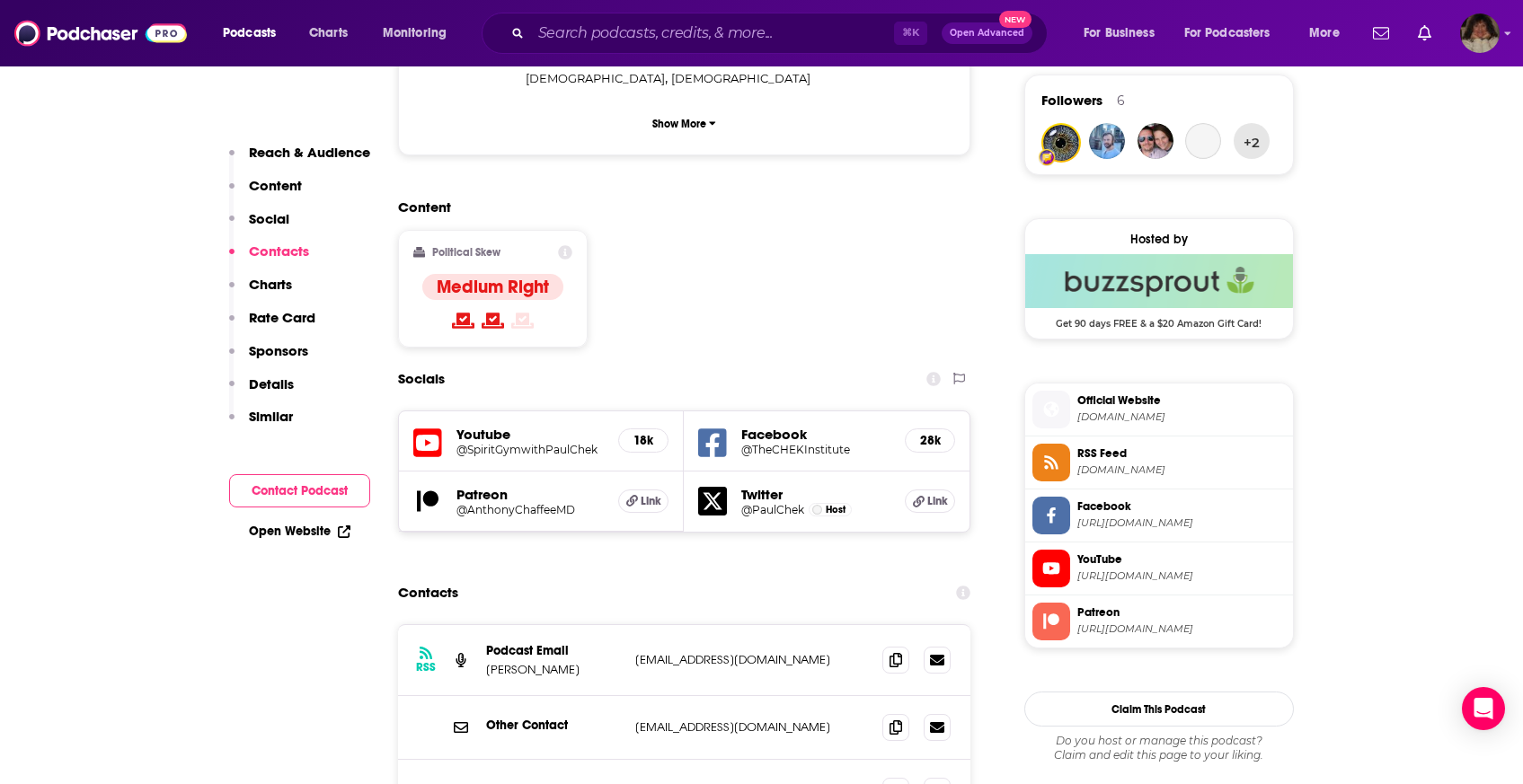
scroll to position [1544, 0]
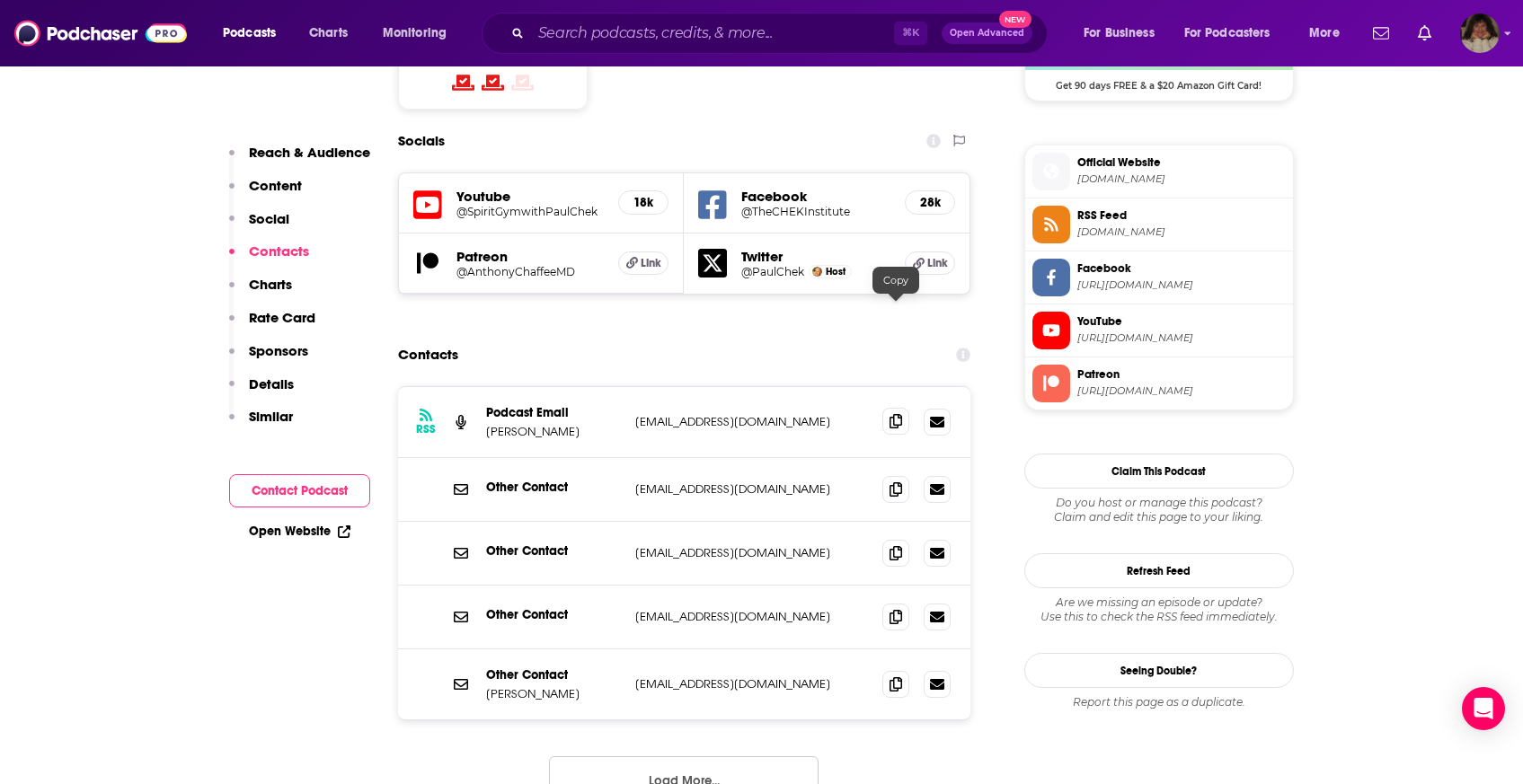
click at [900, 414] on icon at bounding box center [896, 421] width 13 height 15
click at [908, 670] on span at bounding box center [896, 683] width 27 height 27
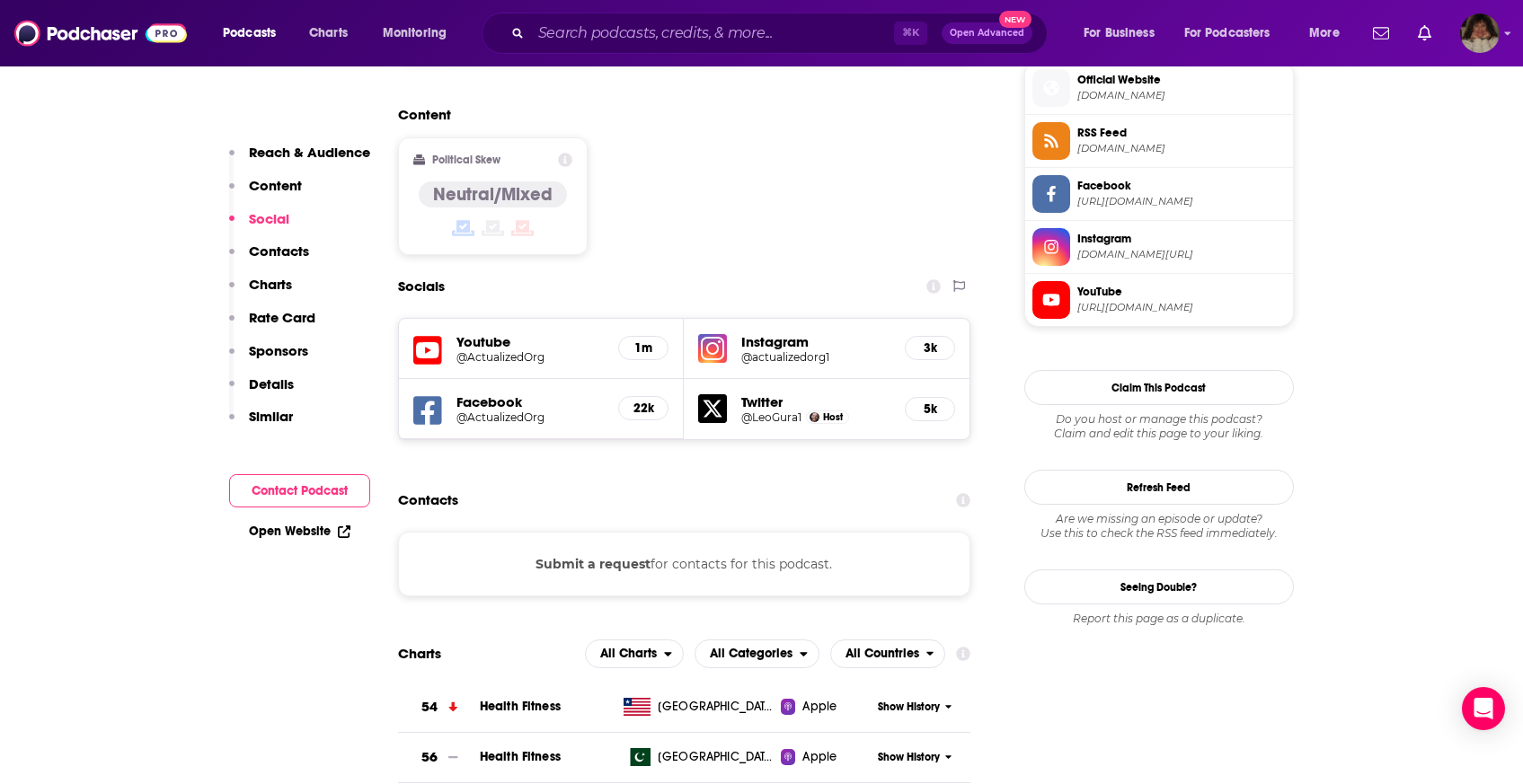
scroll to position [1480, 0]
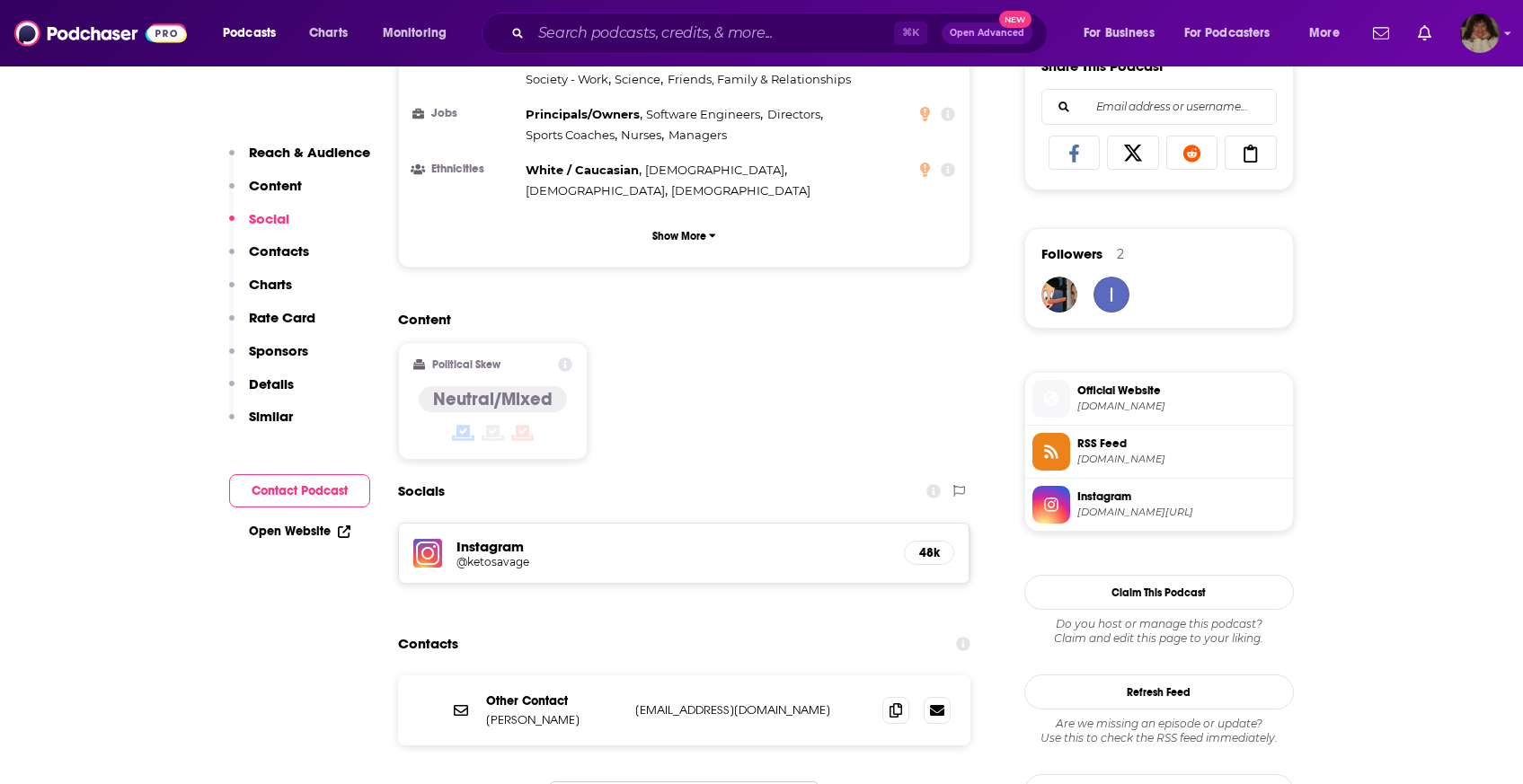
scroll to position [1376, 0]
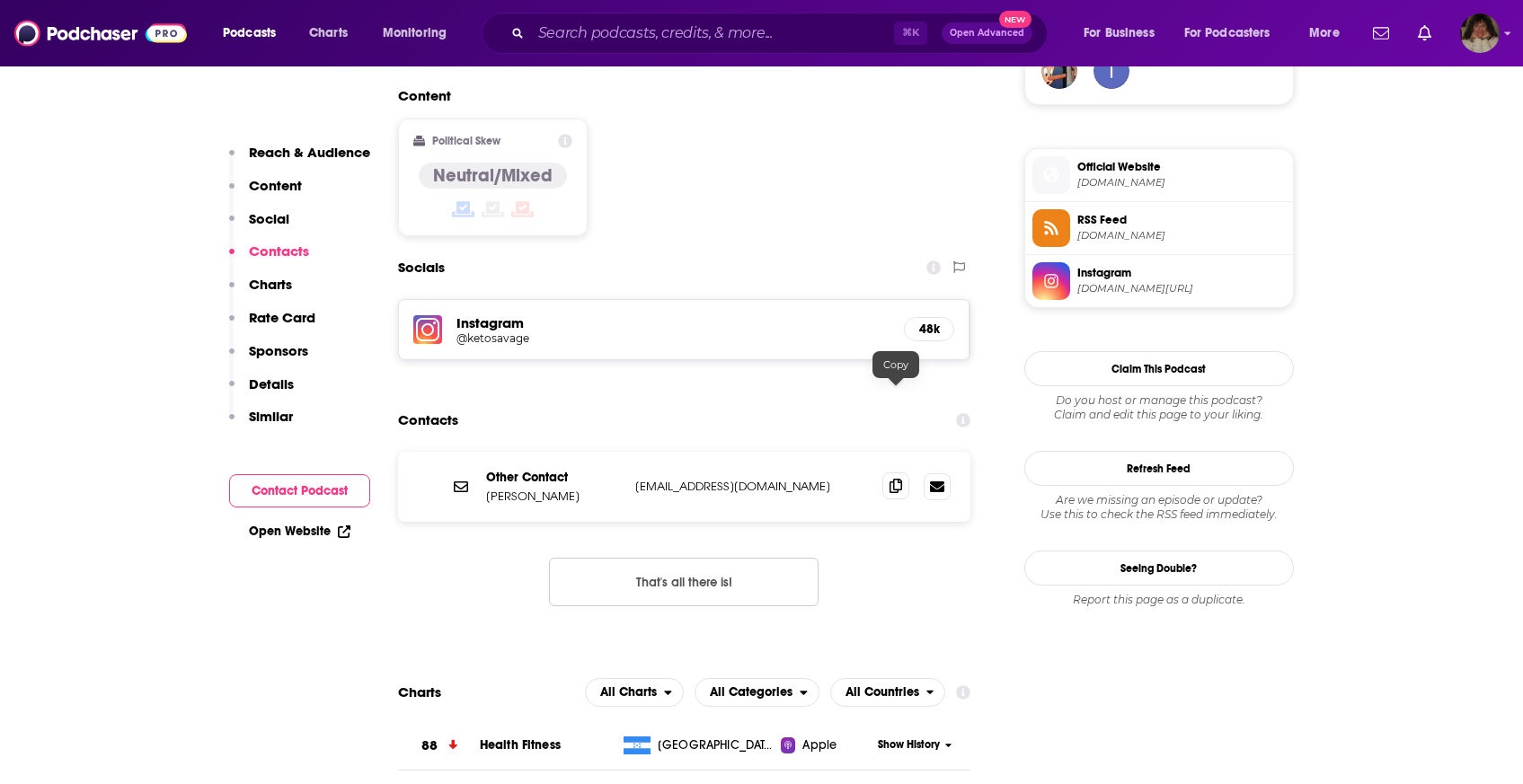
click at [895, 479] on icon at bounding box center [896, 486] width 13 height 15
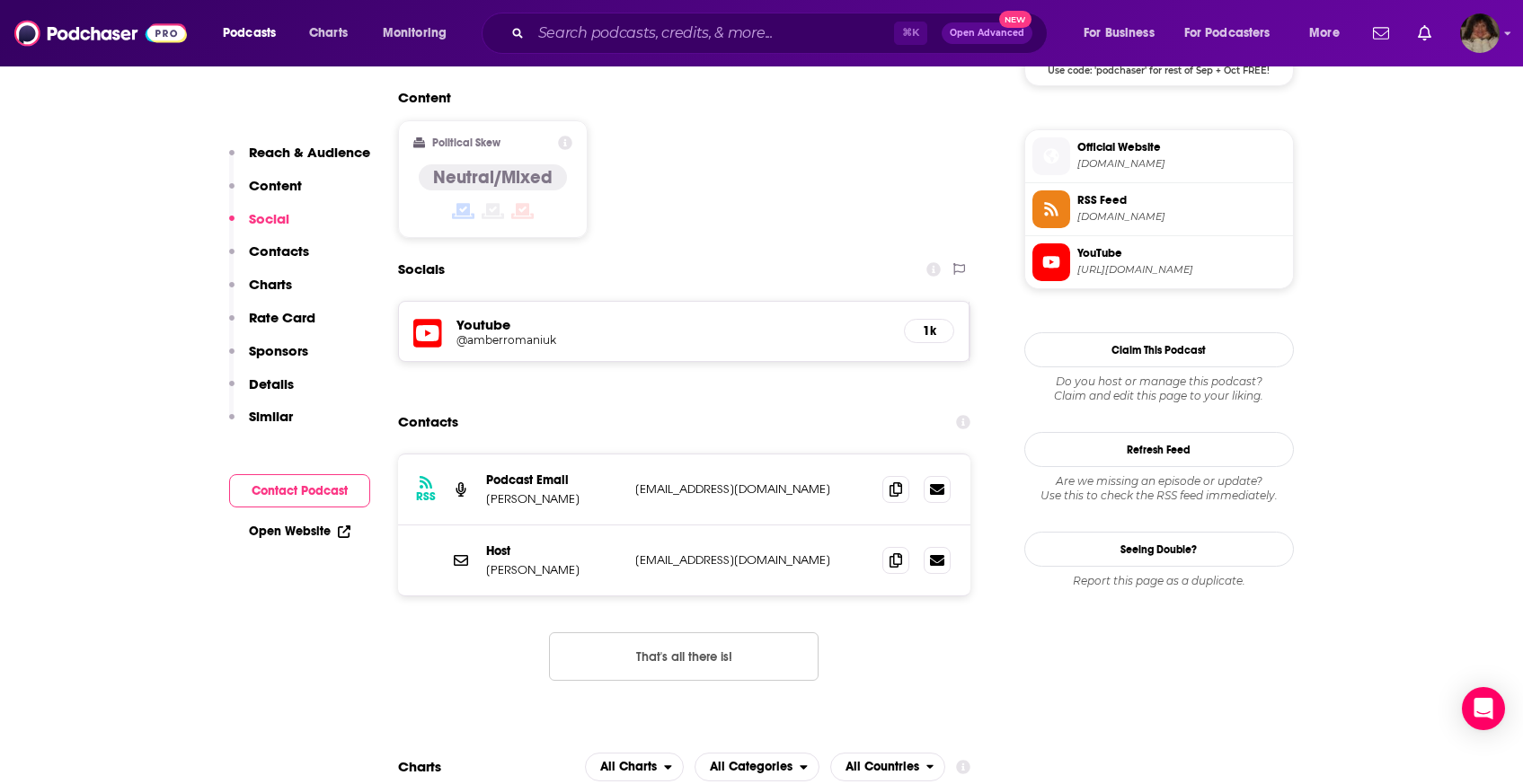
scroll to position [1454, 0]
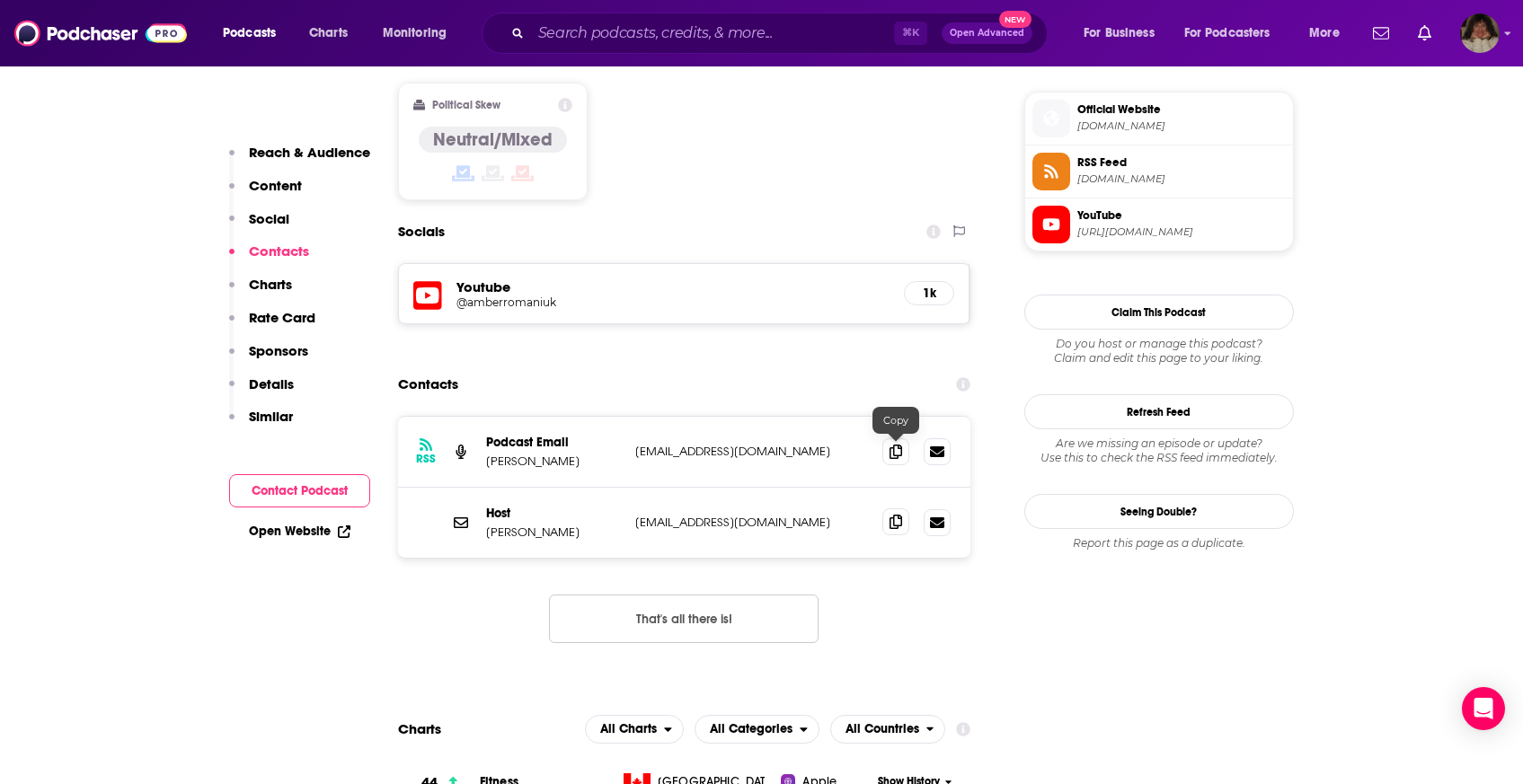
click at [902, 508] on span at bounding box center [896, 522] width 27 height 27
click at [899, 437] on span at bounding box center [896, 451] width 27 height 27
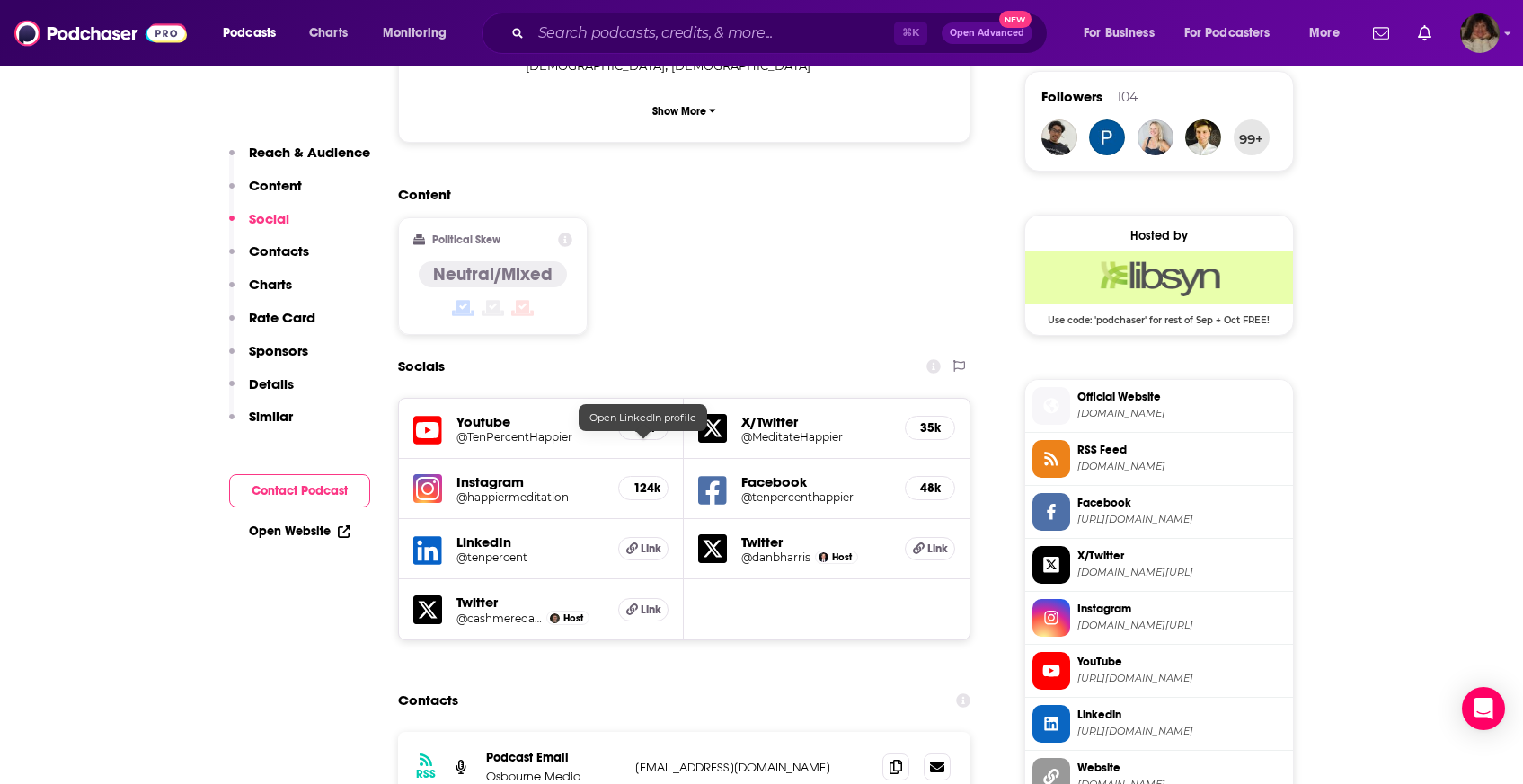
scroll to position [1622, 0]
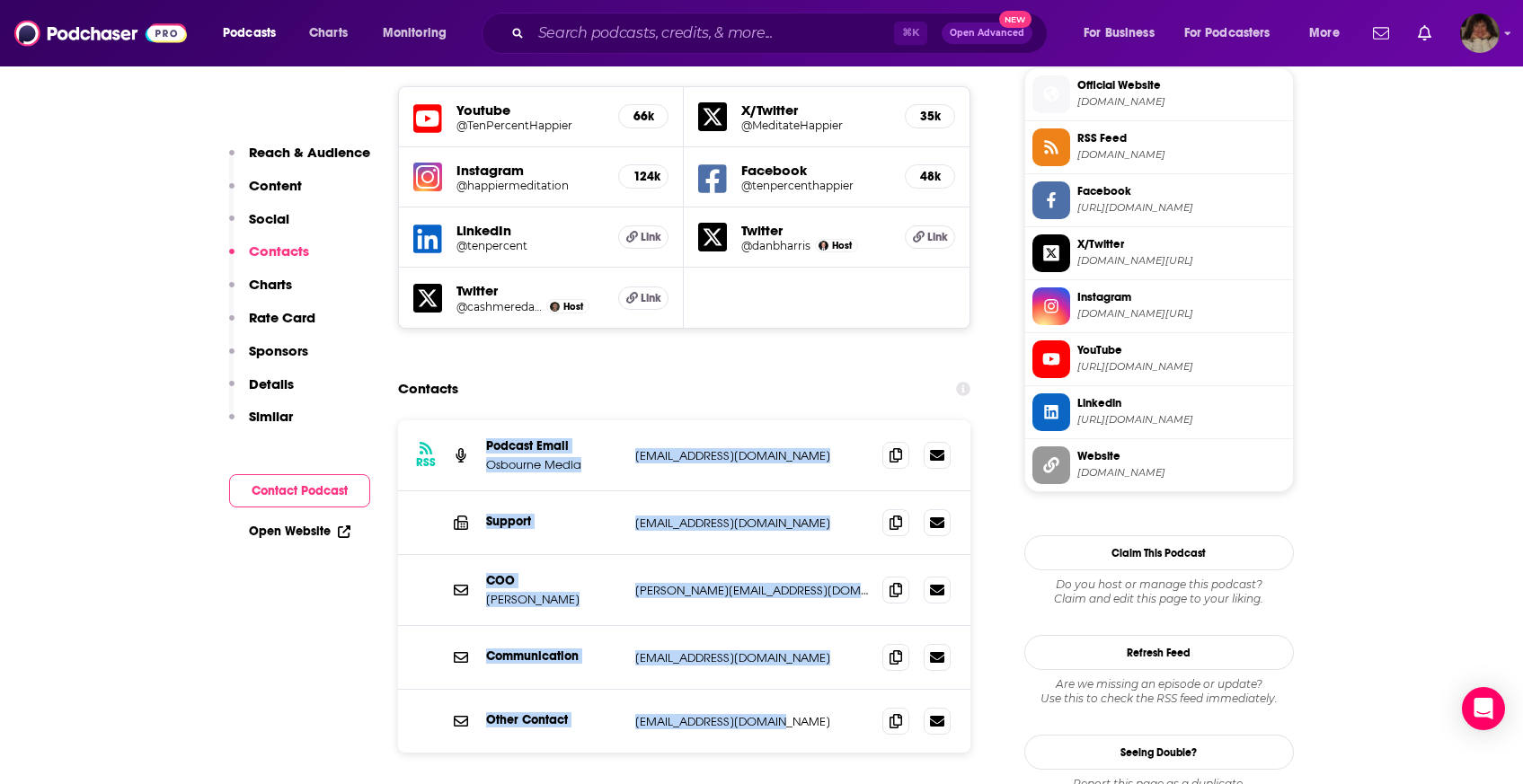
drag, startPoint x: 829, startPoint y: 636, endPoint x: 609, endPoint y: 328, distance: 378.5
click at [609, 420] on div "RSS Podcast Email Osbourne Media [EMAIL_ADDRESS][DOMAIN_NAME] [EMAIL_ADDRESS][D…" at bounding box center [685, 586] width 574 height 332
copy div "Podcast Email Osbourne Media [EMAIL_ADDRESS][DOMAIN_NAME] [EMAIL_ADDRESS][DOMAI…"
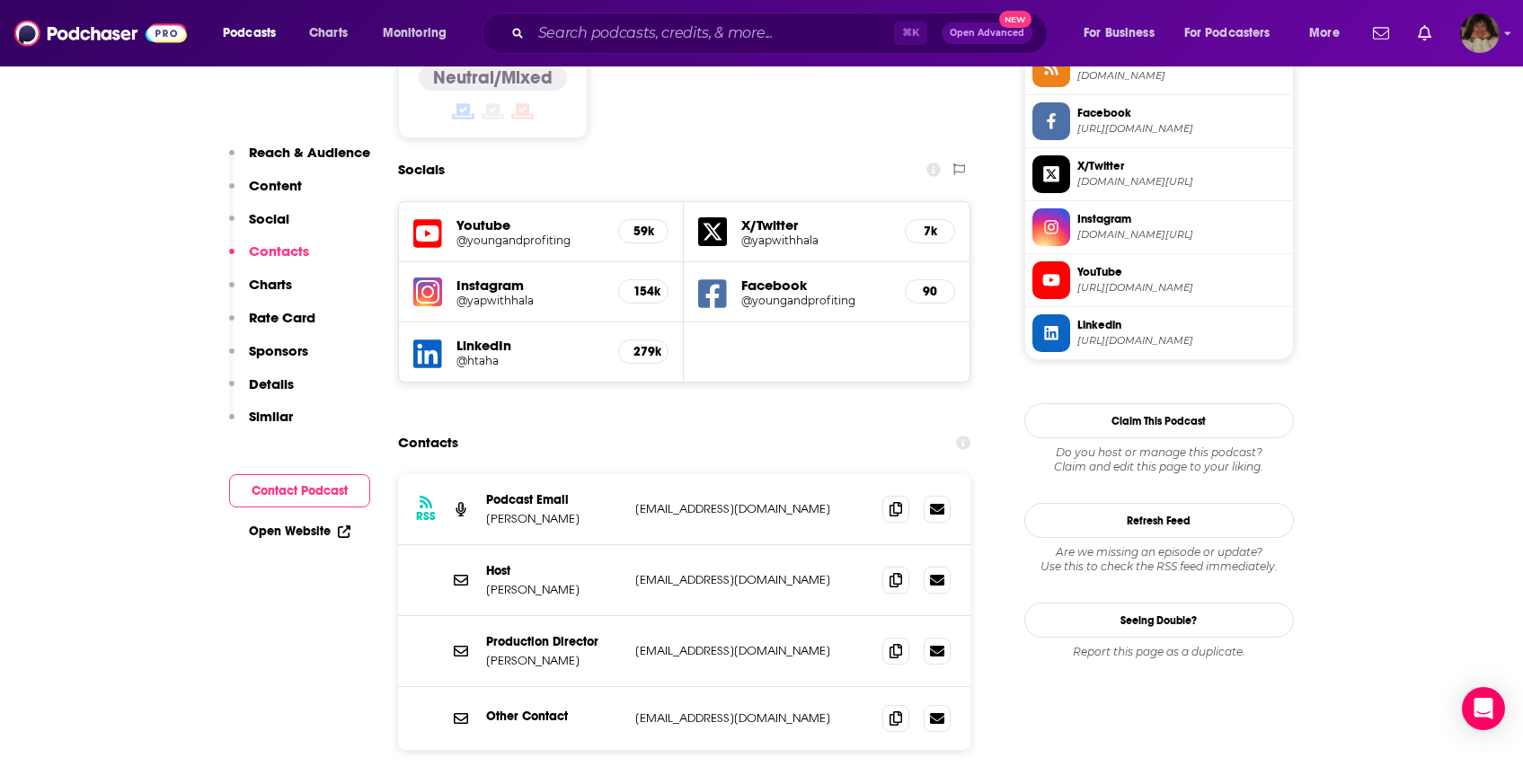
scroll to position [1537, 0]
drag, startPoint x: 840, startPoint y: 619, endPoint x: 567, endPoint y: 338, distance: 391.8
click at [567, 425] on section "Contacts RSS Podcast Email Hala Taha YoungandProfiting@gmail.com YoungandProfit…" at bounding box center [685, 643] width 574 height 437
copy section "RSS Podcast Email Hala Taha YoungandProfiting@gmail.com YoungandProfiting@gmail…"
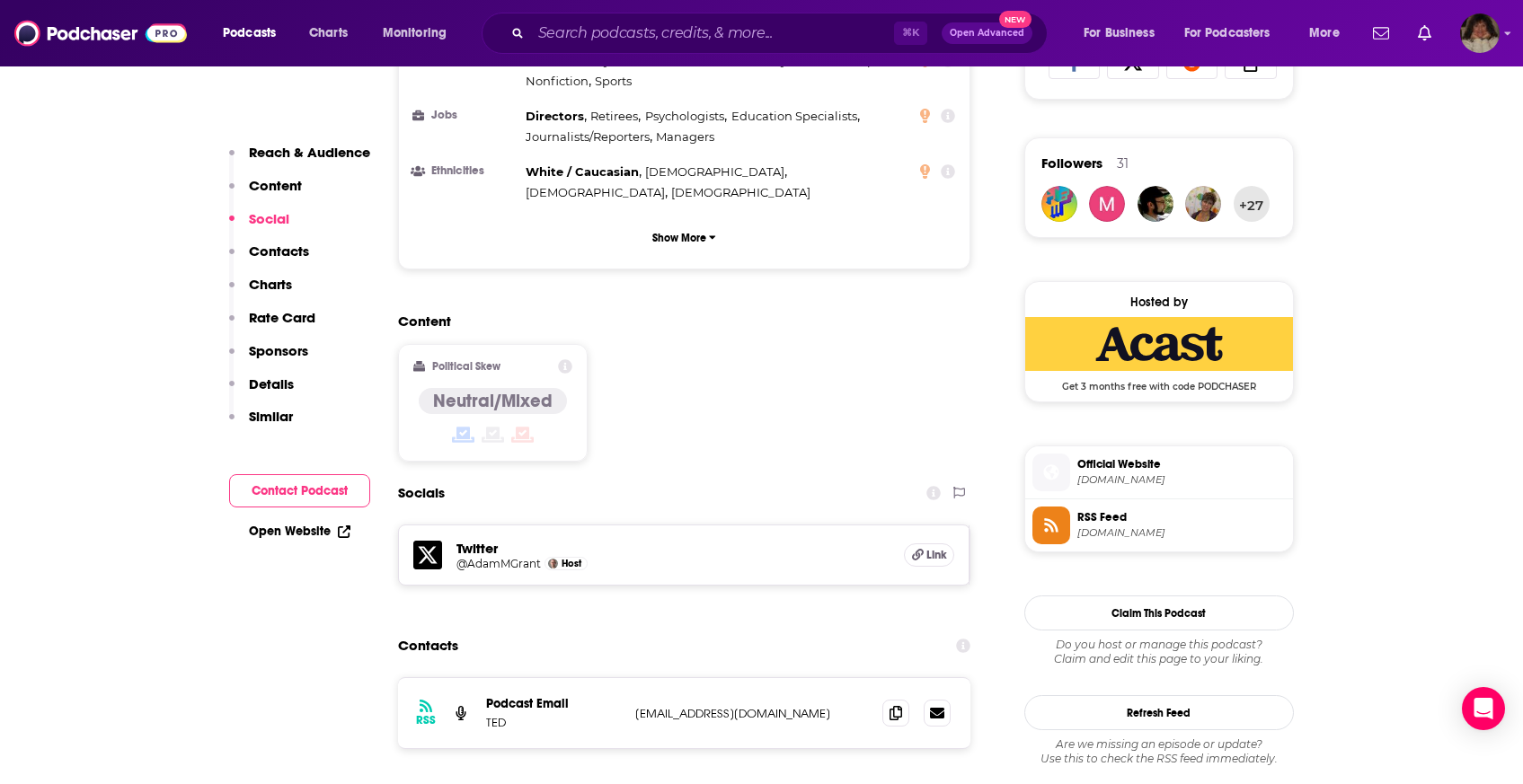
scroll to position [1340, 0]
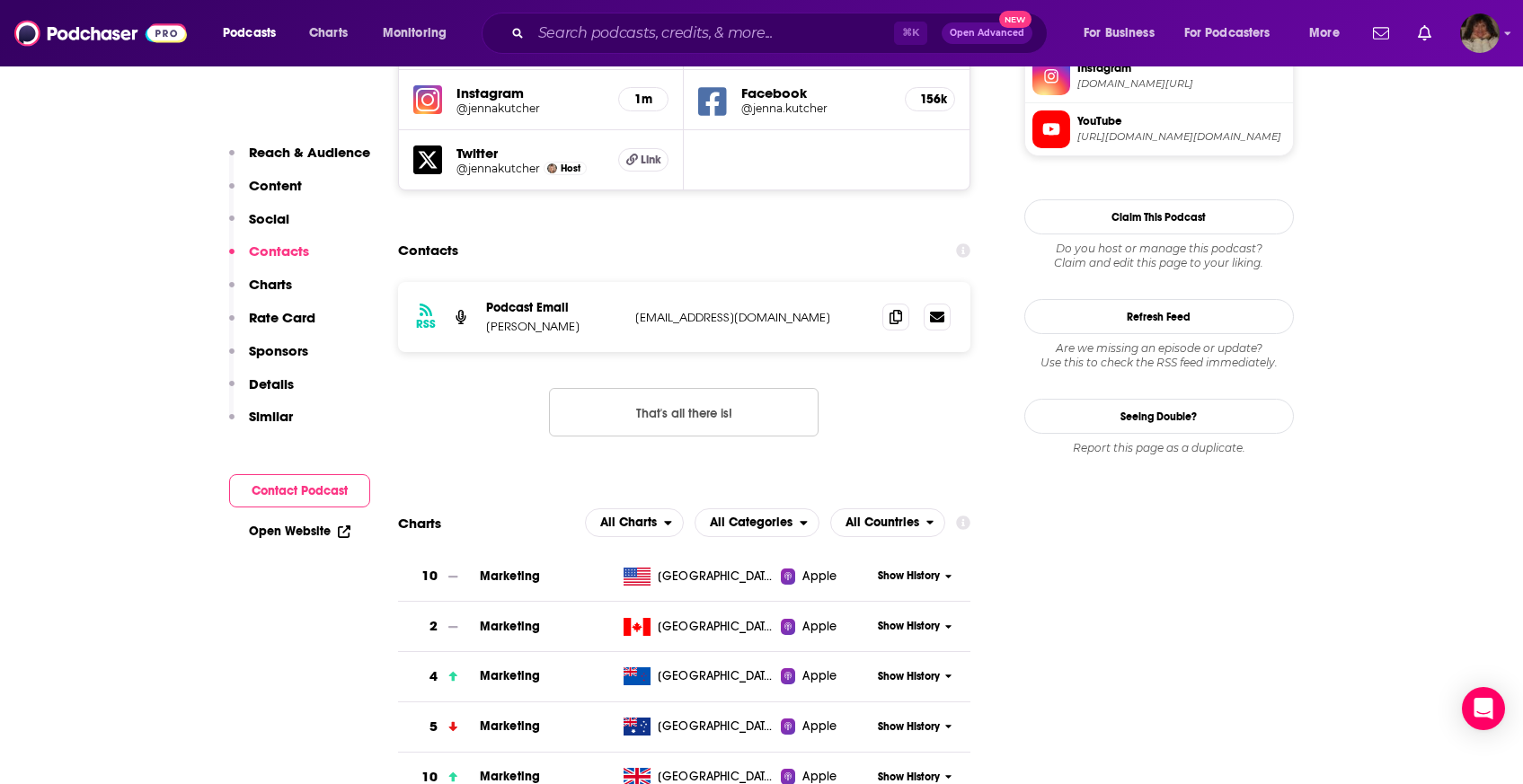
scroll to position [1693, 0]
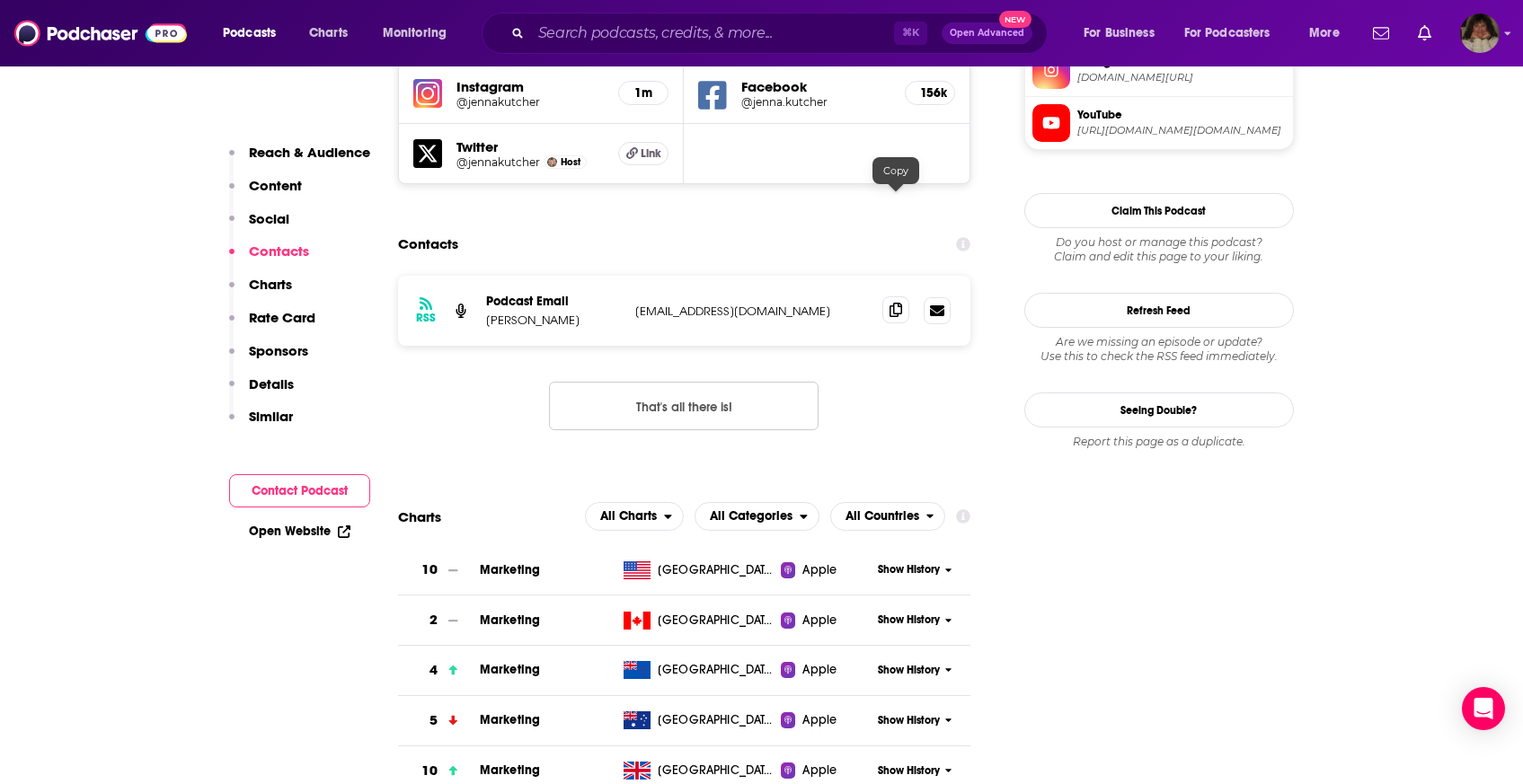
click at [901, 303] on icon at bounding box center [896, 310] width 13 height 15
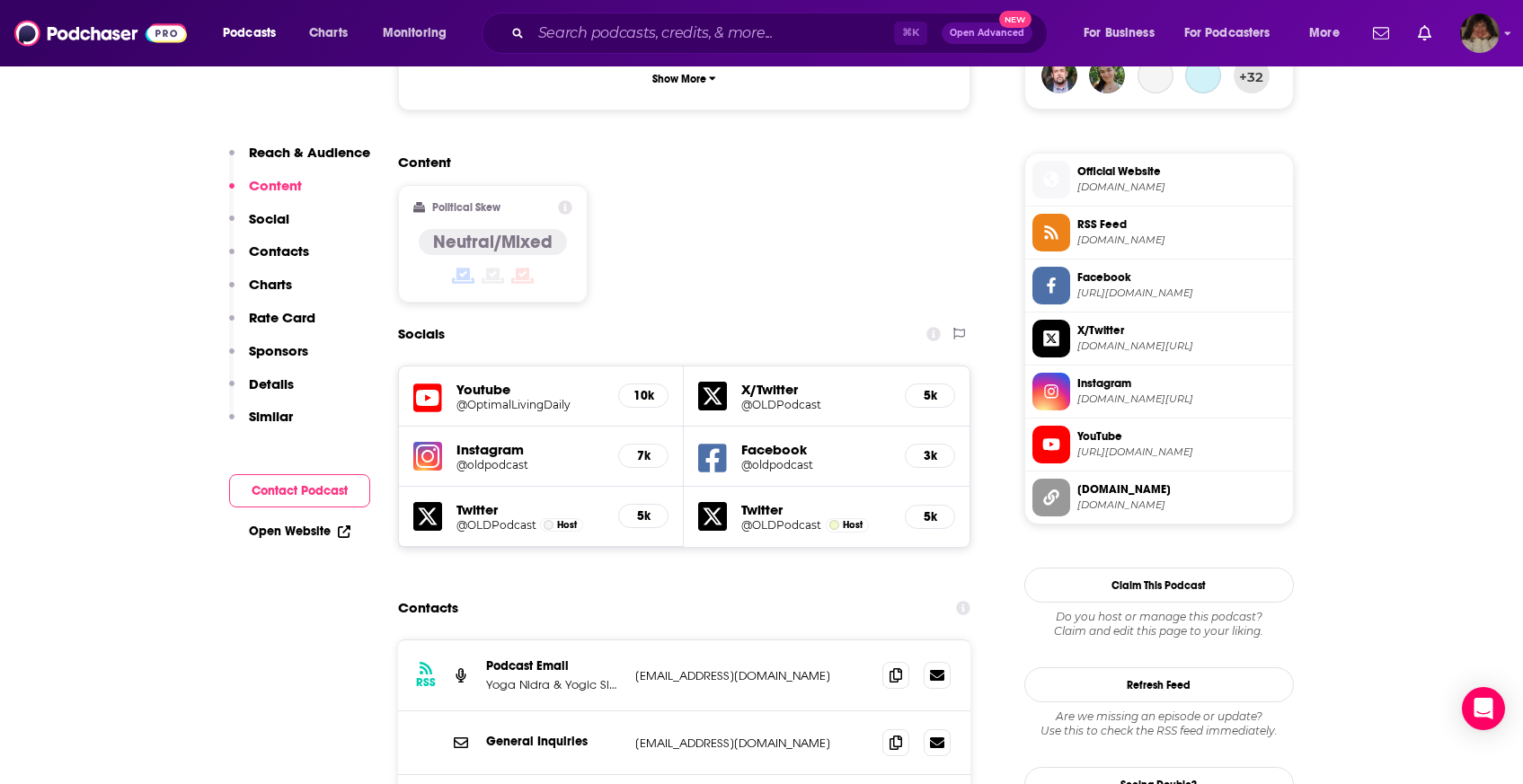
scroll to position [1705, 0]
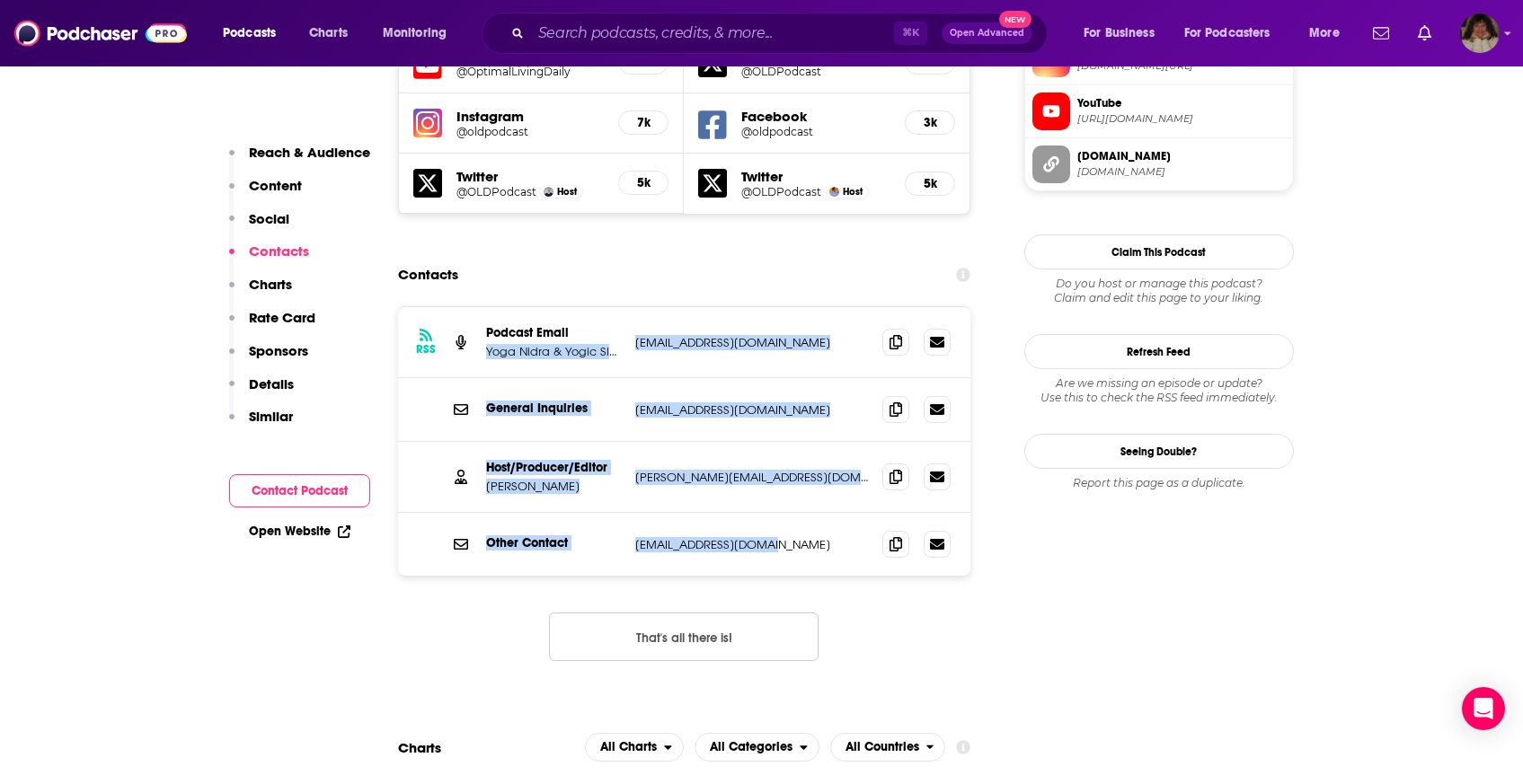
drag, startPoint x: 775, startPoint y: 434, endPoint x: 620, endPoint y: 225, distance: 260.2
click at [620, 308] on div "RSS Podcast Email Yoga Nidra & Yogic Sleep support@optimallivingdaily.com suppo…" at bounding box center [685, 442] width 574 height 269
copy div "Yoga Nidra & Yogic Sleep support@optimallivingdaily.com support@optimallivingda…"
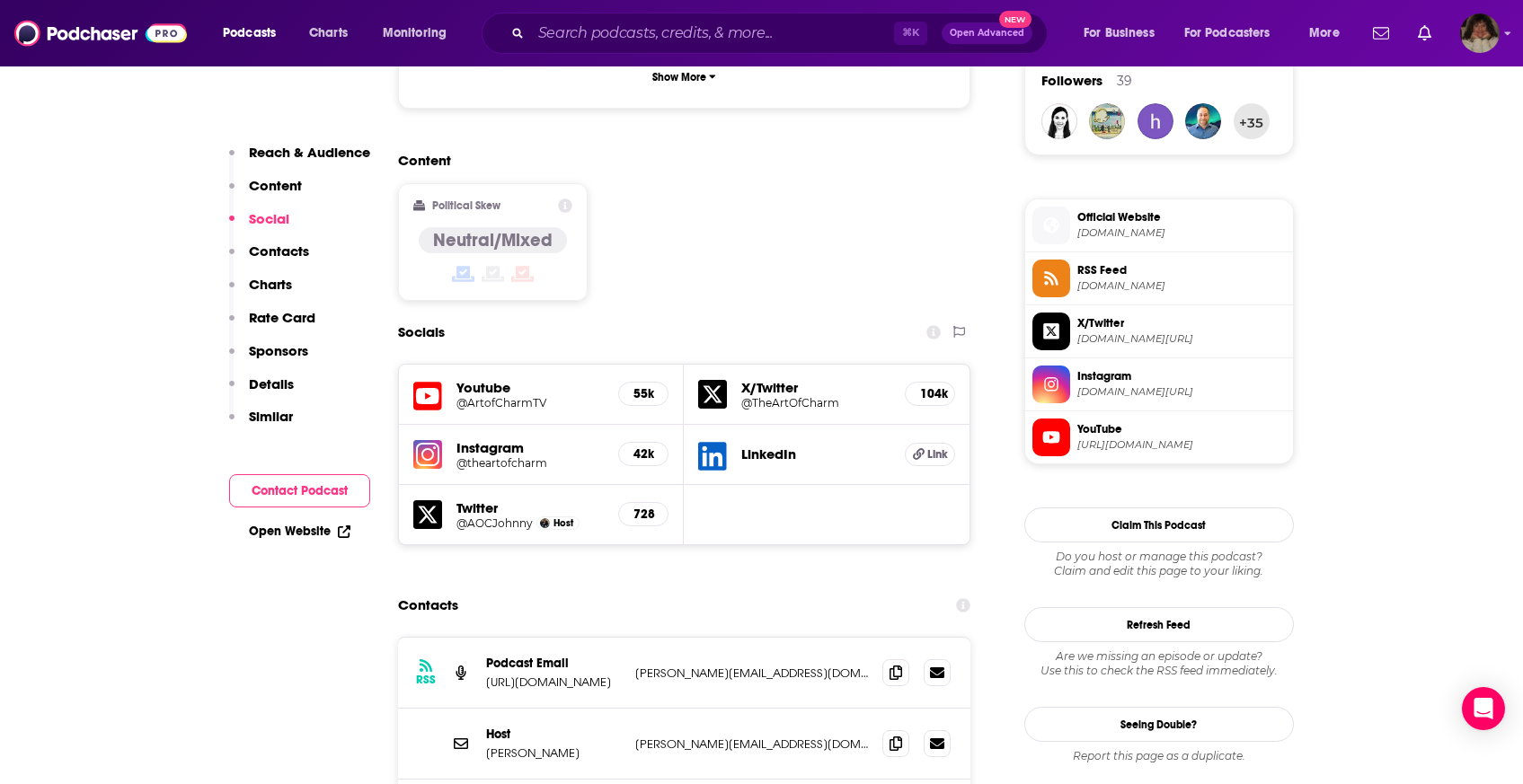
scroll to position [1441, 0]
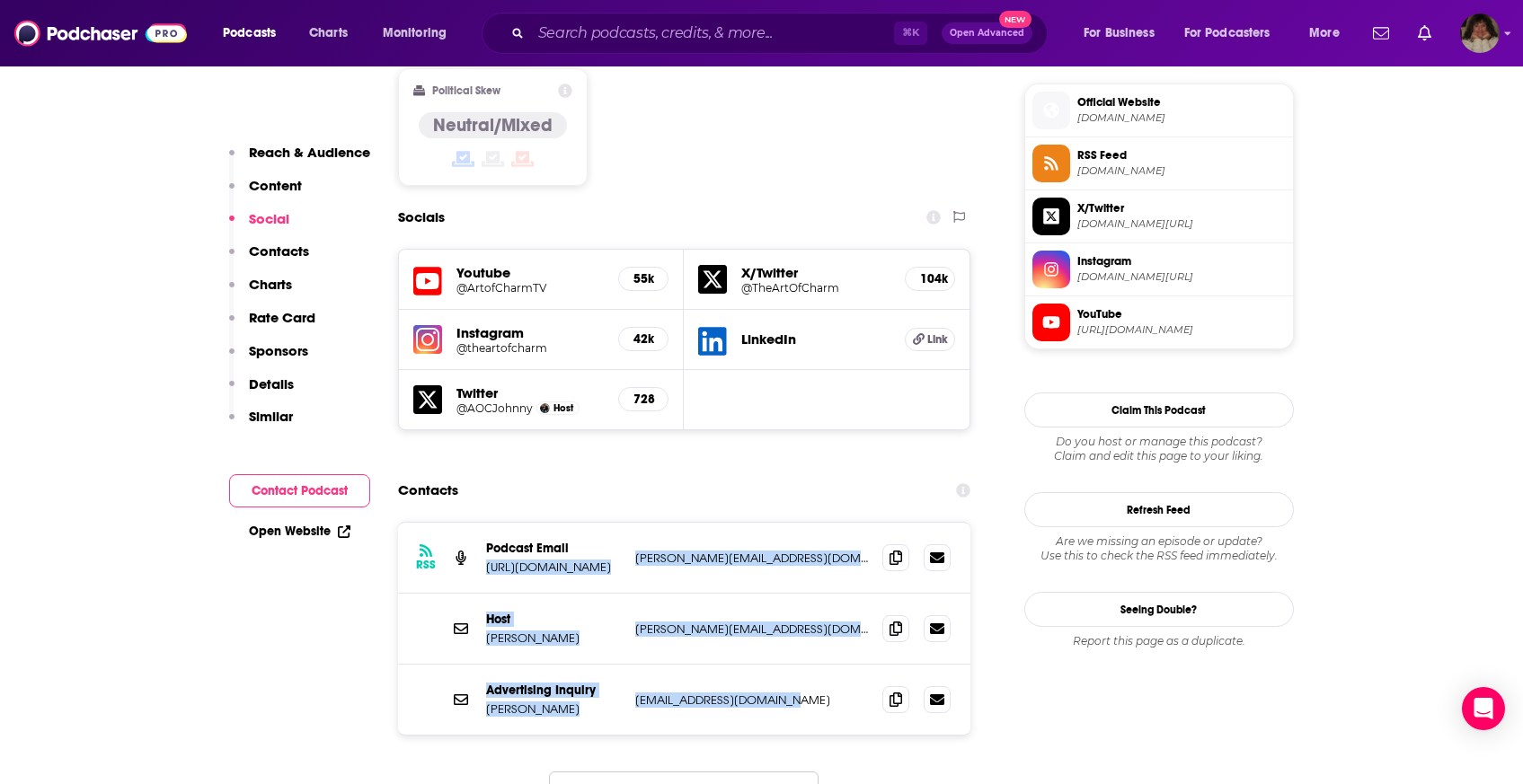
drag, startPoint x: 811, startPoint y: 603, endPoint x: 614, endPoint y: 442, distance: 254.4
click at [614, 523] on div "RSS Podcast Email http://www.TheArtOfCharm.com dustin@hokproductions.com dustin…" at bounding box center [685, 629] width 574 height 212
copy div "http://www.TheArtOfCharm.com dustin@hokproductions.com dustin@hokproductions.co…"
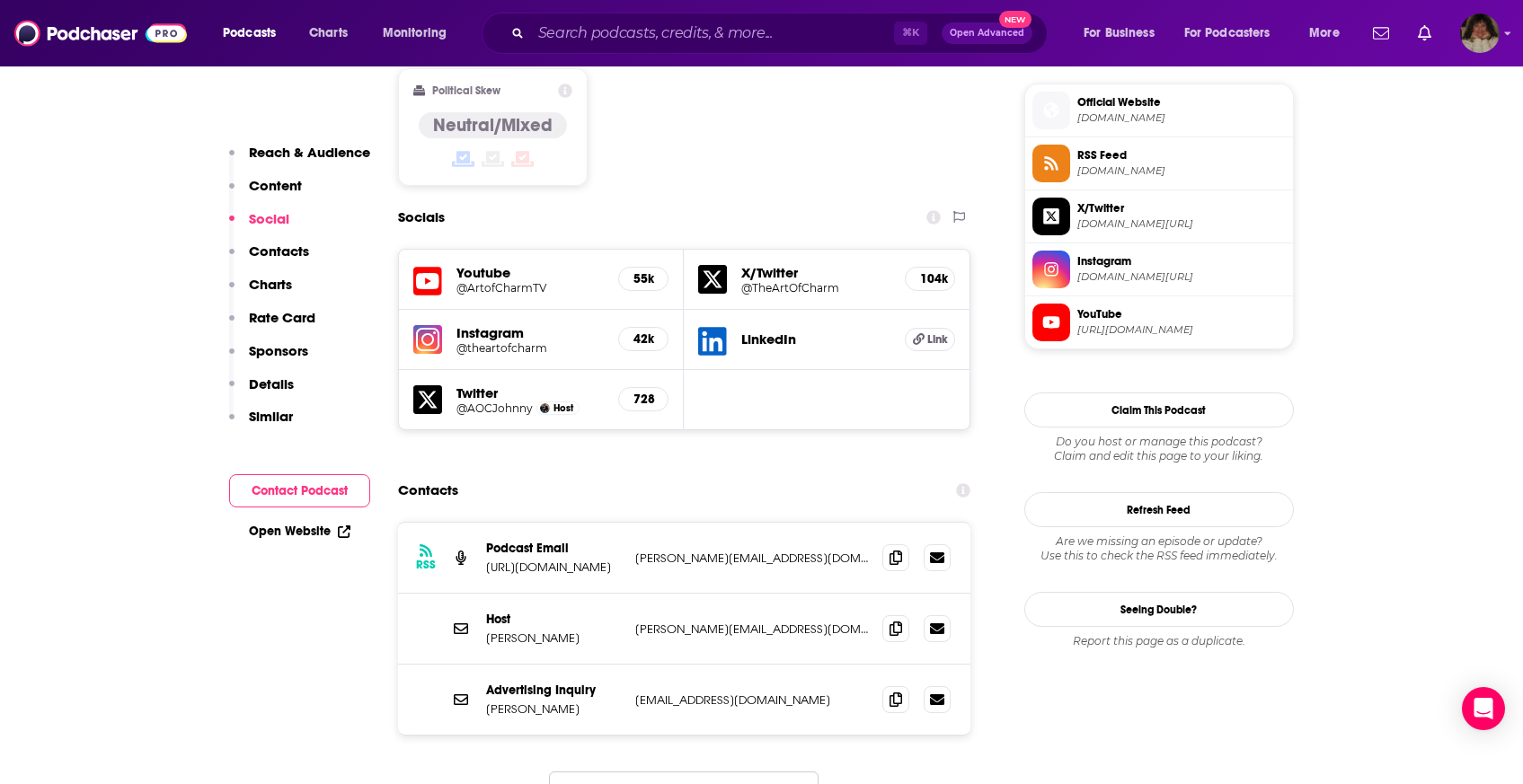
click at [893, 550] on icon at bounding box center [896, 557] width 13 height 15
click at [903, 614] on span at bounding box center [896, 628] width 27 height 27
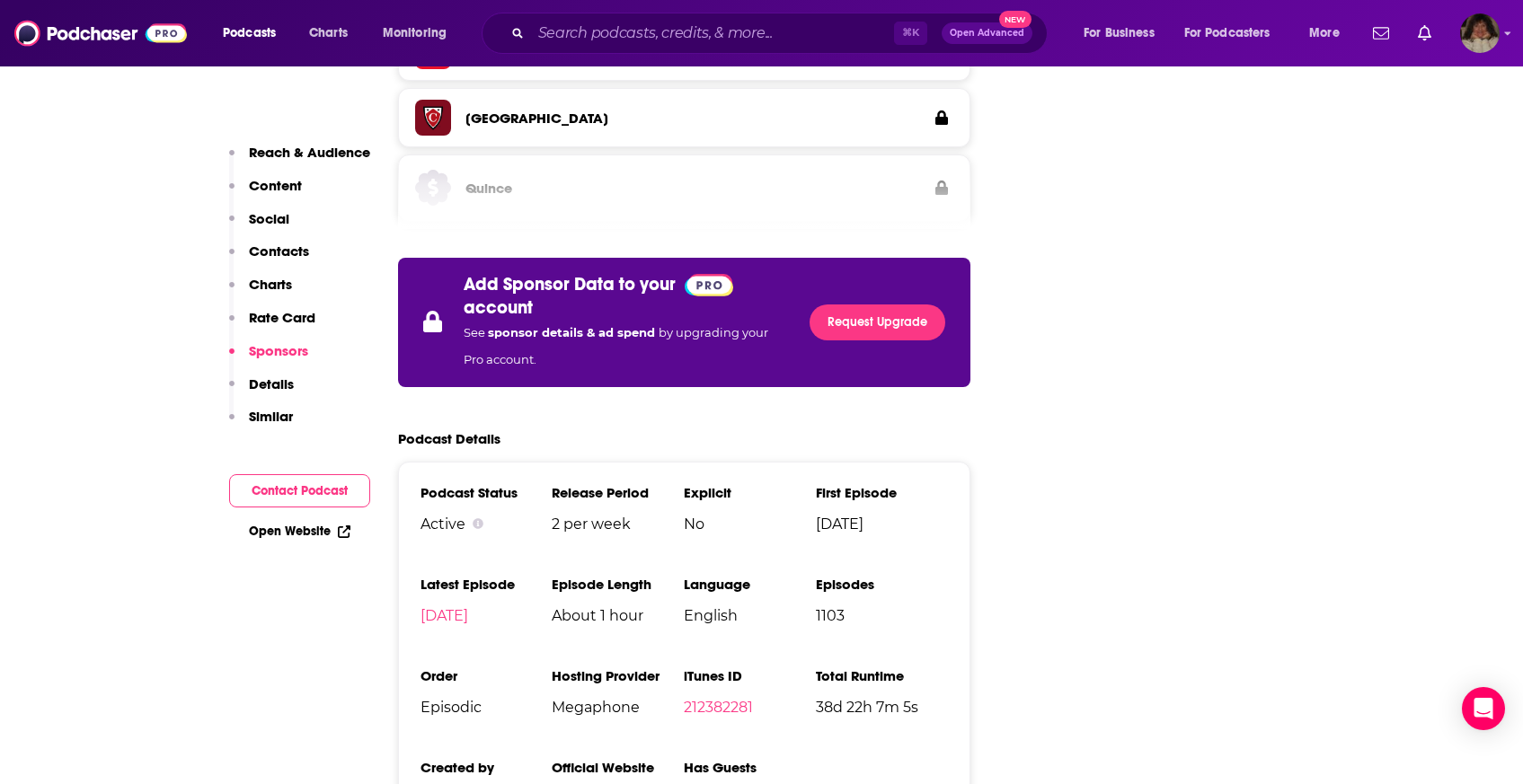
scroll to position [3248, 0]
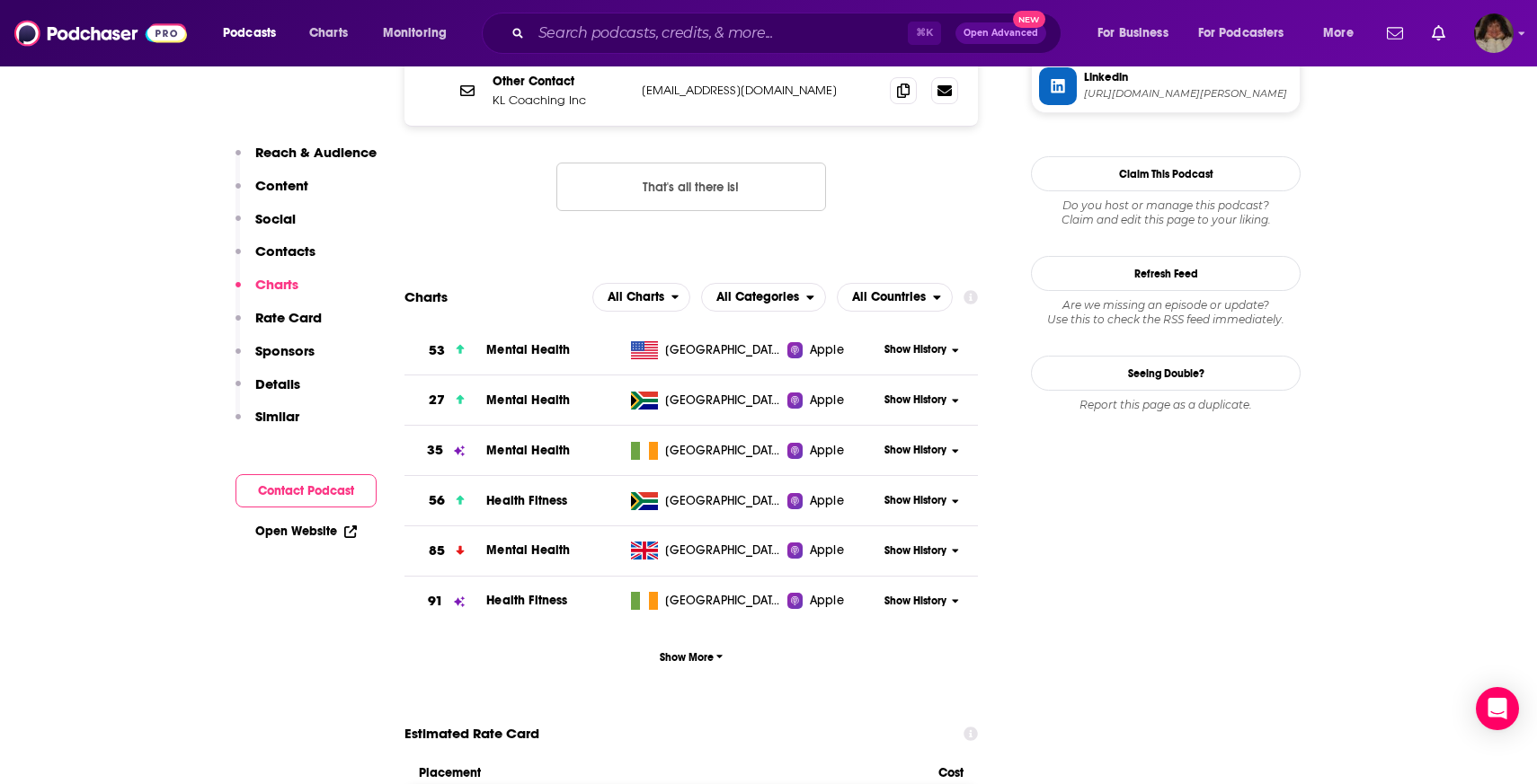
scroll to position [1732, 0]
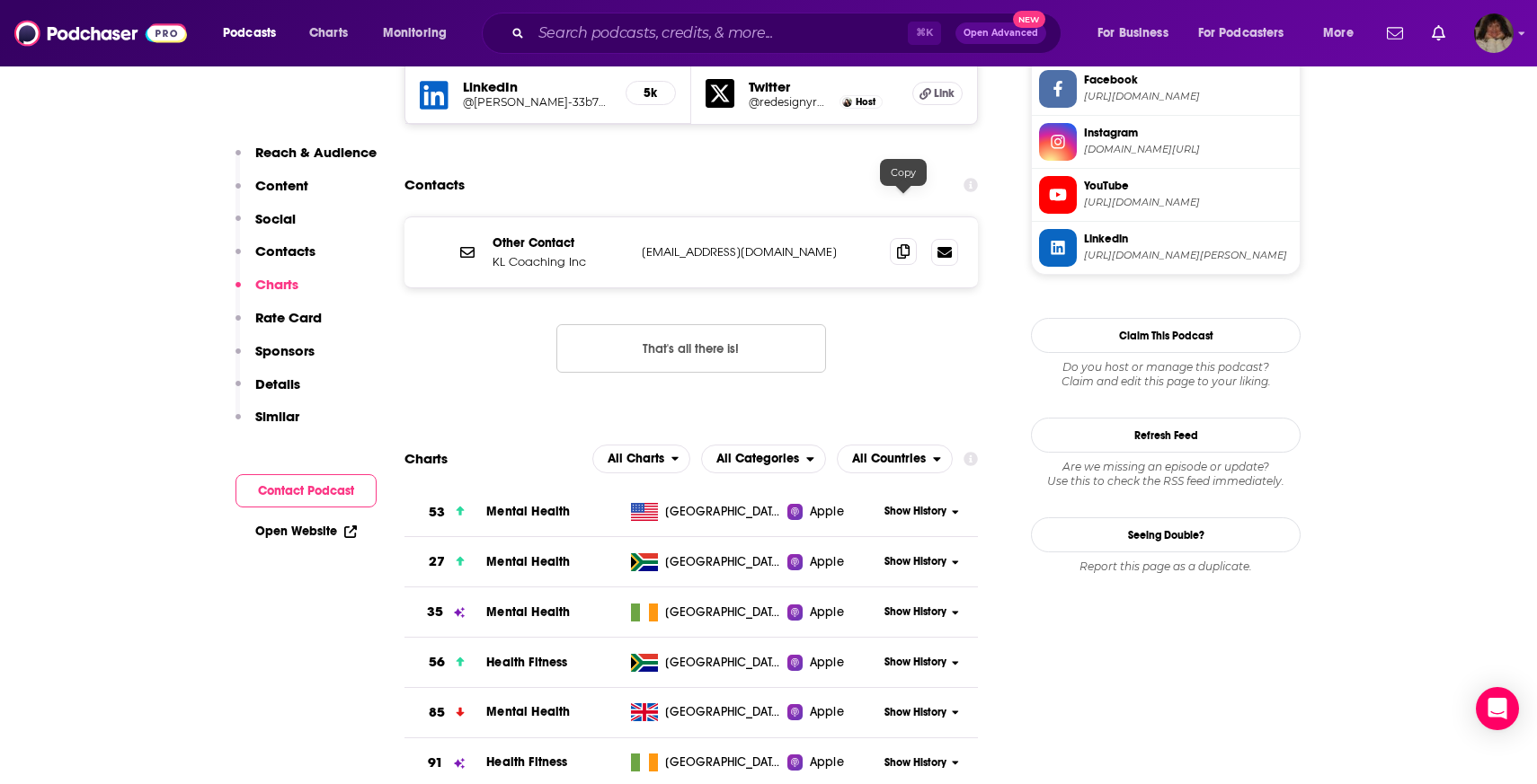
click at [911, 238] on span at bounding box center [903, 251] width 27 height 27
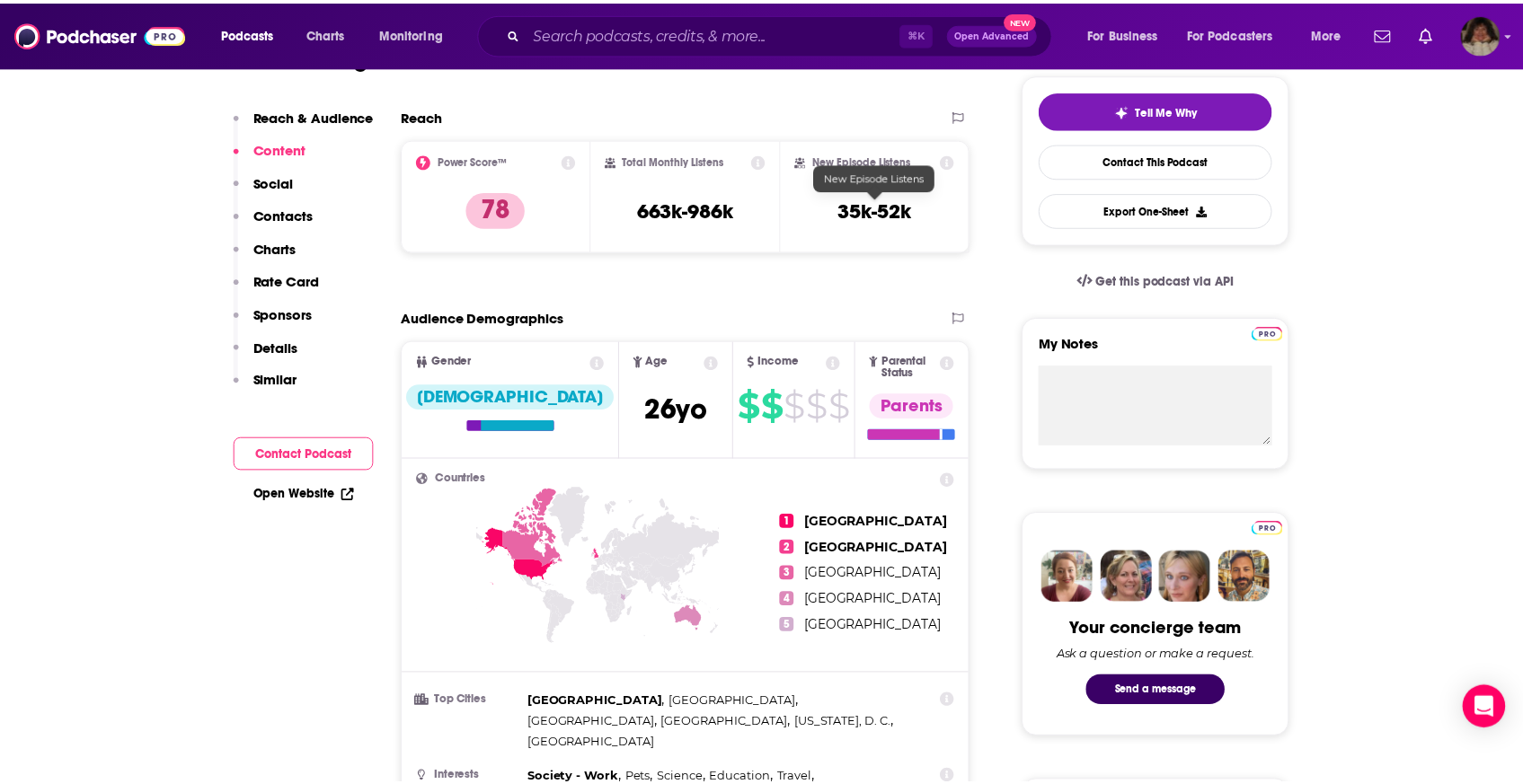
scroll to position [0, 0]
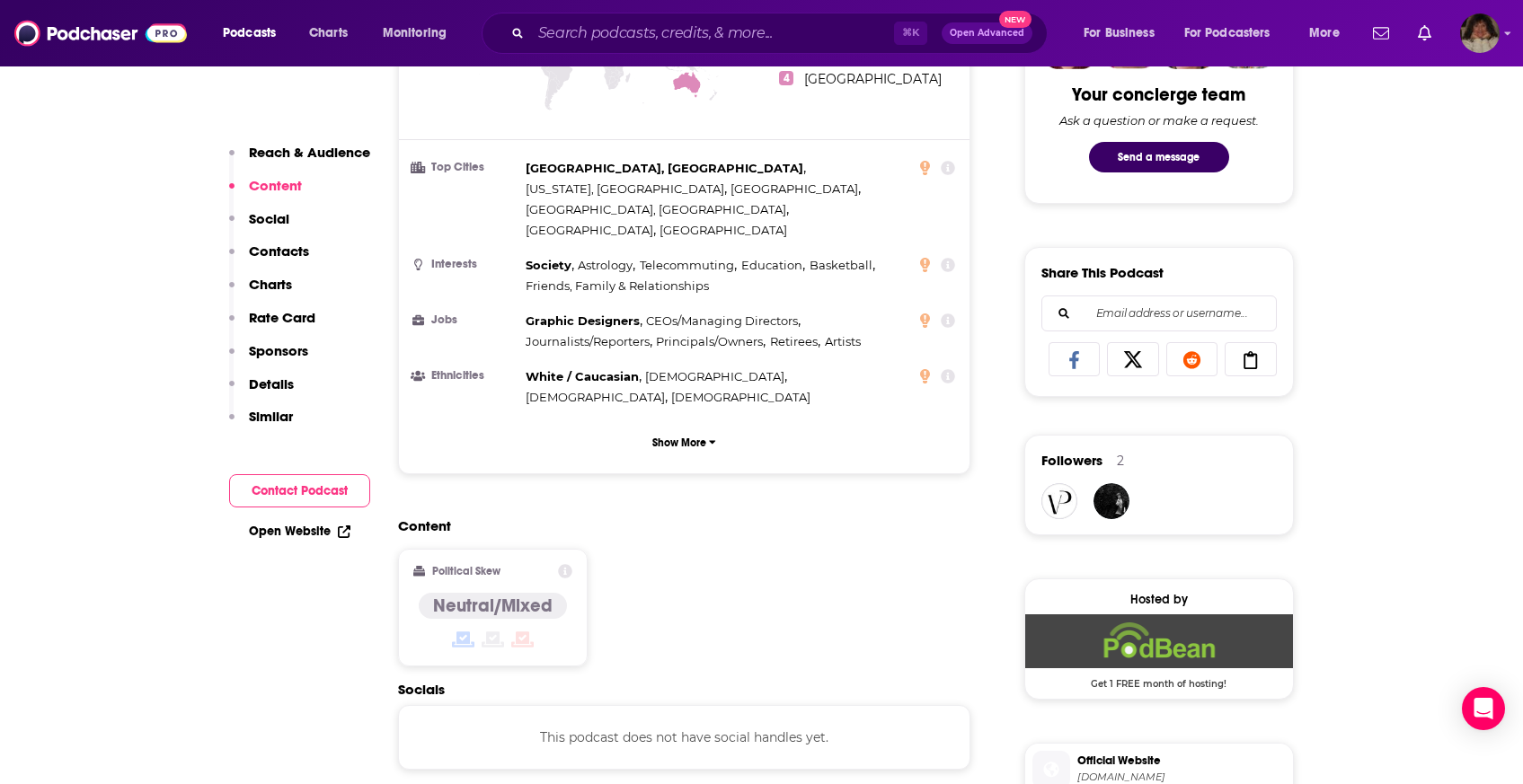
scroll to position [1174, 0]
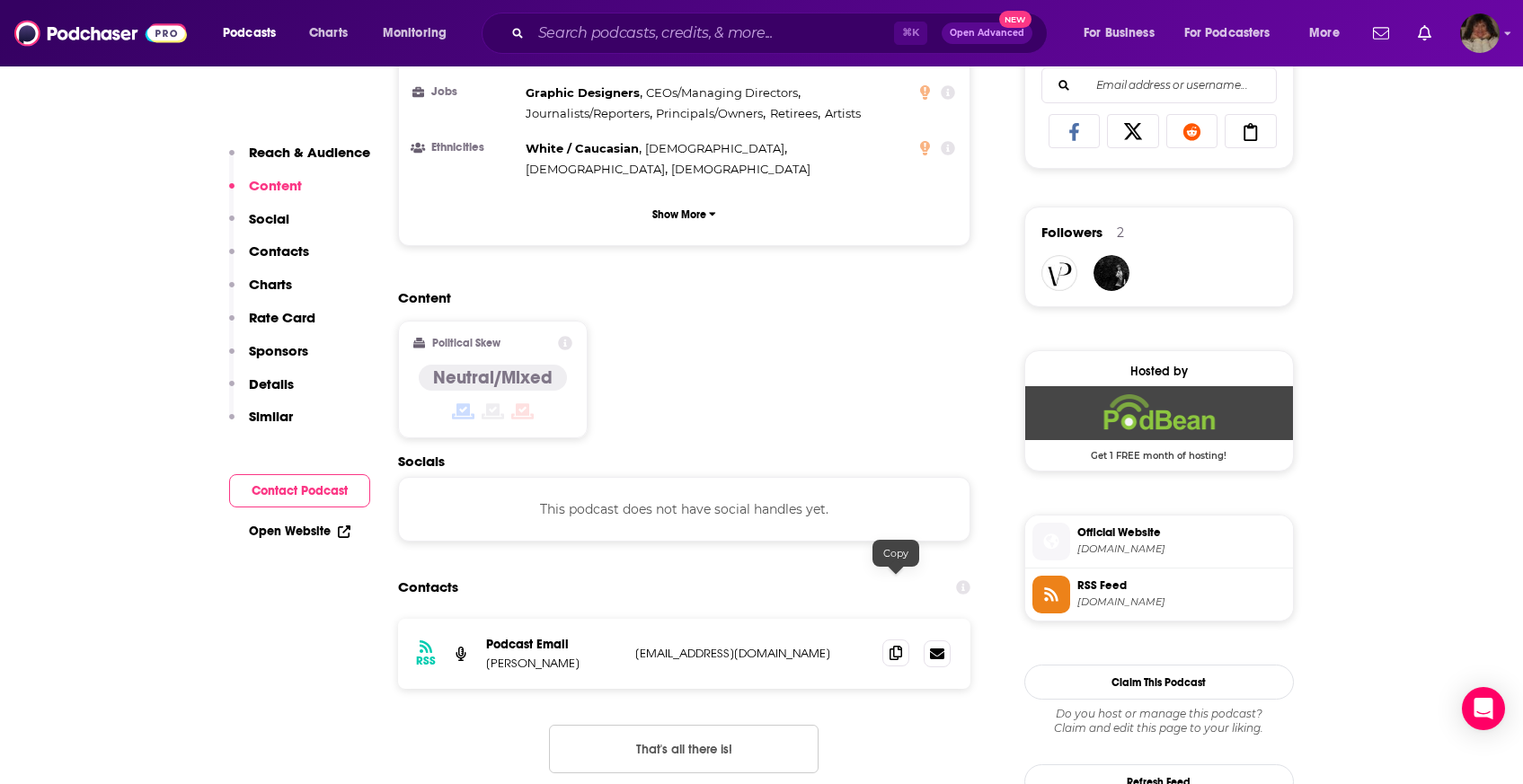
click at [890, 646] on icon at bounding box center [896, 653] width 13 height 15
